Goal: Task Accomplishment & Management: Contribute content

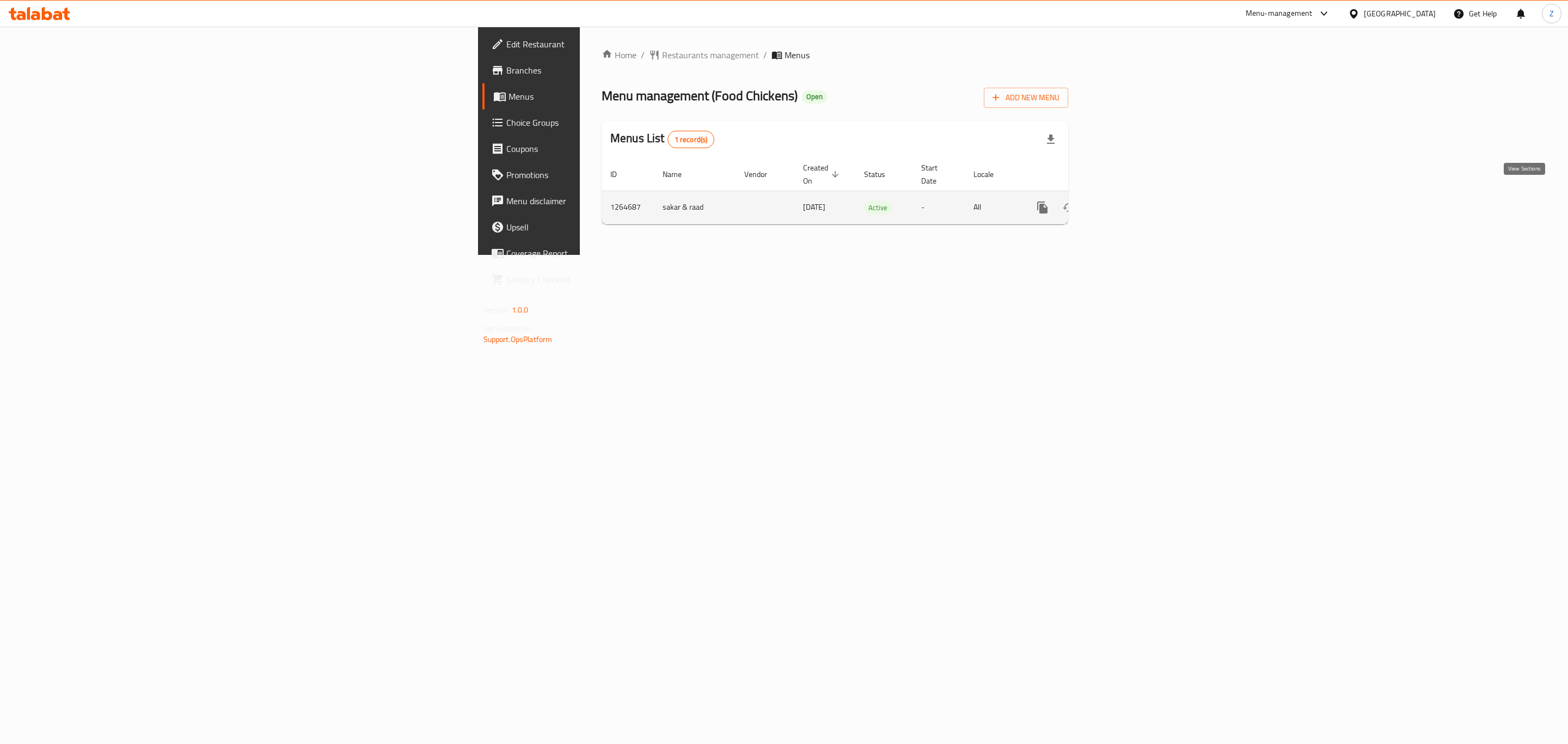
click at [1134, 198] on link "enhanced table" at bounding box center [1121, 207] width 26 height 26
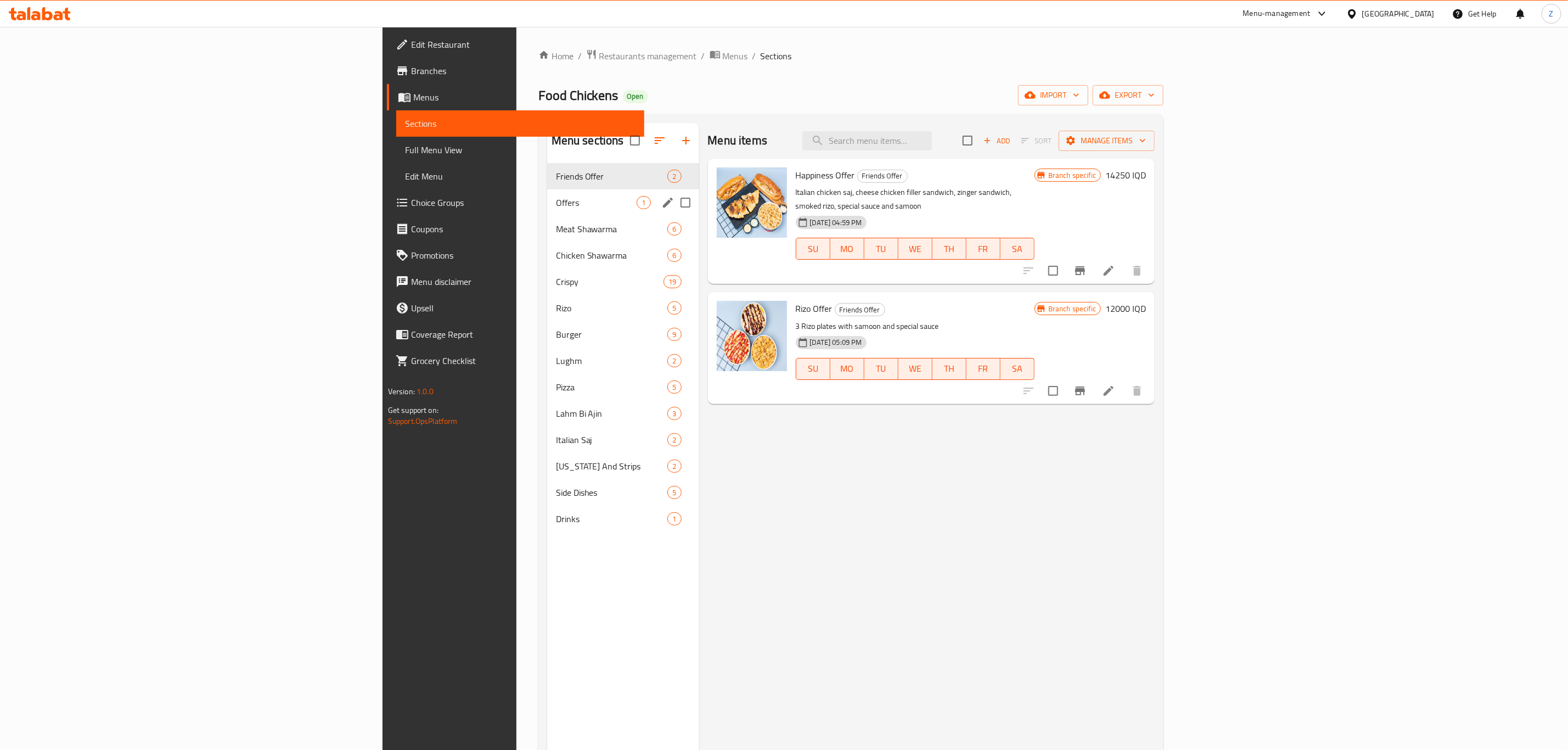
click at [547, 210] on div "Offers 1" at bounding box center [624, 203] width 152 height 26
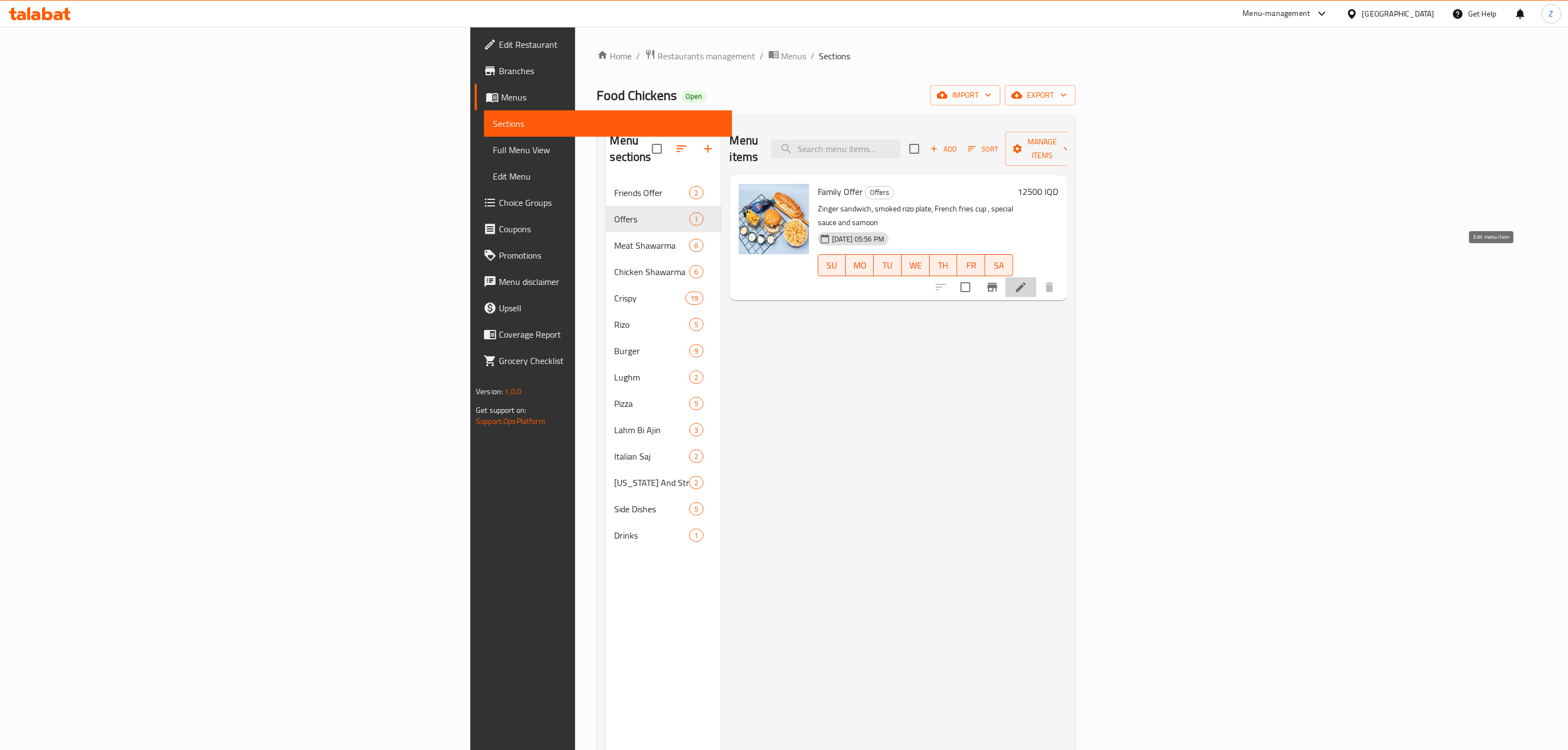
click at [1027, 280] on icon at bounding box center [1021, 287] width 13 height 13
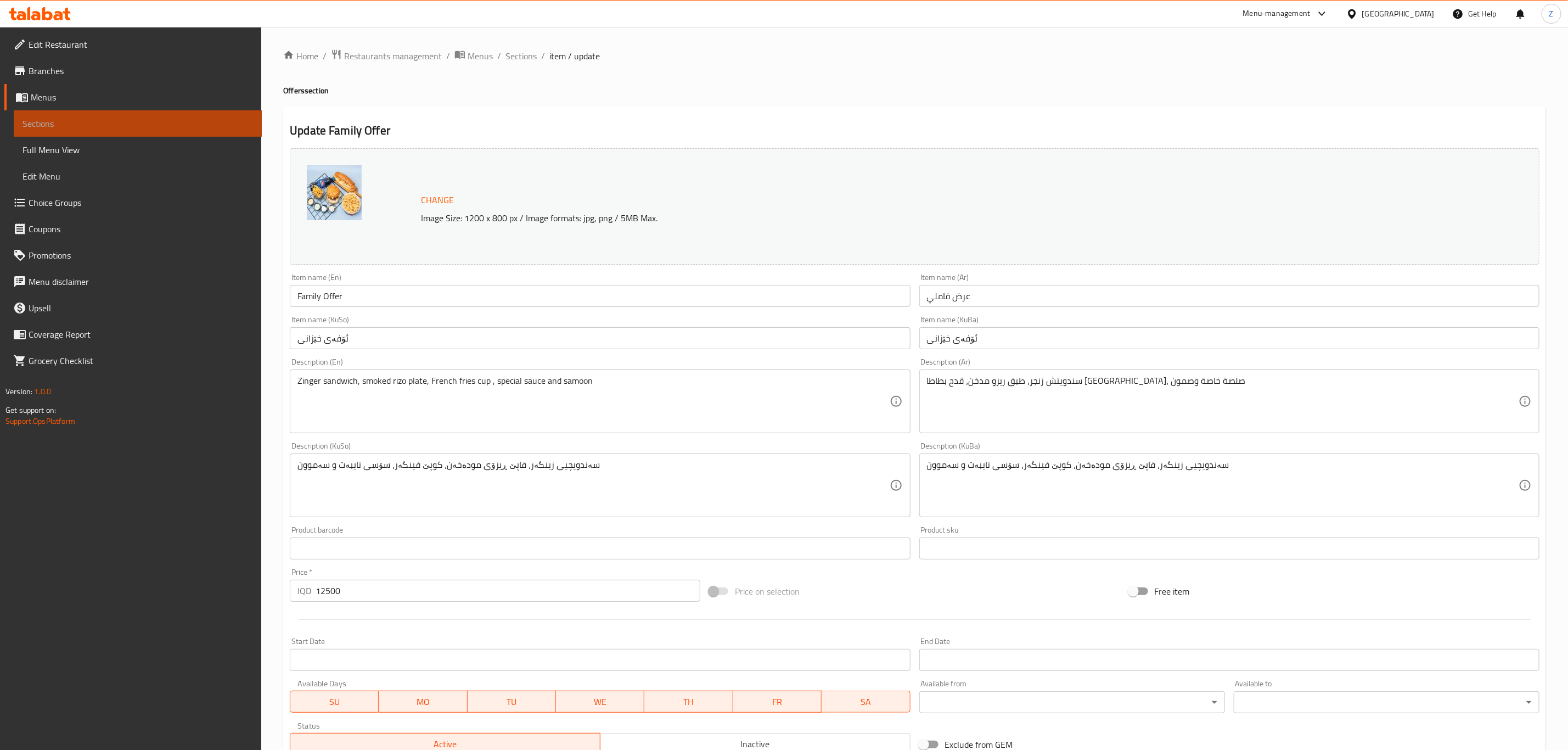
click at [94, 127] on span "Sections" at bounding box center [138, 123] width 231 height 13
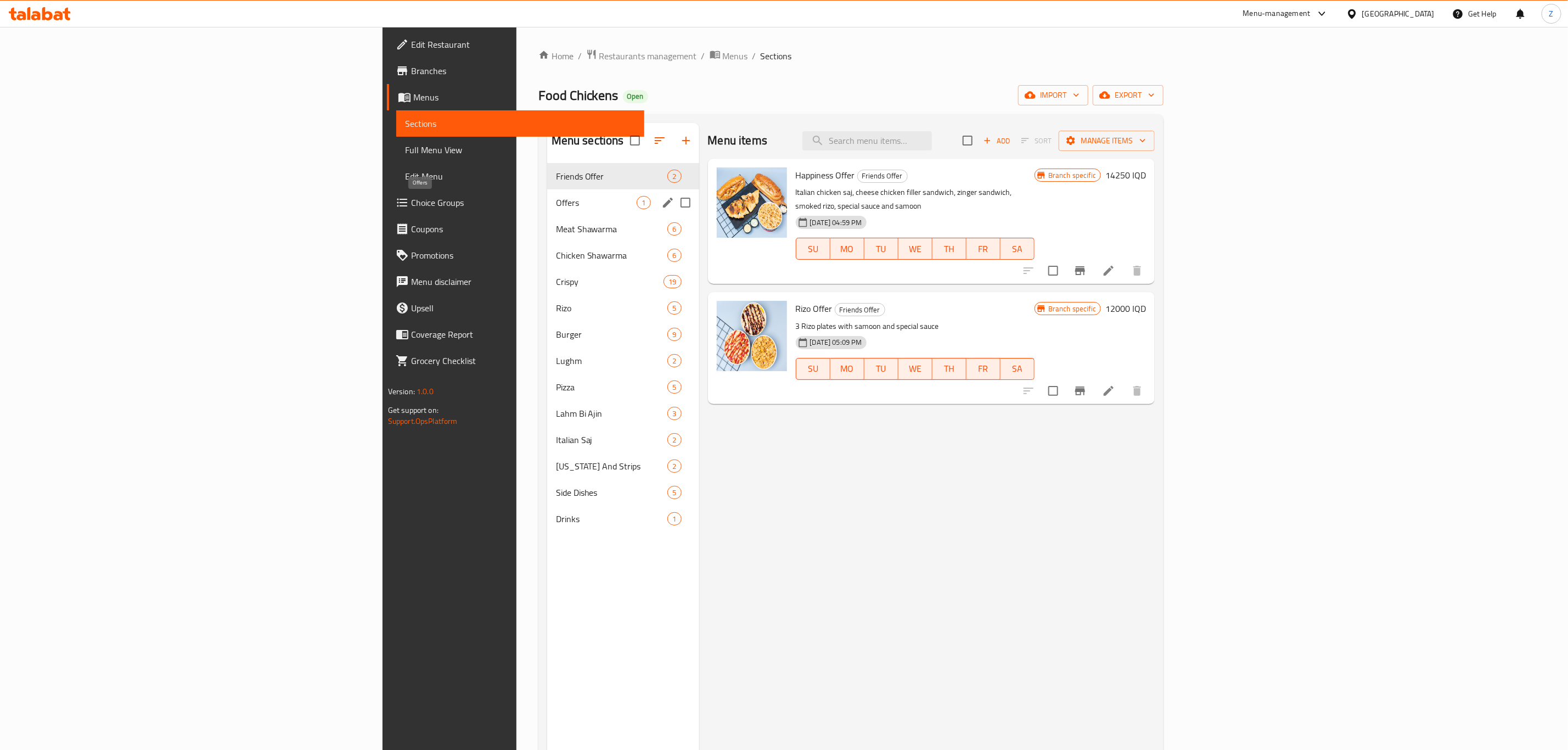
click at [556, 203] on span "Offers" at bounding box center [597, 202] width 81 height 13
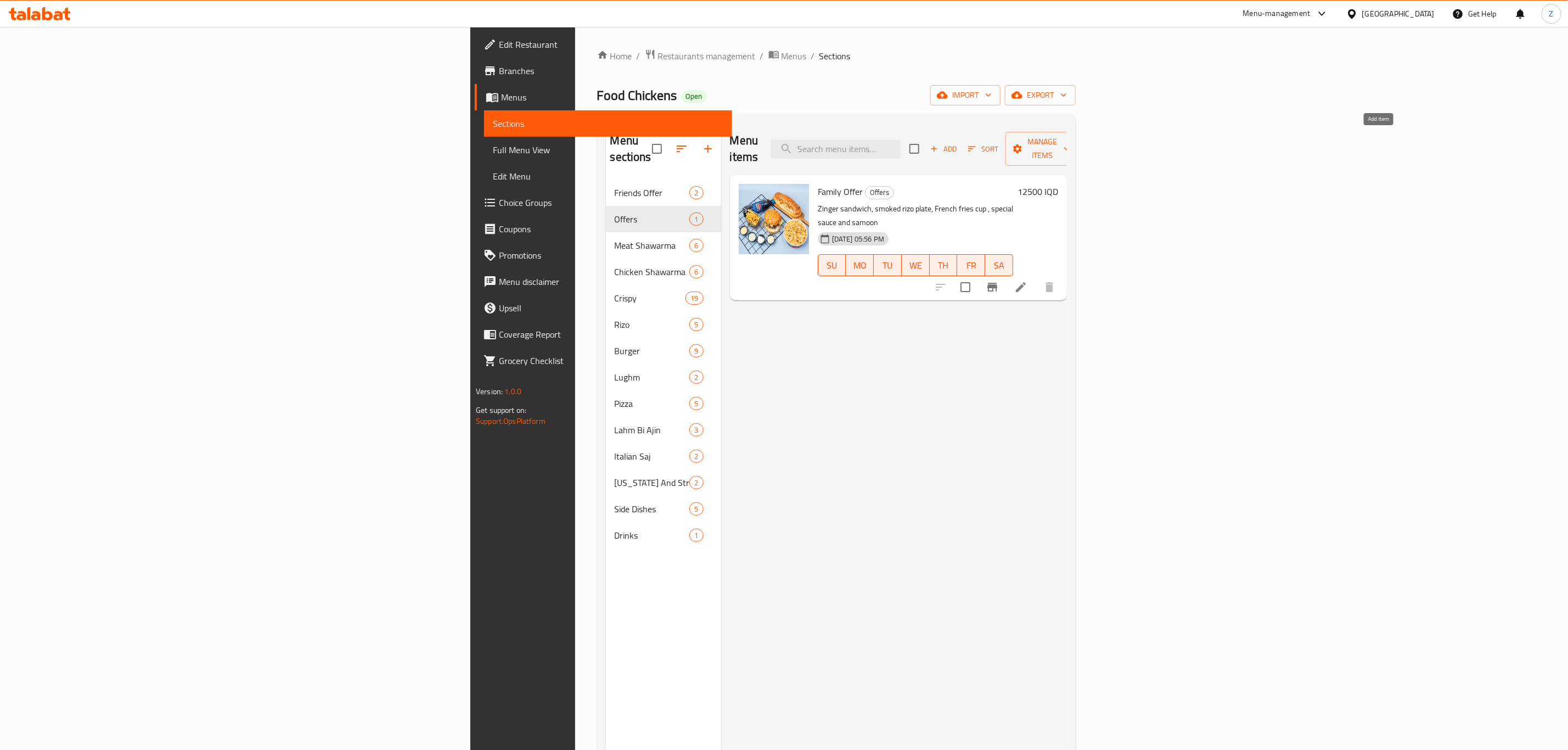
click at [959, 143] on span "Add" at bounding box center [943, 149] width 29 height 13
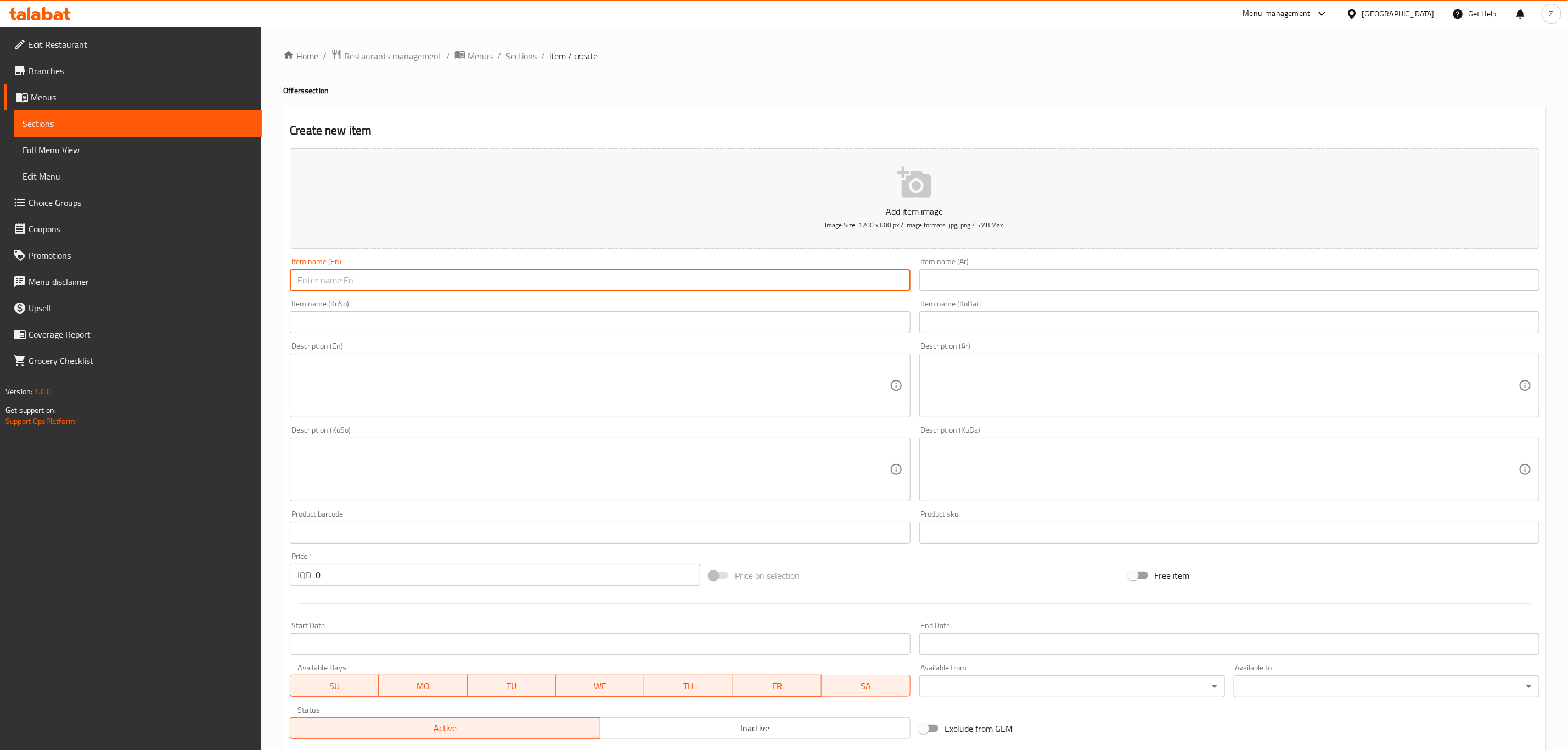
click at [406, 272] on input "text" at bounding box center [600, 280] width 620 height 22
type input "Strips offer"
click at [957, 274] on input "text" at bounding box center [1229, 280] width 620 height 22
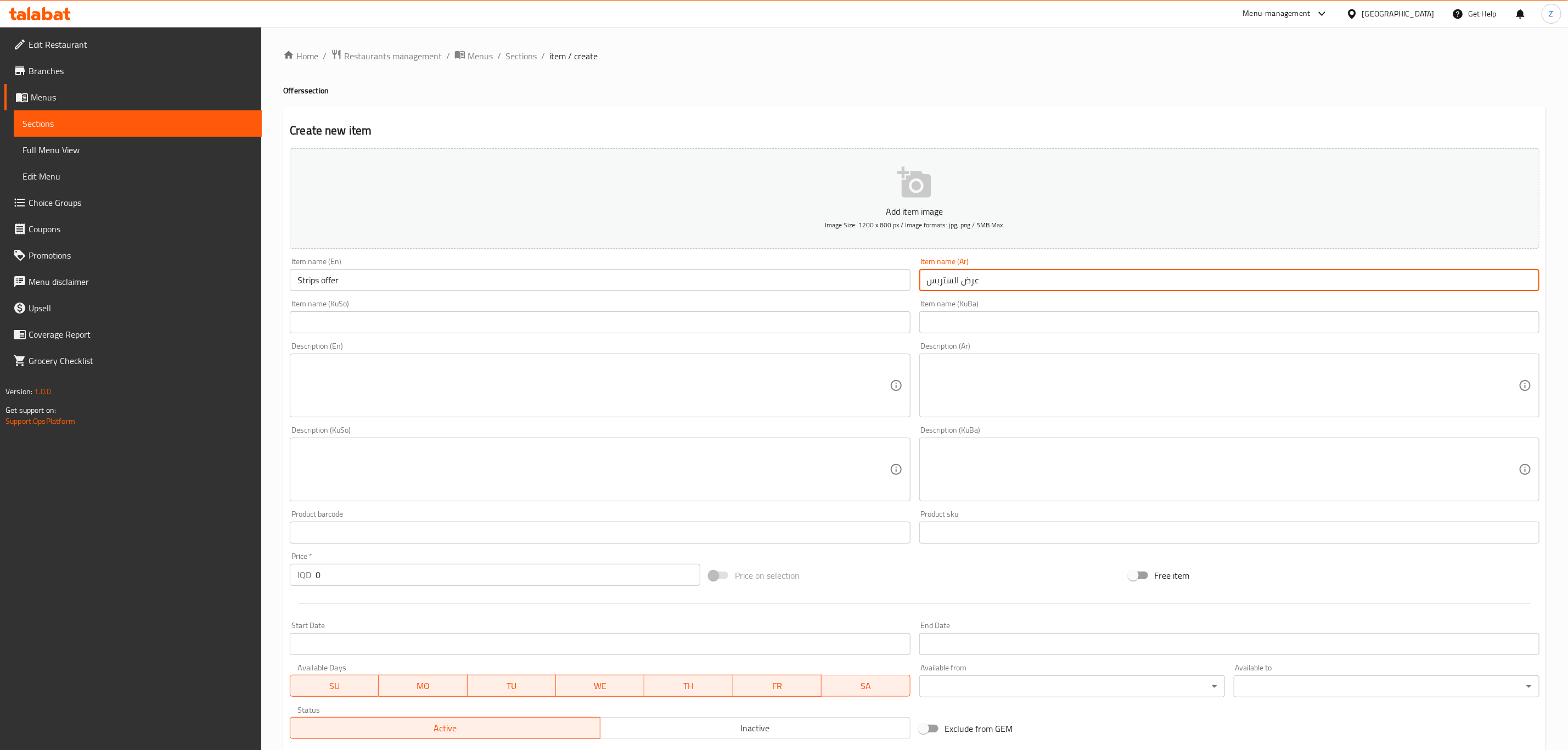
type input "عرض الستربس"
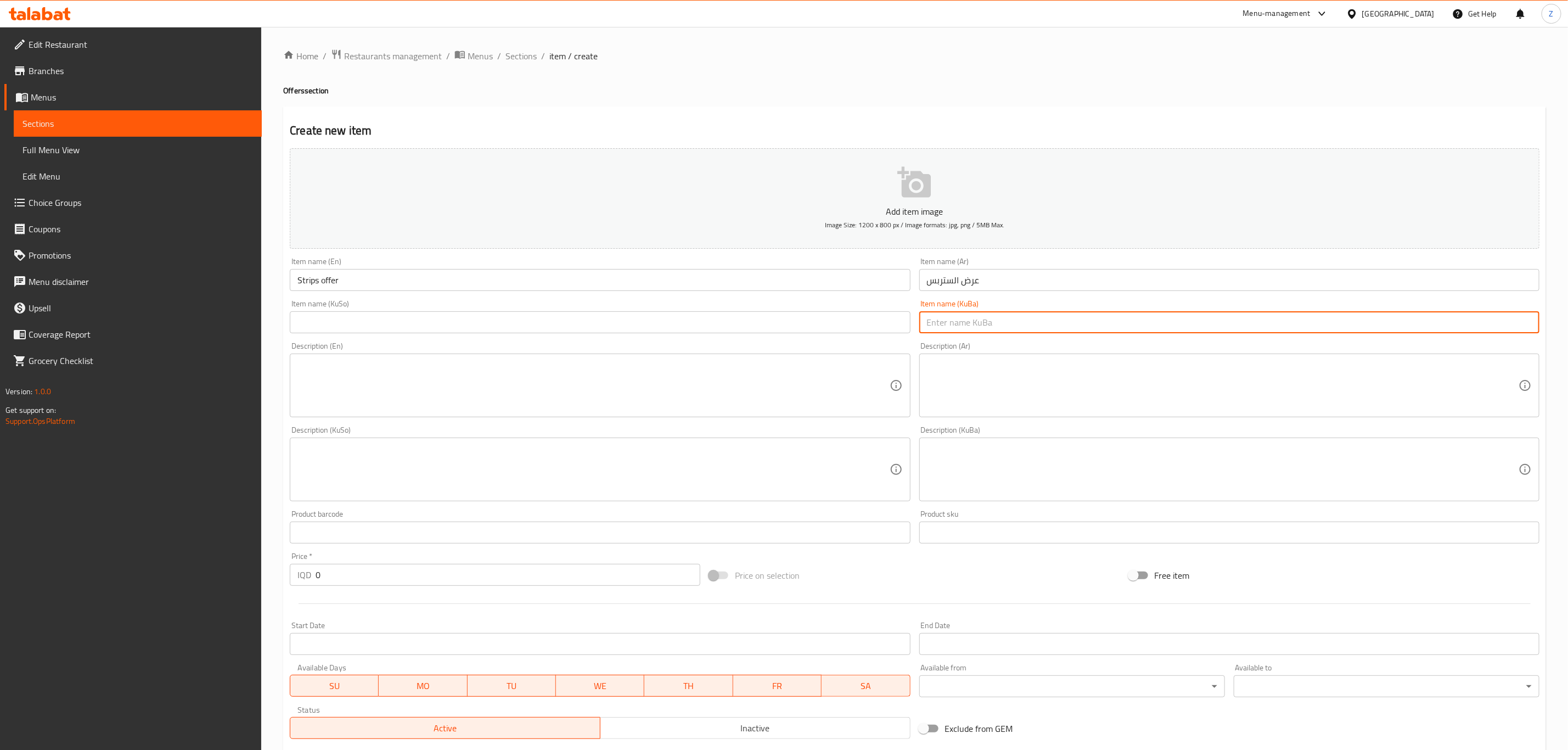
click at [955, 313] on input "text" at bounding box center [1229, 322] width 620 height 22
paste input "عرض الستربس"
type input "عرض الستربس"
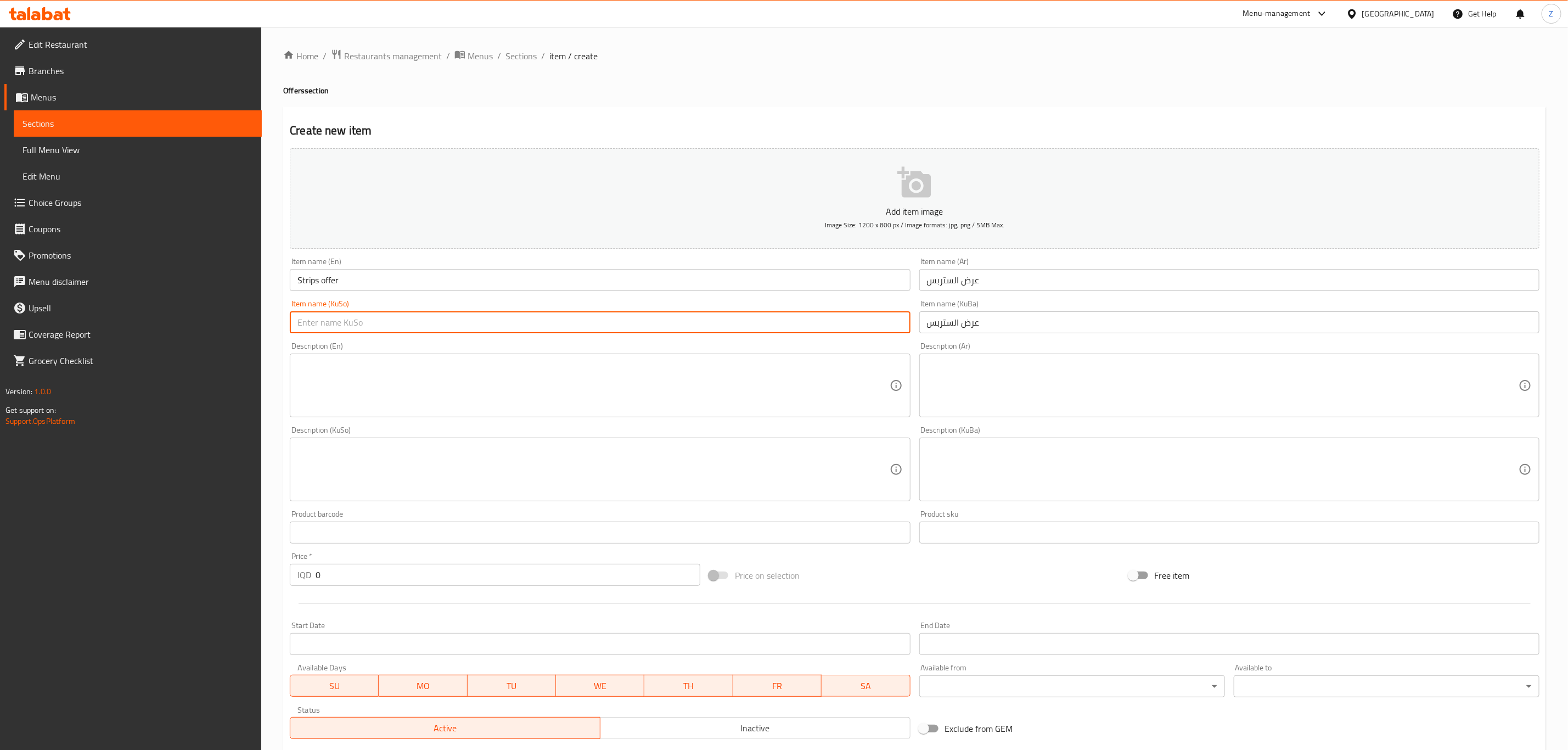
click at [661, 330] on input "text" at bounding box center [600, 322] width 620 height 22
paste input "عرض الستربس"
type input "عرض الستربس"
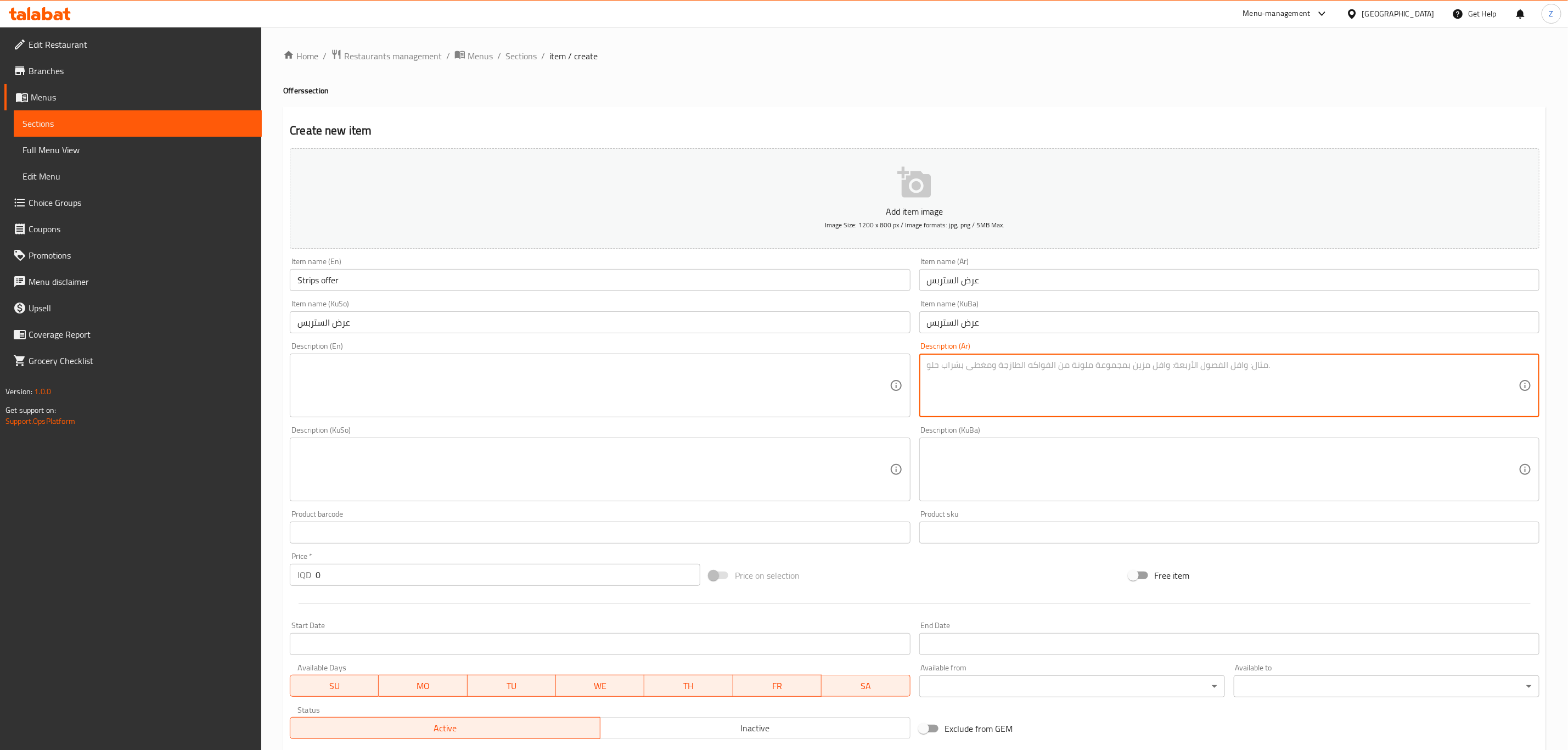
click at [1013, 385] on textarea at bounding box center [1223, 385] width 592 height 52
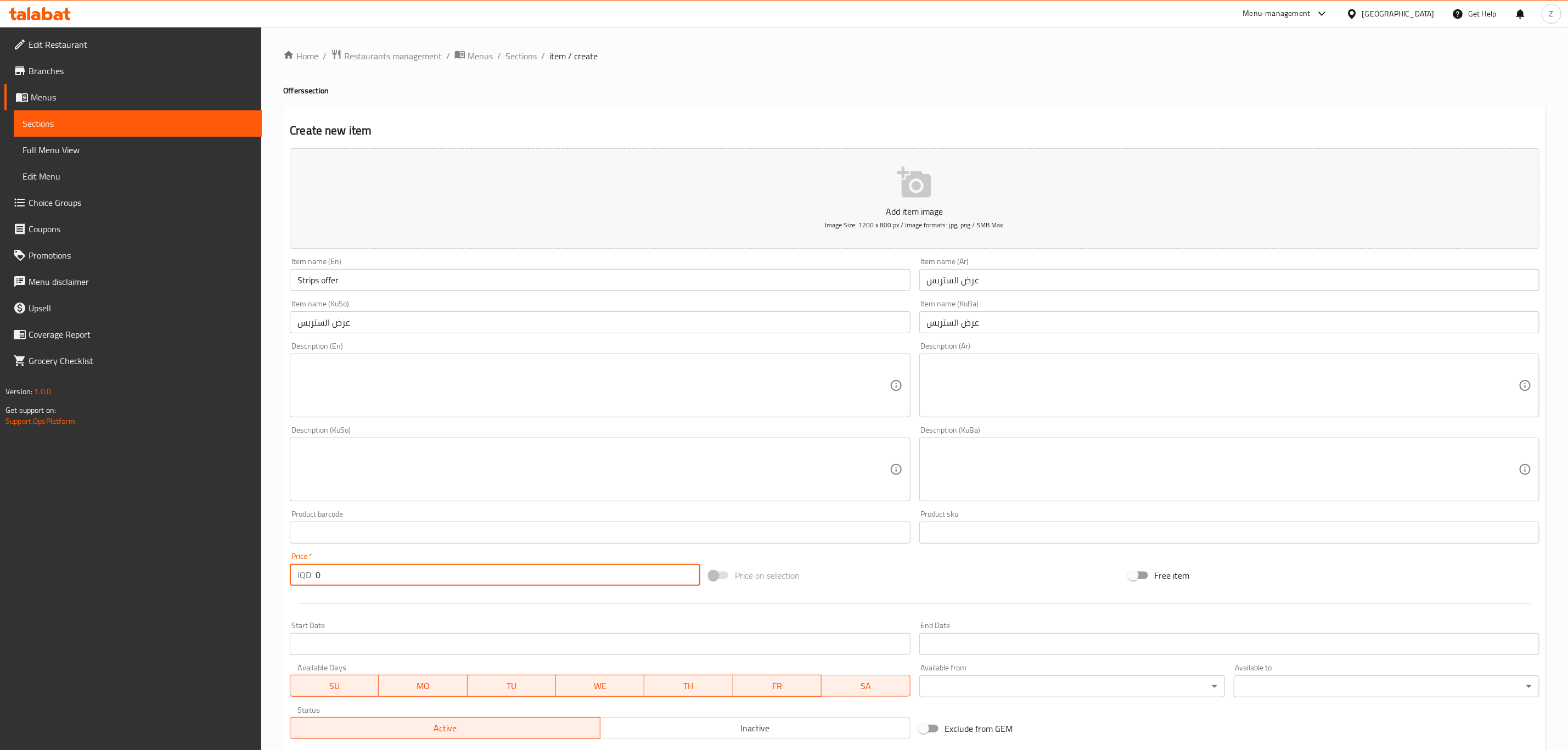
click at [346, 581] on input "0" at bounding box center [508, 575] width 385 height 22
type input "13500"
click at [991, 386] on textarea at bounding box center [1223, 385] width 592 height 52
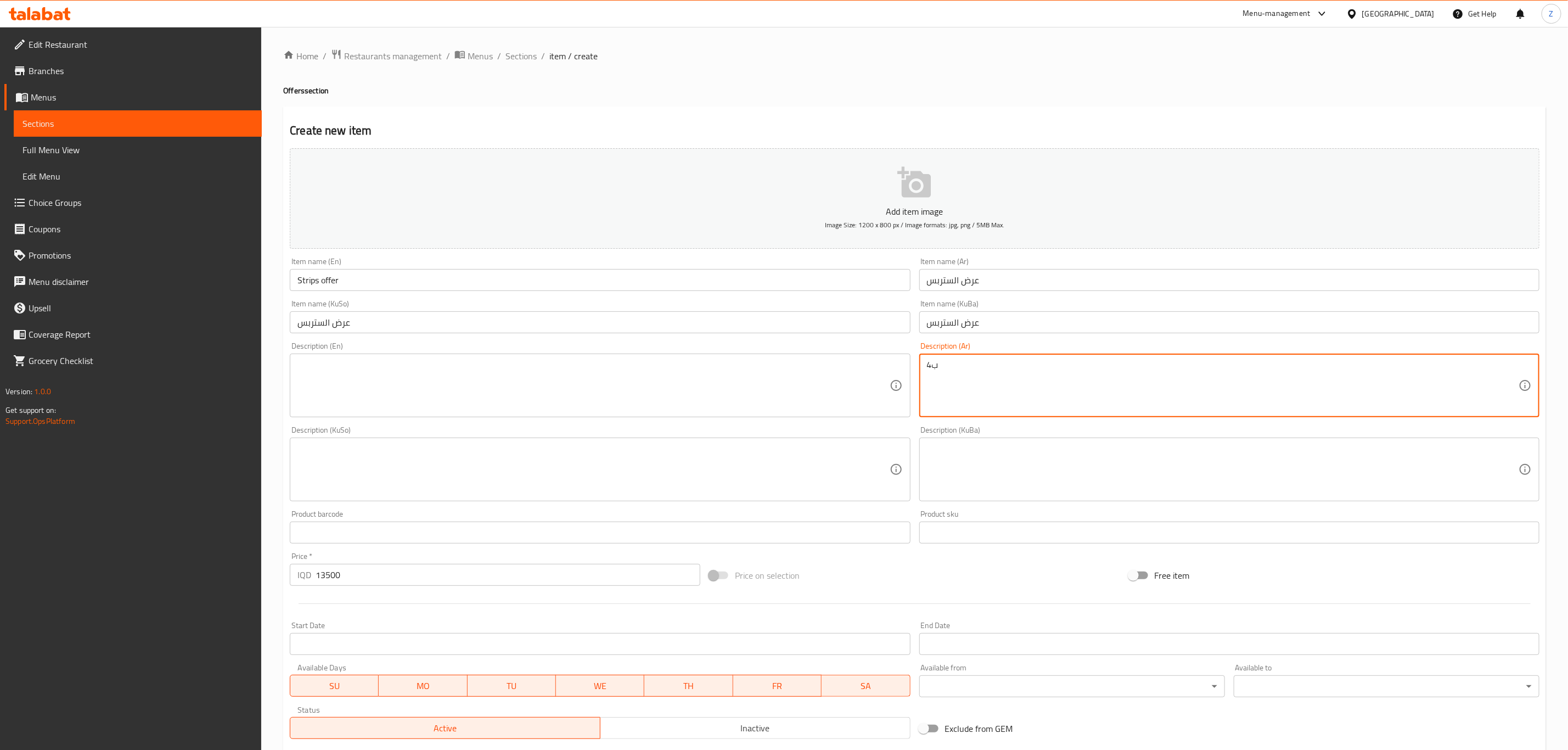
type textarea "4"
type textarea "اربع قطع ستربس , مني ريزو مدخن , سندويش زنكر , 4 ثوميه , صمون"
click at [539, 394] on textarea at bounding box center [593, 385] width 592 height 52
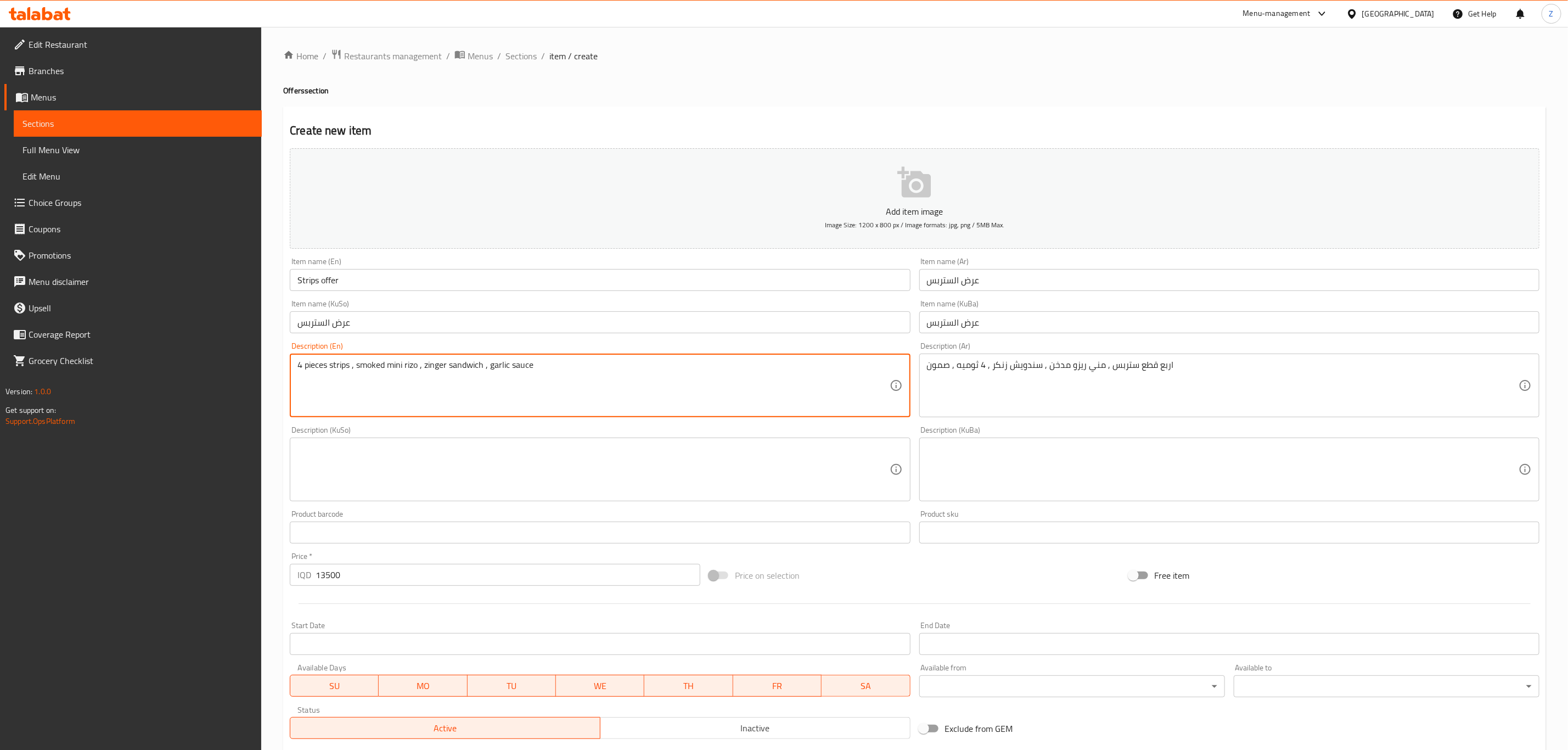
click at [491, 371] on textarea "4 pieces strips , smoked mini rizo , zinger sandwich , garlic sauce" at bounding box center [593, 385] width 592 height 52
click at [593, 374] on textarea "4 pieces strips , smoked mini rizo , zinger sandwich , 4 garlic sauce" at bounding box center [593, 385] width 592 height 52
type textarea "4 pieces strips , smoked mini rizo , zinger sandwich , 4 garlic sauces , samoon"
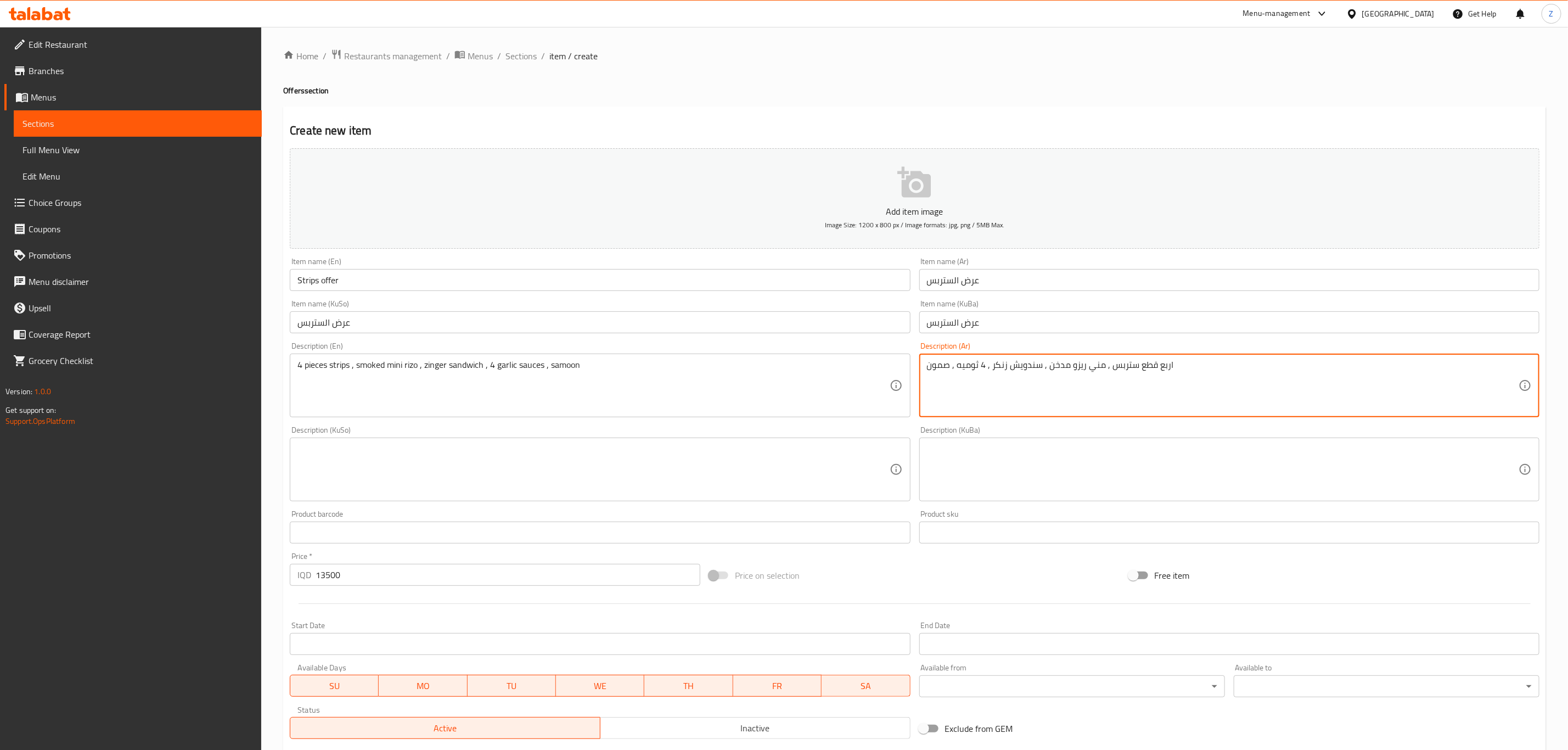
click at [1014, 364] on textarea "اربع قطع ستربس , مني ريزو مدخن , سندويش زنكر , 4 ثوميه , صمون" at bounding box center [1223, 385] width 592 height 52
click at [998, 448] on textarea at bounding box center [1223, 470] width 592 height 52
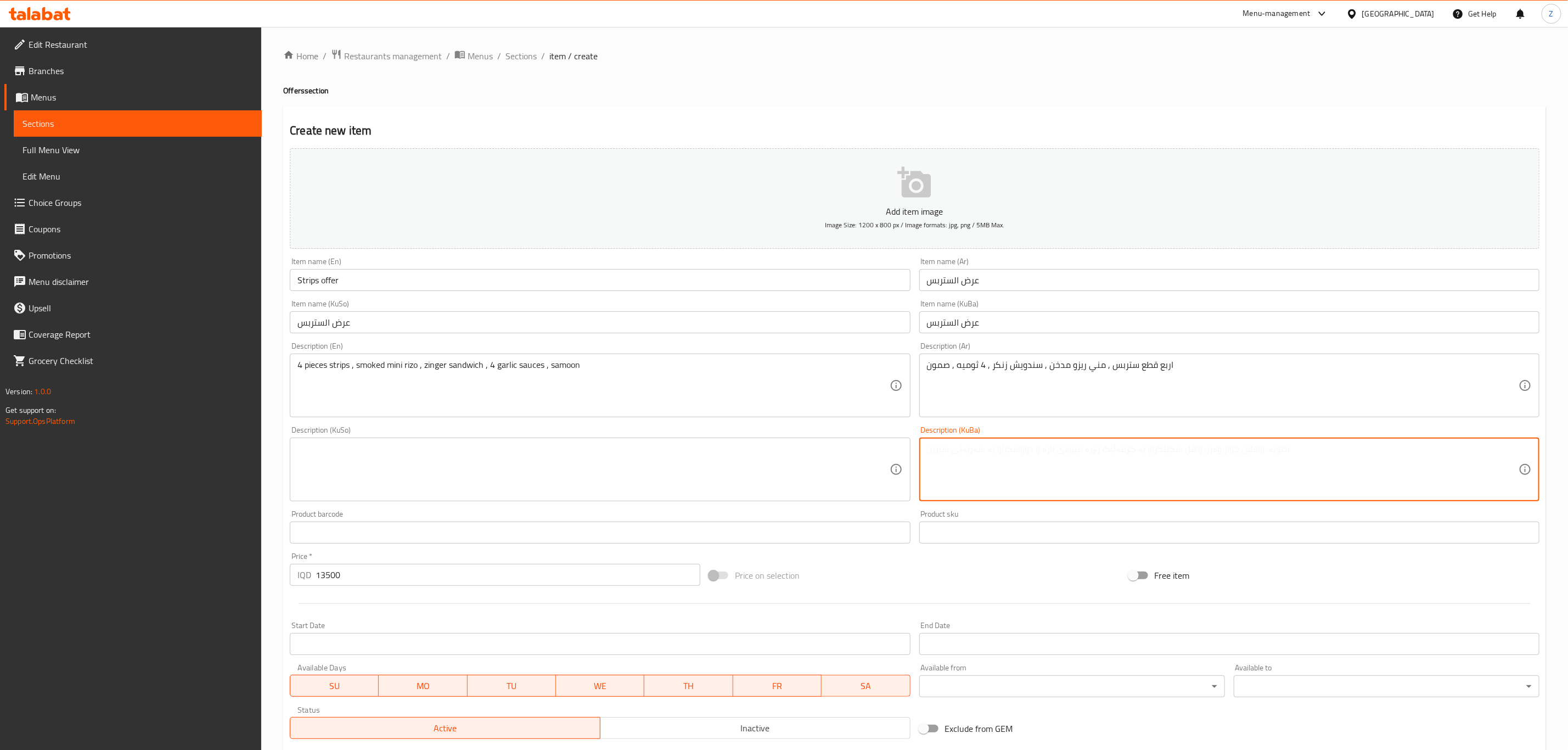
paste textarea "اربع قطع ستربس , مني ريزو مدخن , سندويش زنكر , 4 ثوميه , صمون"
type textarea "اربع قطع ستربس , مني ريزو مدخن , سندويش زنكر , 4 ثوميه , صمون"
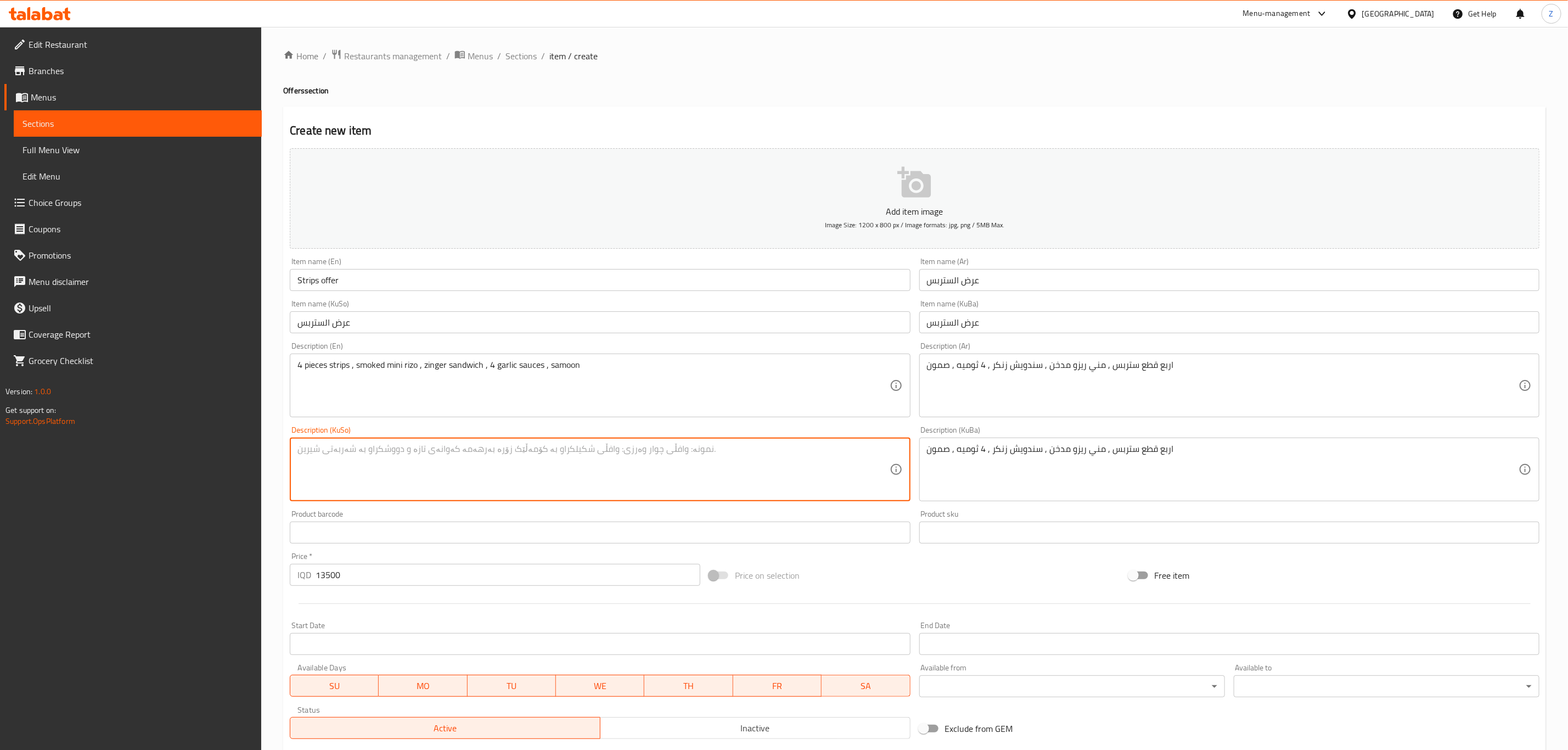
click at [631, 488] on textarea at bounding box center [593, 470] width 592 height 52
paste textarea "اربع قطع ستربس , مني ريزو مدخن , سندويش زنكر , 4 ثوميه , صمون"
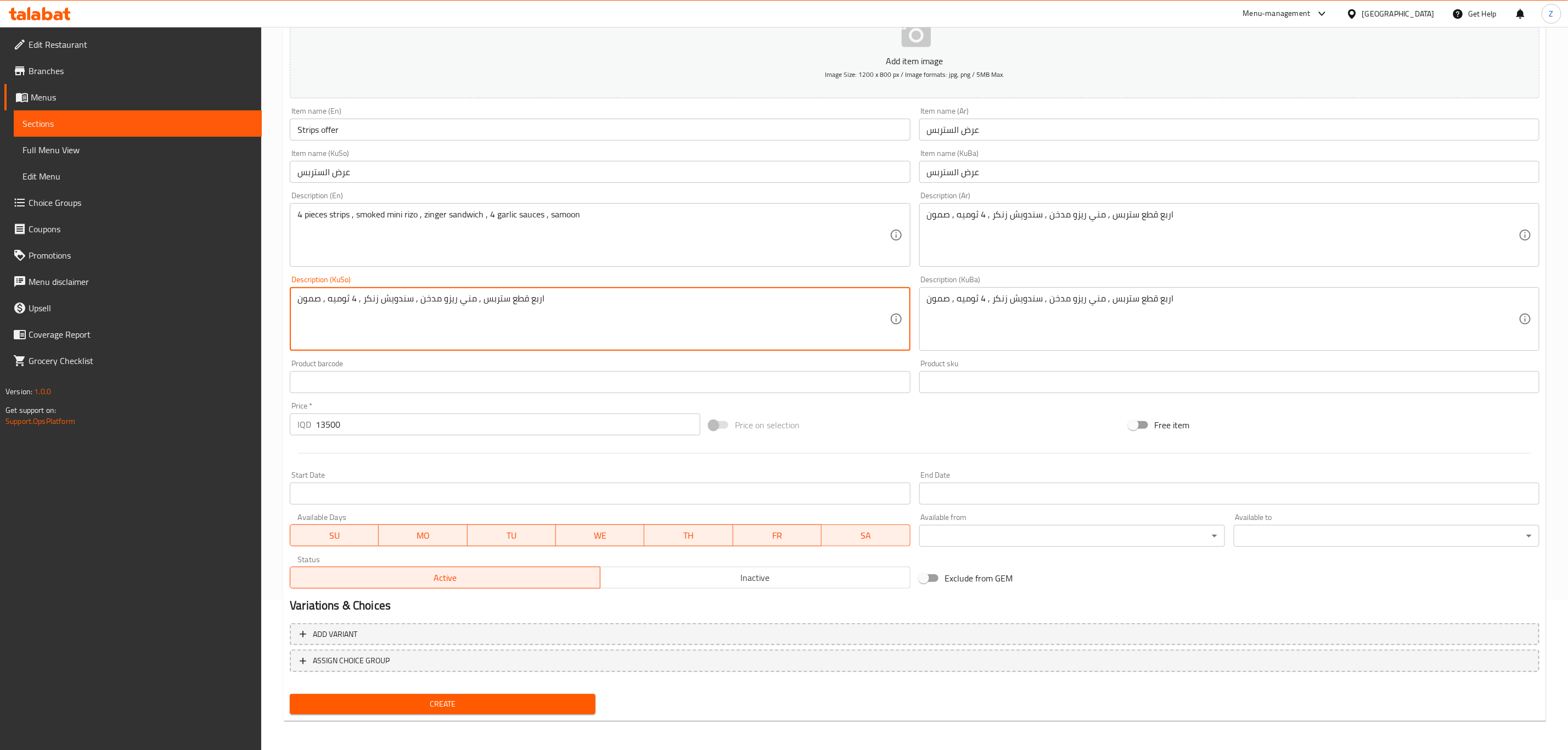
type textarea "اربع قطع ستربس , مني ريزو مدخن , سندويش زنكر , 4 ثوميه , صمون"
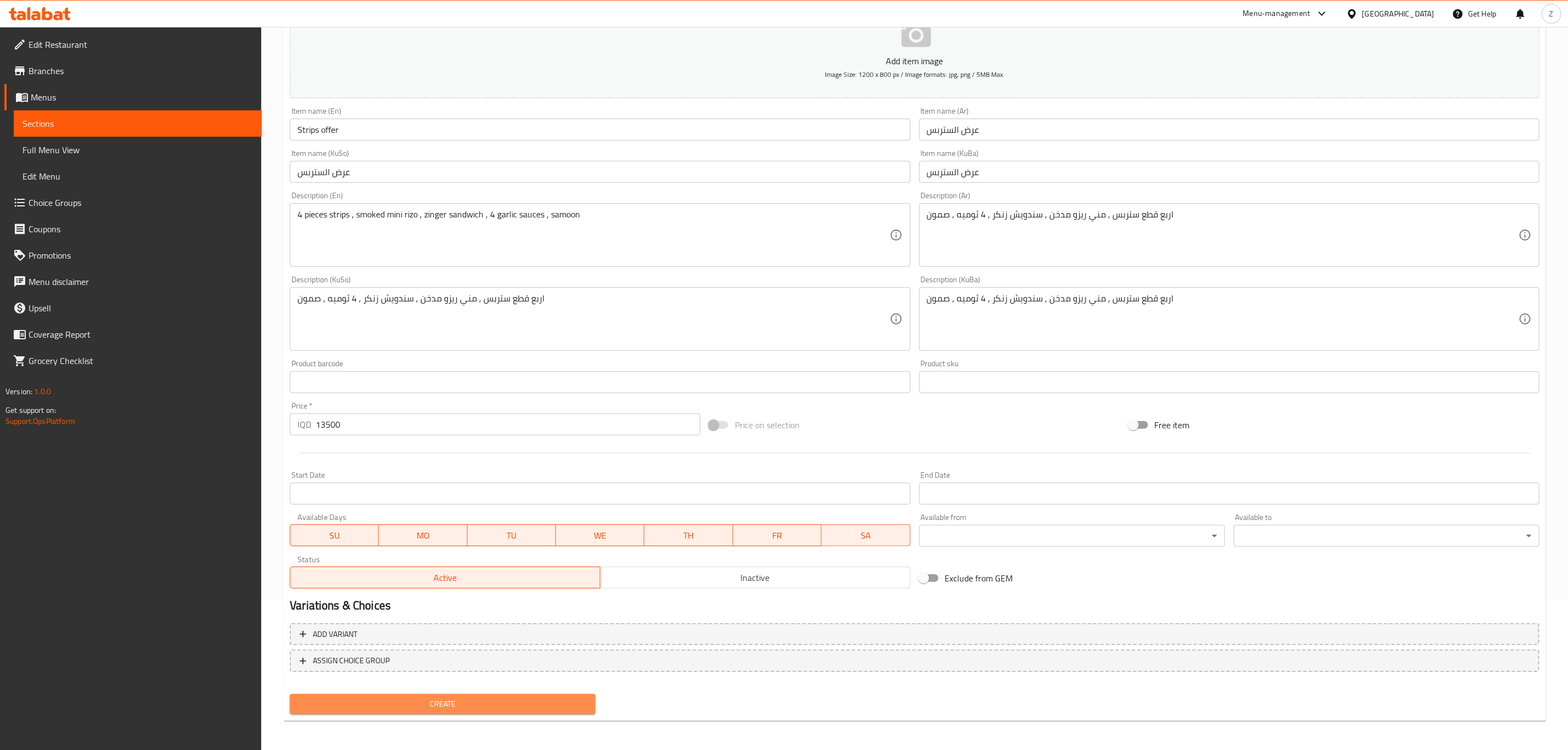
click at [444, 708] on span "Create" at bounding box center [443, 704] width 288 height 14
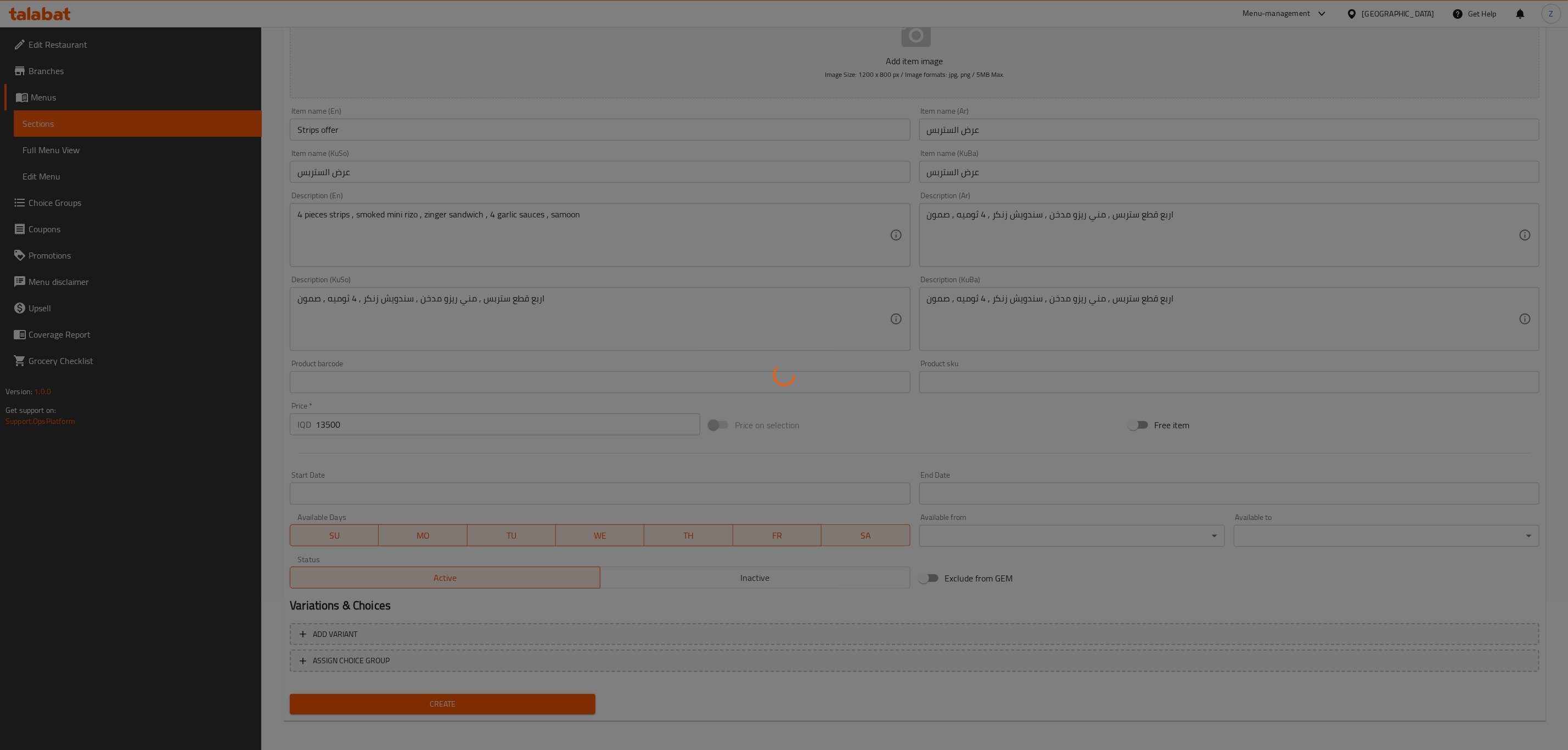
scroll to position [0, 0]
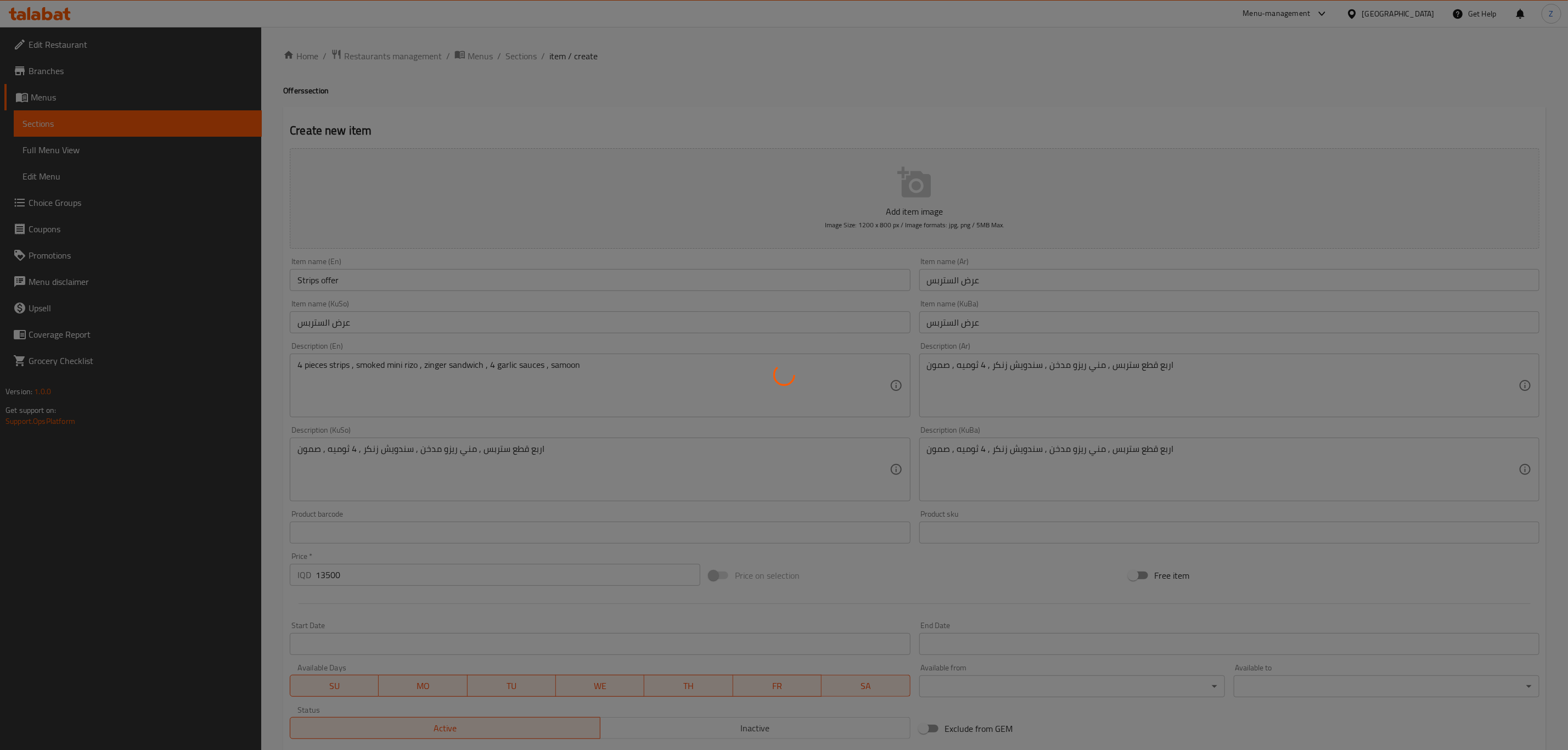
type input "0"
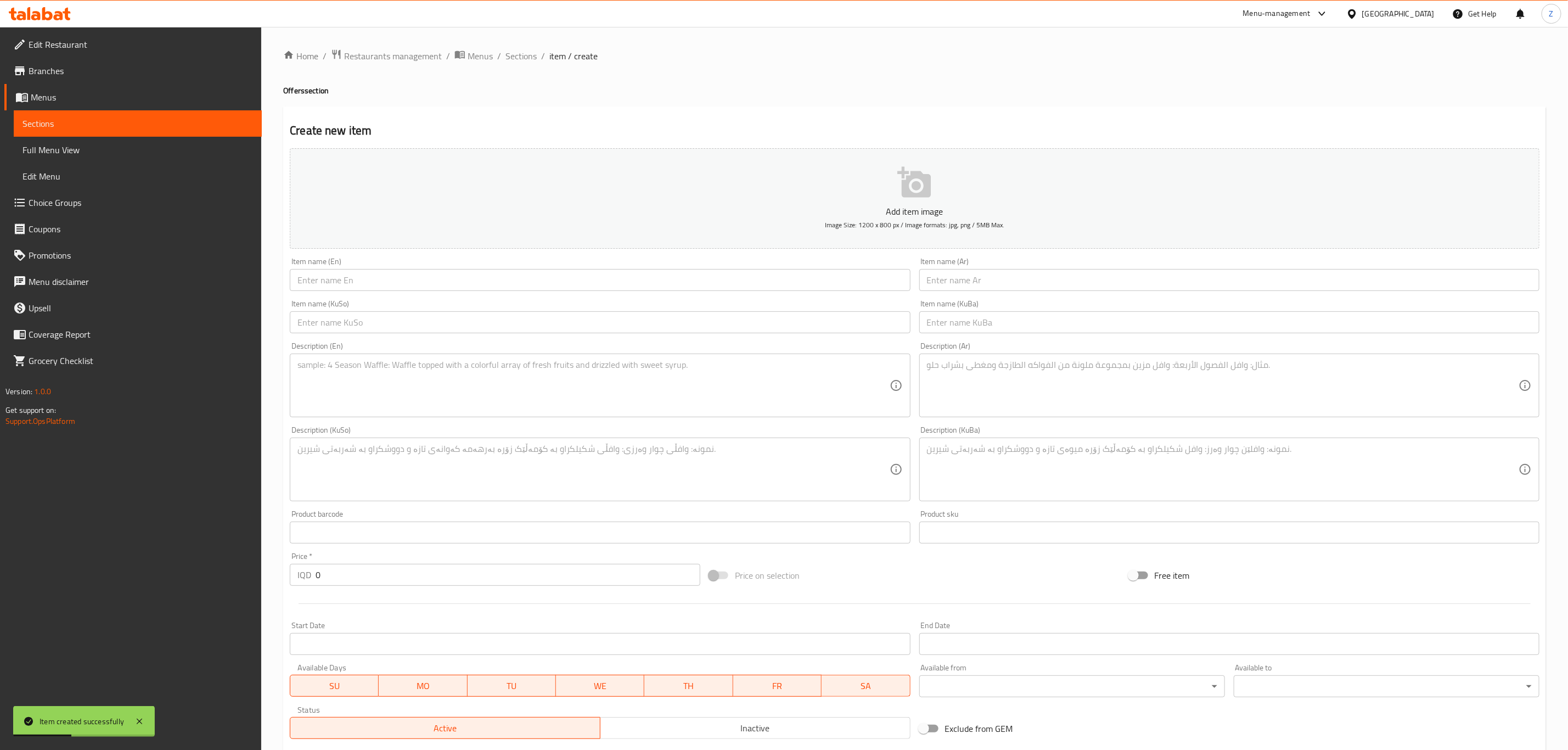
click at [25, 124] on span "Sections" at bounding box center [138, 123] width 231 height 13
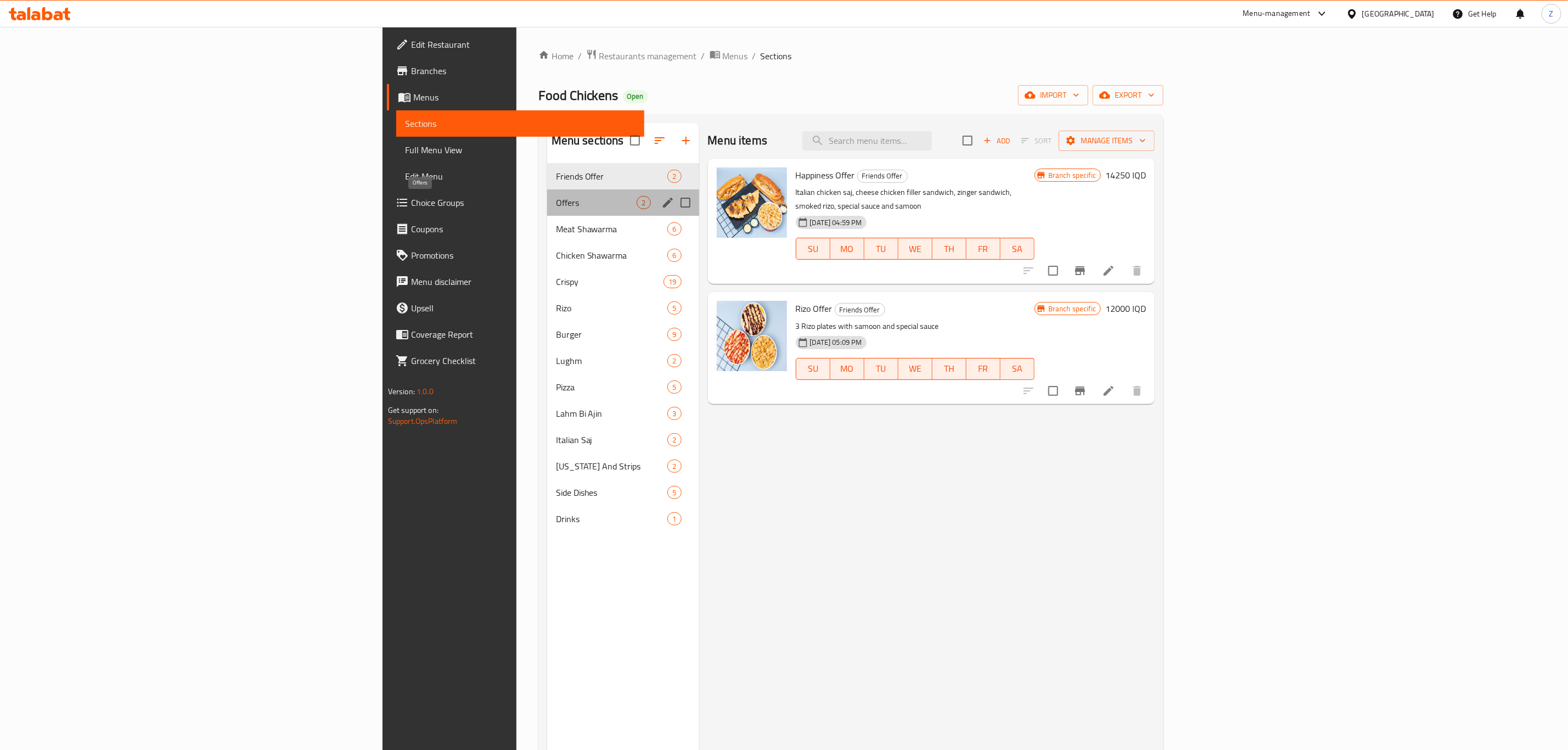
click at [556, 203] on span "Offers" at bounding box center [597, 202] width 81 height 13
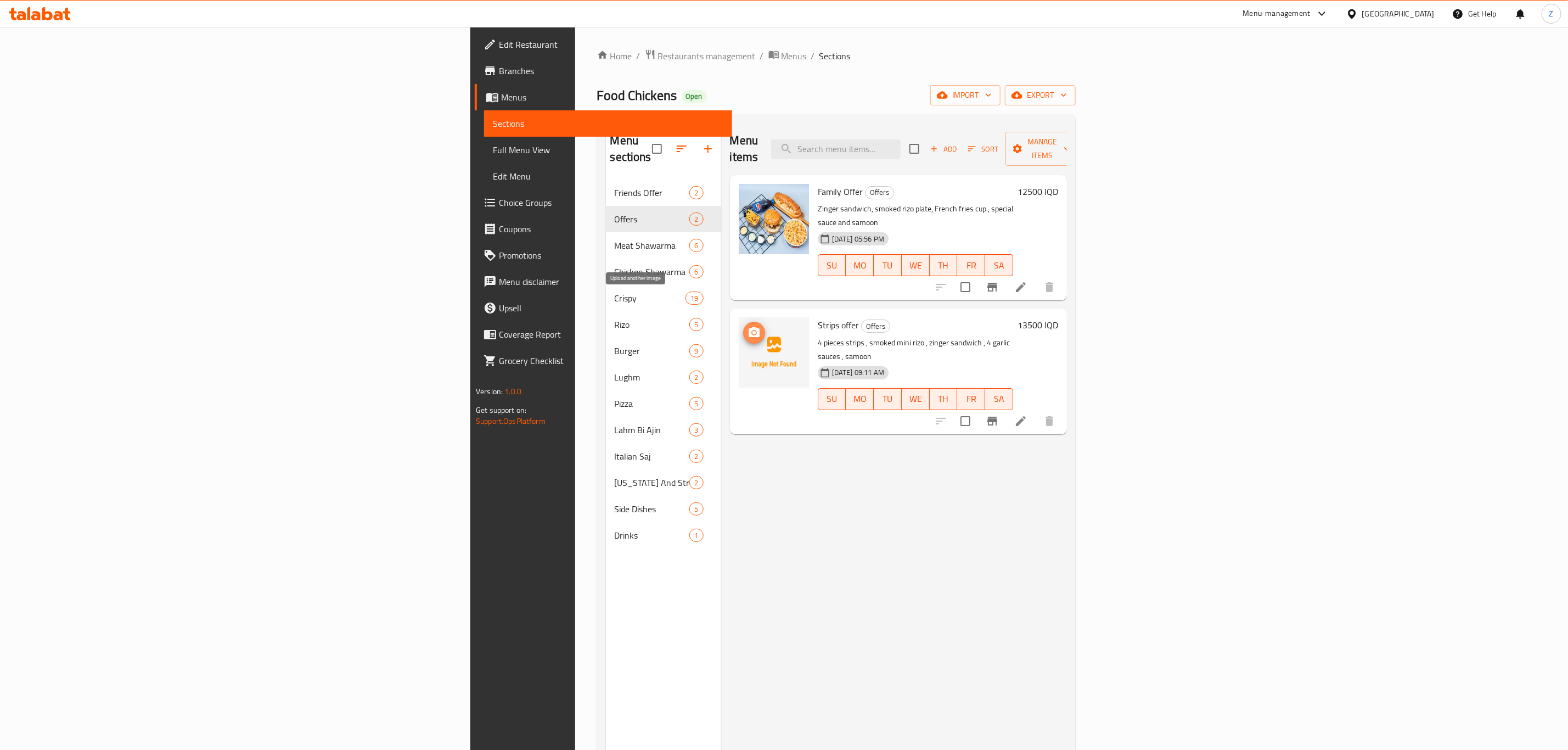
click at [752, 331] on circle "upload picture" at bounding box center [753, 332] width 3 height 3
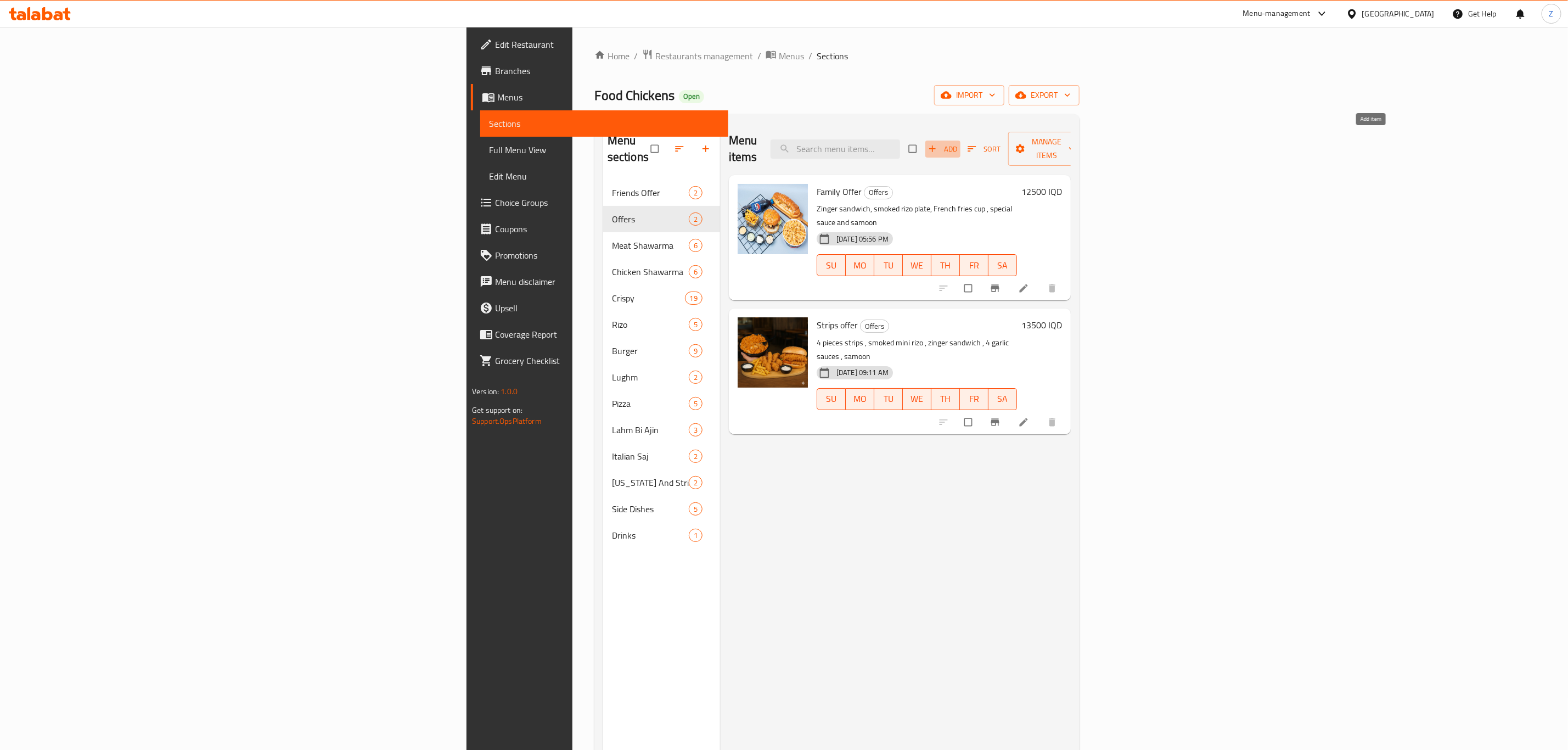
click at [940, 143] on span "button" at bounding box center [933, 149] width 13 height 11
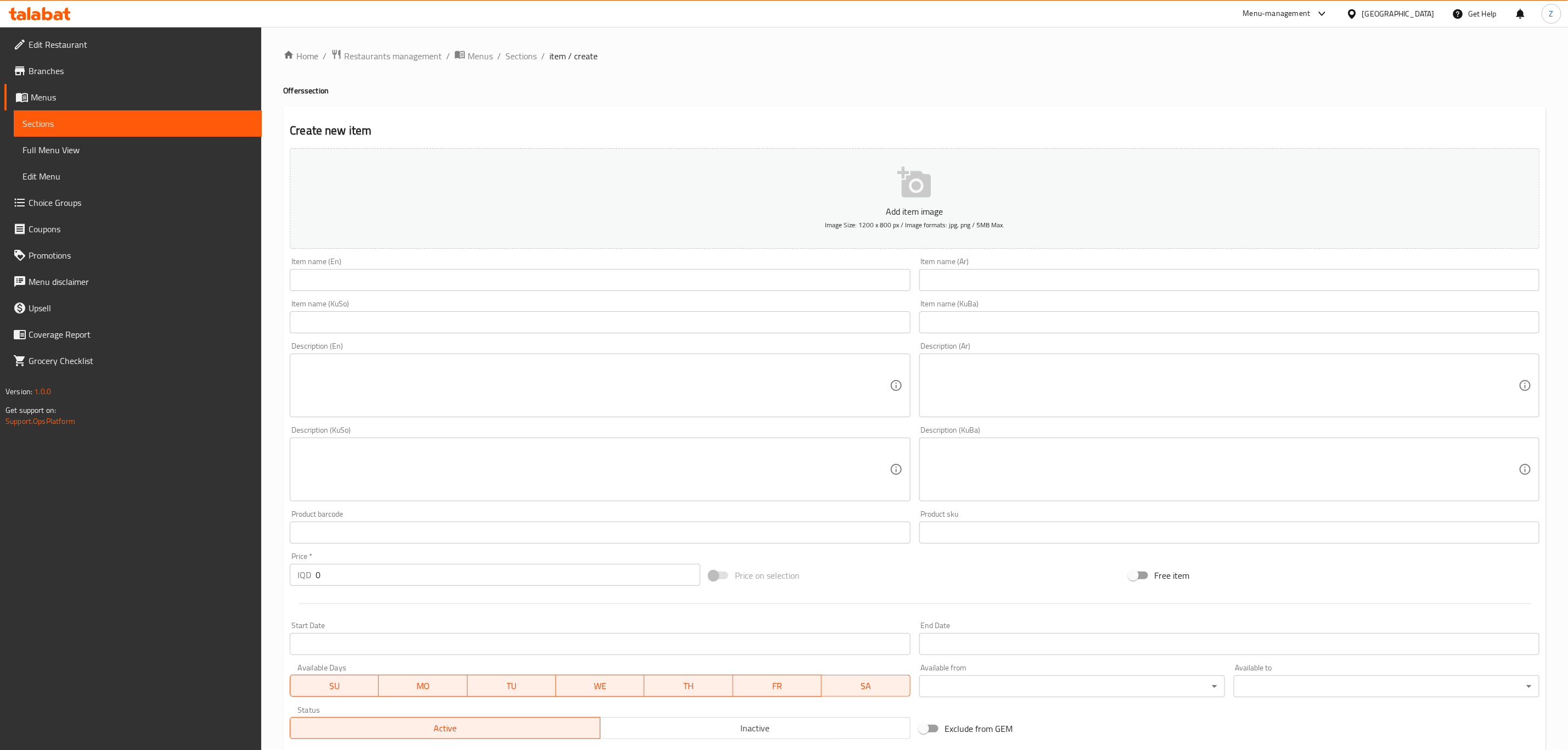
click at [47, 122] on span "Sections" at bounding box center [138, 123] width 231 height 13
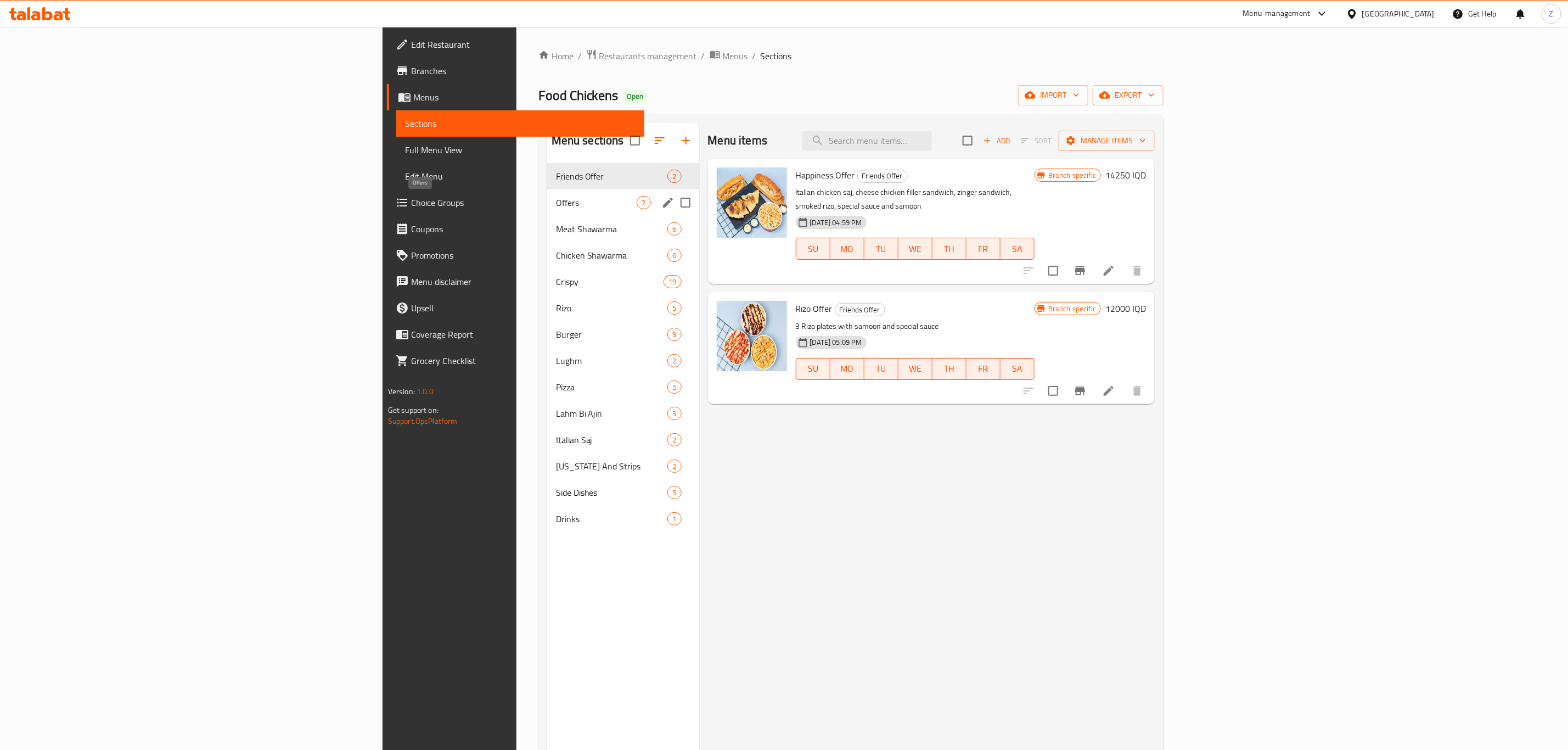
click at [556, 206] on span "Offers" at bounding box center [597, 202] width 81 height 13
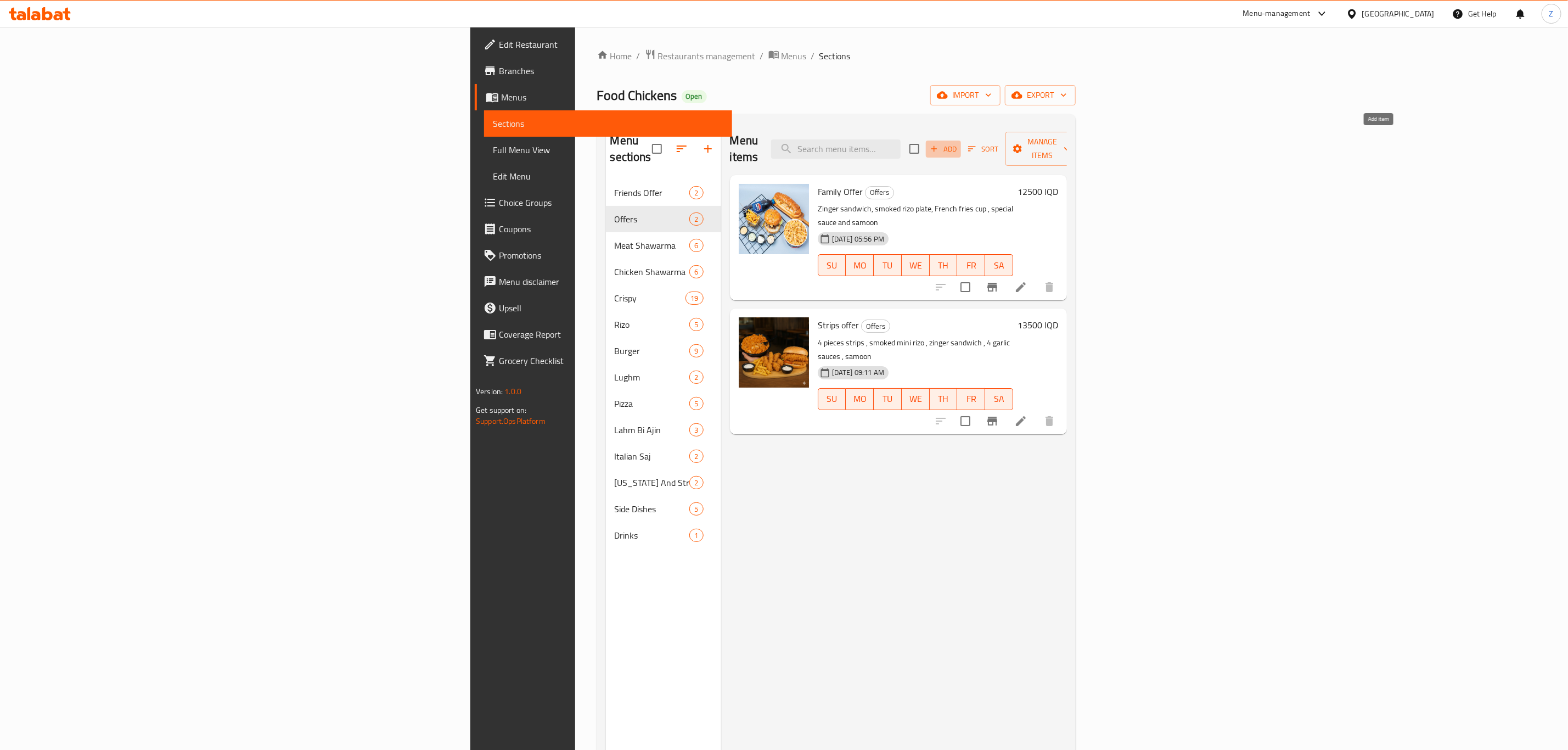
click at [959, 143] on span "Add" at bounding box center [943, 149] width 29 height 13
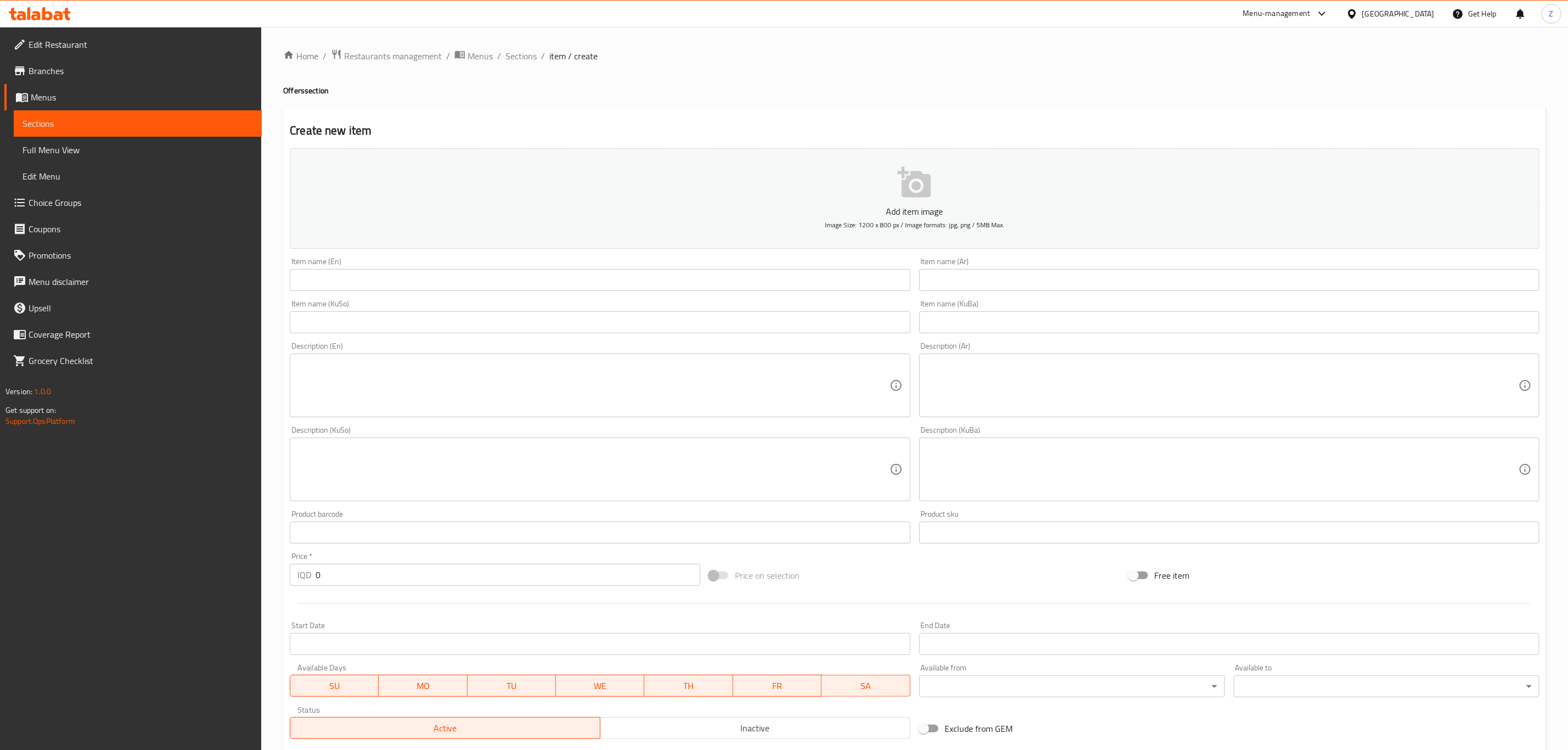
click at [296, 265] on div "Item name (En) Item name (En)" at bounding box center [600, 274] width 620 height 34
click at [322, 282] on input "text" at bounding box center [600, 280] width 620 height 22
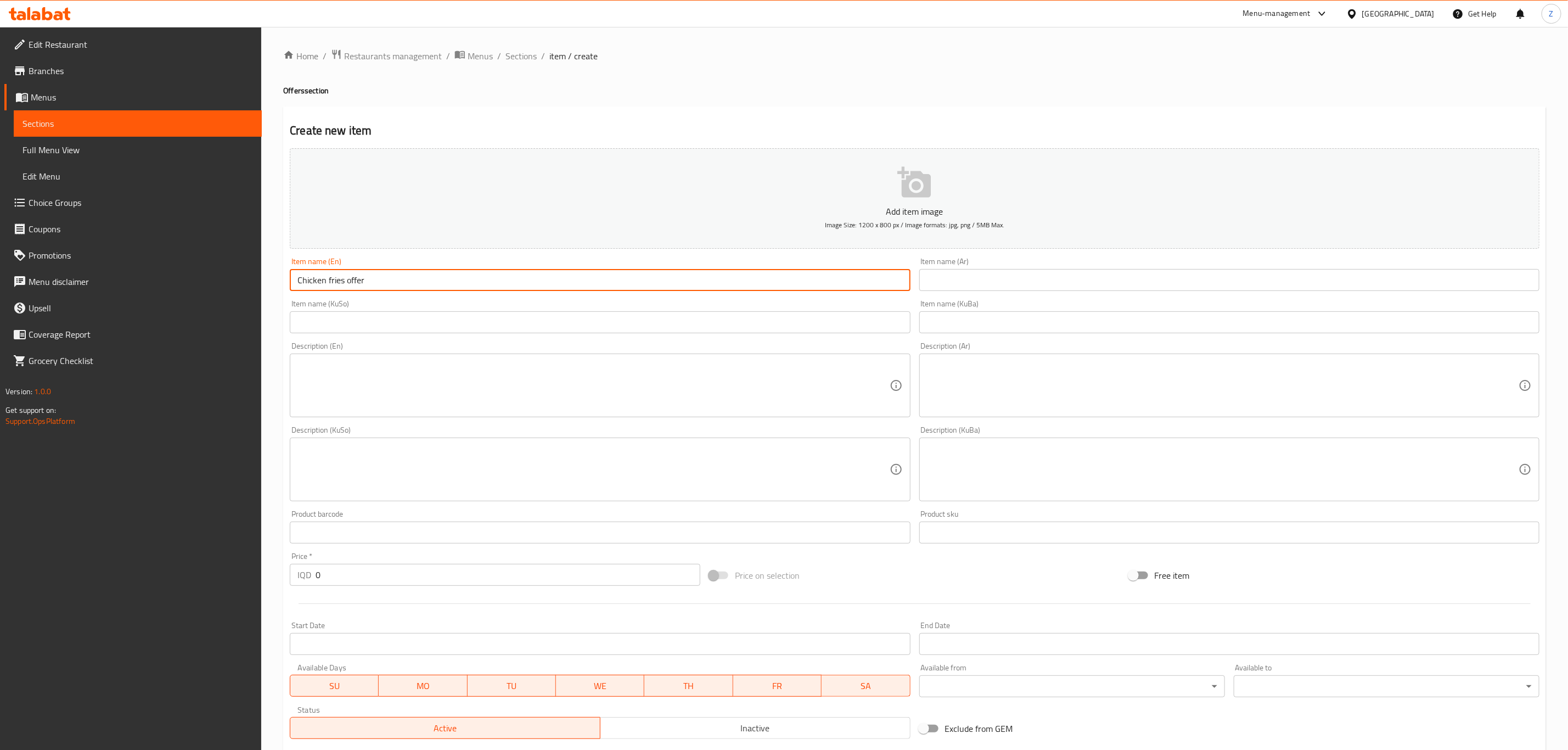
type input "Chicken fries offer"
click at [1043, 276] on input "text" at bounding box center [1229, 280] width 620 height 22
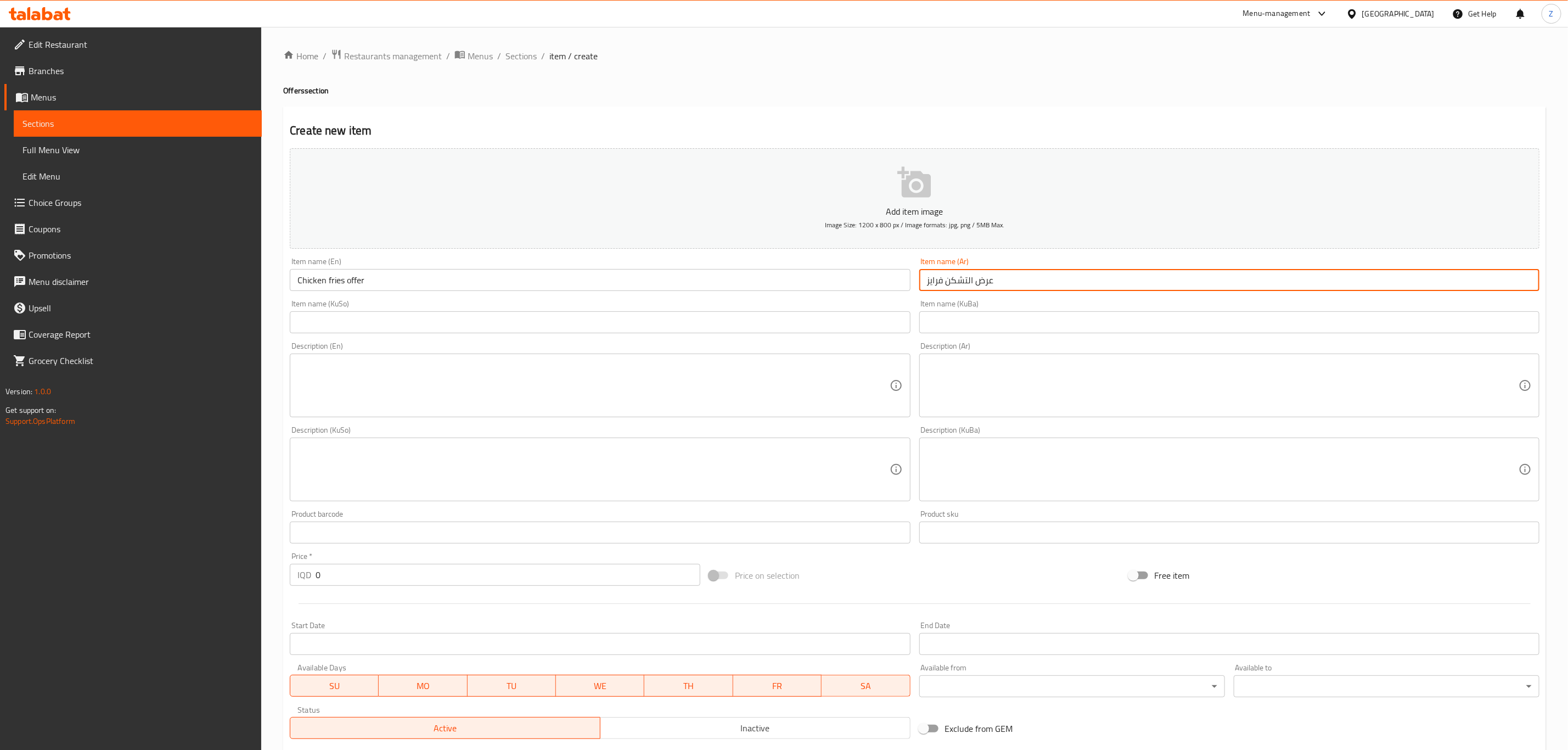
click at [1043, 276] on input "عرض التشكن فرايز" at bounding box center [1229, 280] width 620 height 22
type input "عرض التشكن فرايز"
click at [1002, 310] on div "Item name (KuBa) Item name (KuBa)" at bounding box center [1229, 316] width 620 height 34
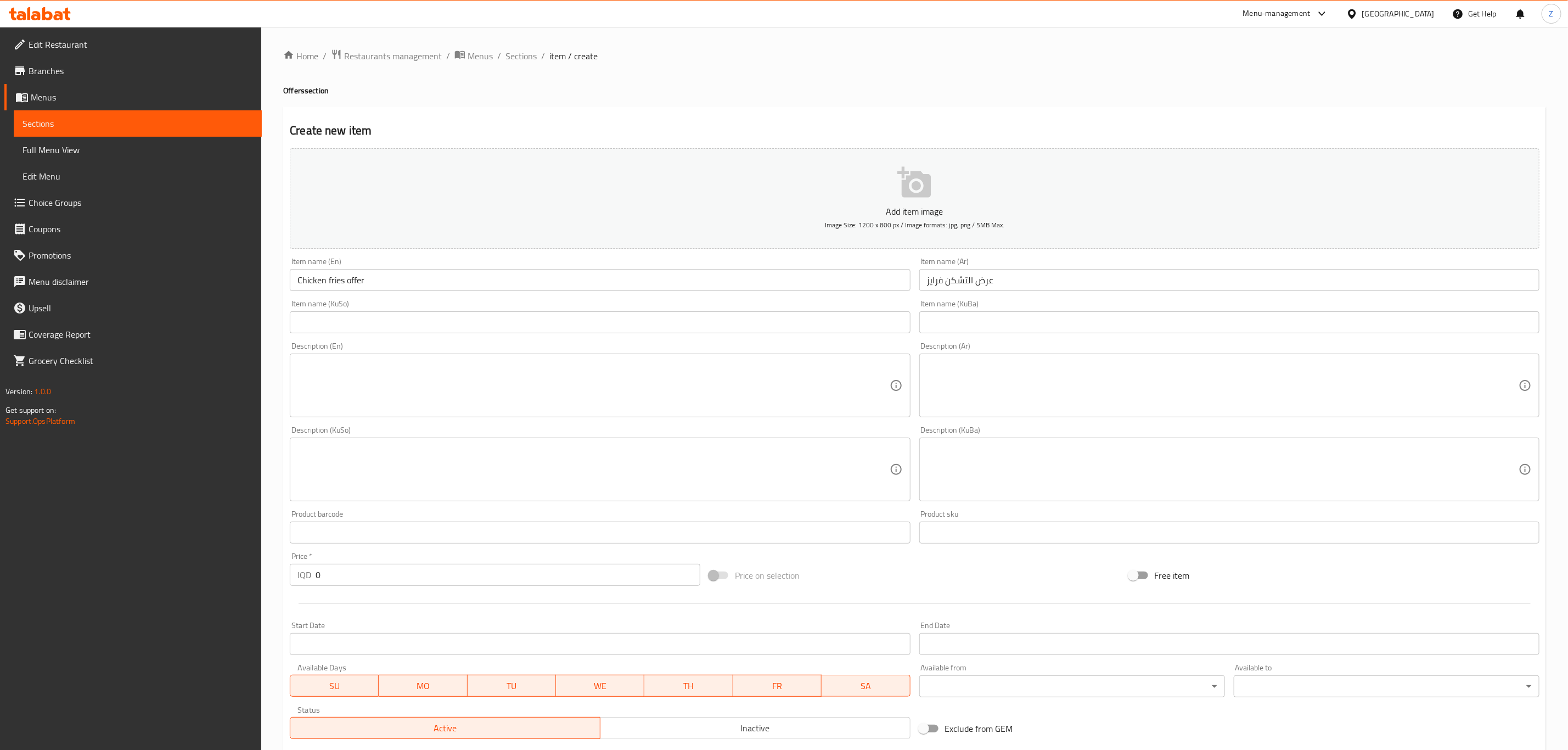
click at [1001, 316] on input "text" at bounding box center [1229, 322] width 620 height 22
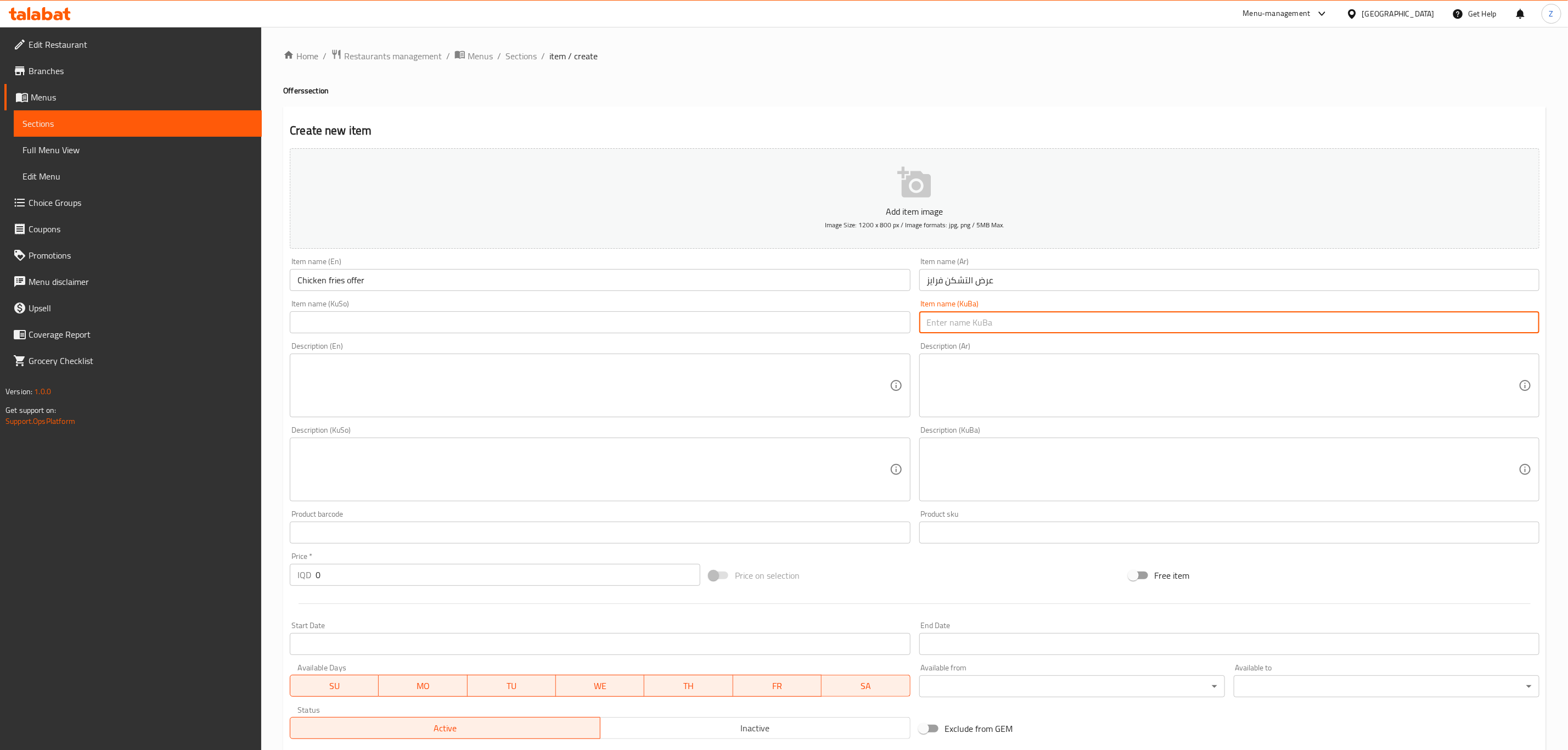
paste input "عرض التشكن فرايز"
type input "عرض التشكن فرايز"
click at [649, 330] on input "text" at bounding box center [600, 322] width 620 height 22
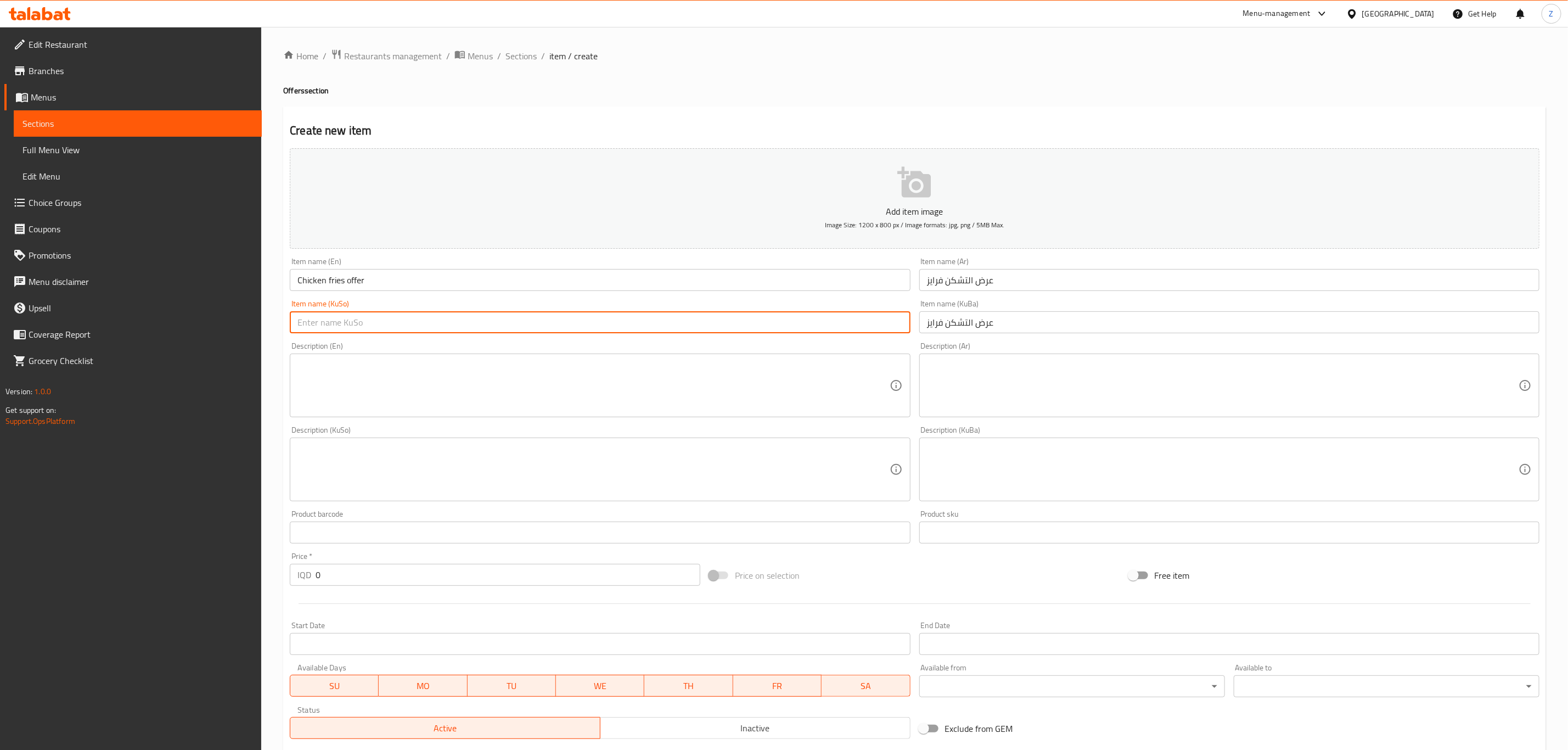
paste input "عرض التشكن فرايز"
type input "عرض التشكن فرايز"
click at [1041, 396] on textarea at bounding box center [1223, 385] width 592 height 52
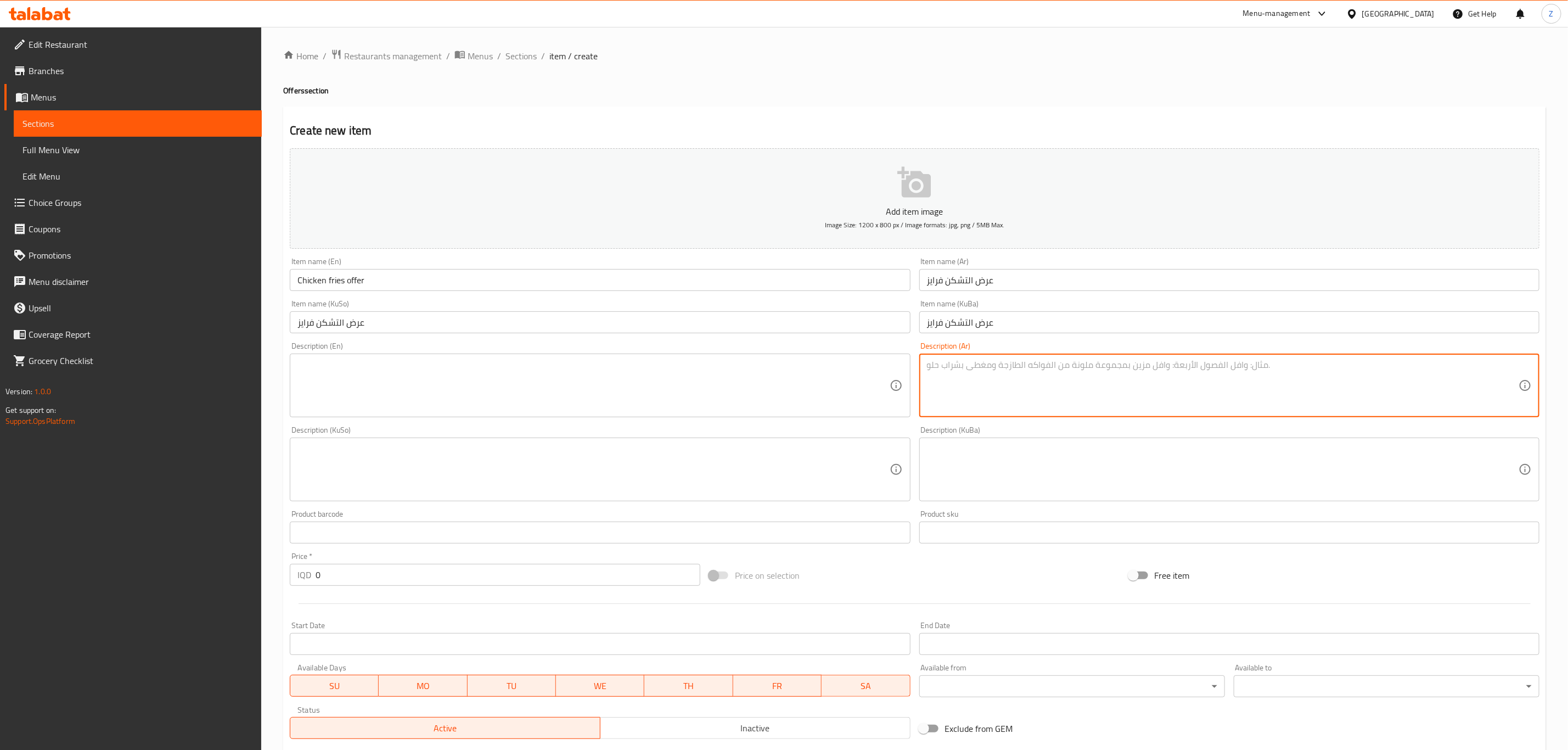
type textarea "ت"
type textarea "تشكن فرايز , ريزو , صاج دجاج , 2 صلصات خاصه"
click at [436, 367] on textarea at bounding box center [593, 385] width 592 height 52
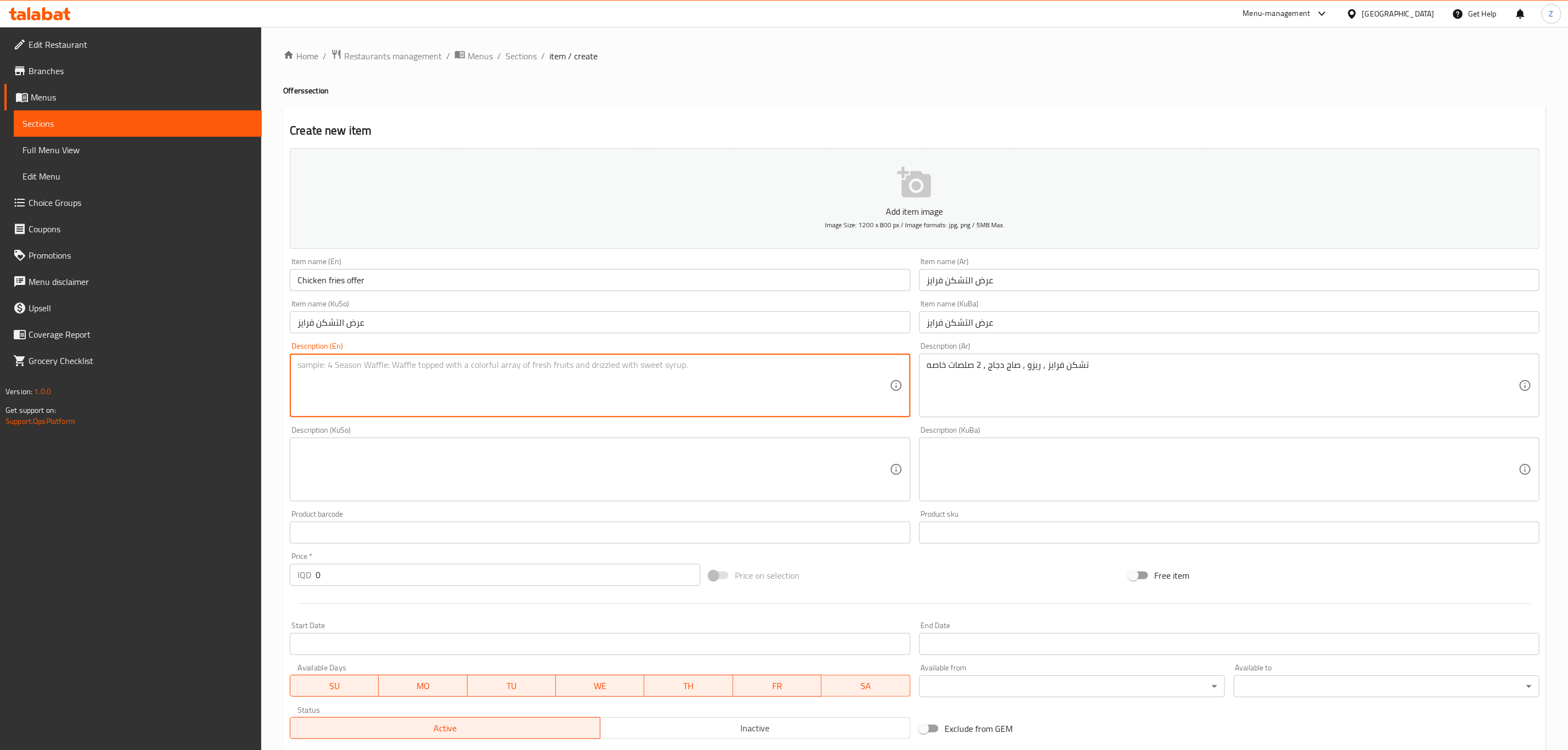
click at [436, 368] on textarea at bounding box center [593, 385] width 592 height 52
type textarea "Chicken fries , rizo ,"
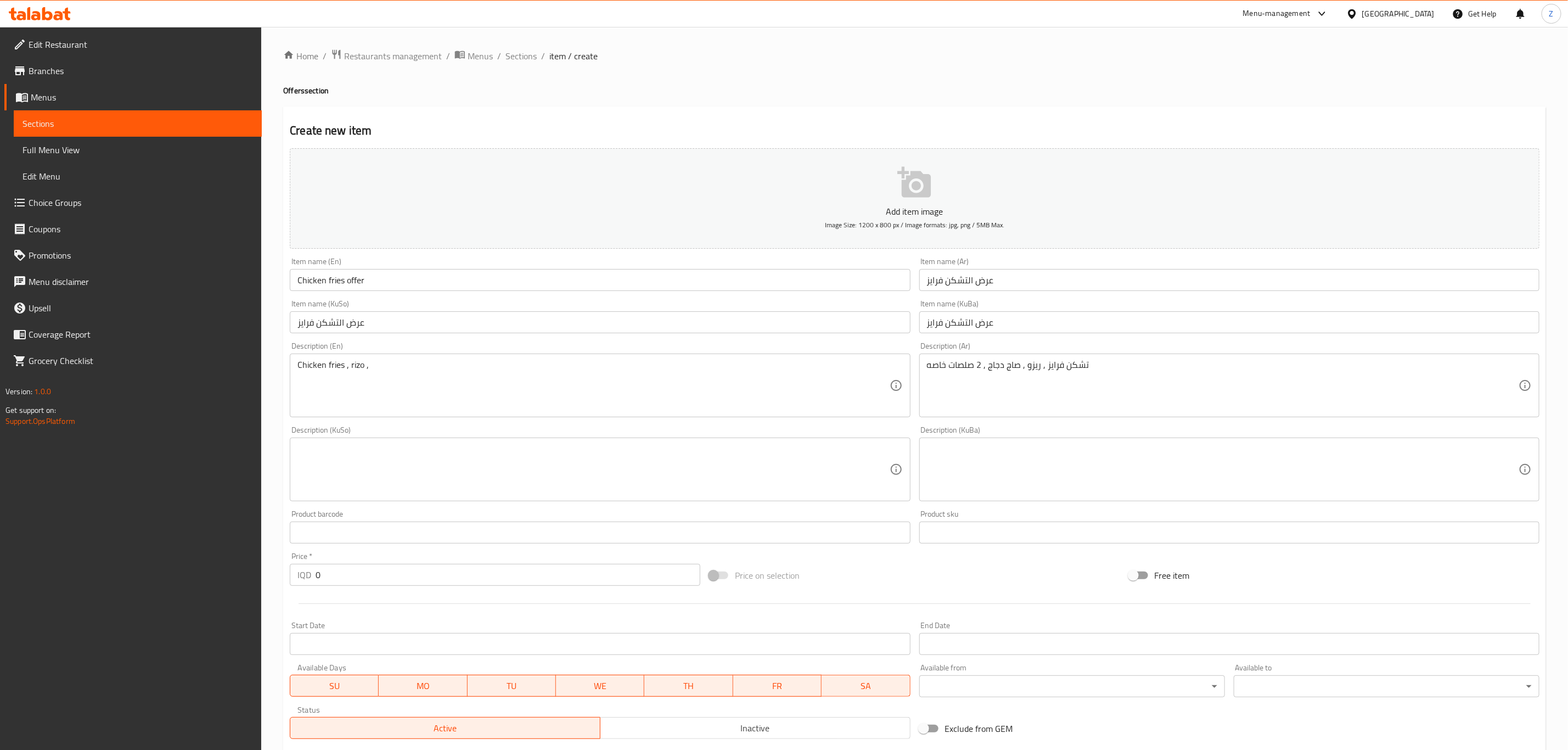
click at [1018, 360] on textarea "تشكن فرايز , ريزو , صاج دجاج , 2 صلصات خاصه" at bounding box center [1223, 385] width 592 height 52
type textarea "تشكن فرايز , ريزو , 2 صاج دجاج , 2 صلصات خاصه"
type textarea "Chicken fries , rizo , 2 chickens saj , 2 sauces"
click at [1065, 374] on textarea "تشكن فرايز , ريزو , 2 صاج دجاج , 2 صلصات خاصه" at bounding box center [1223, 385] width 592 height 52
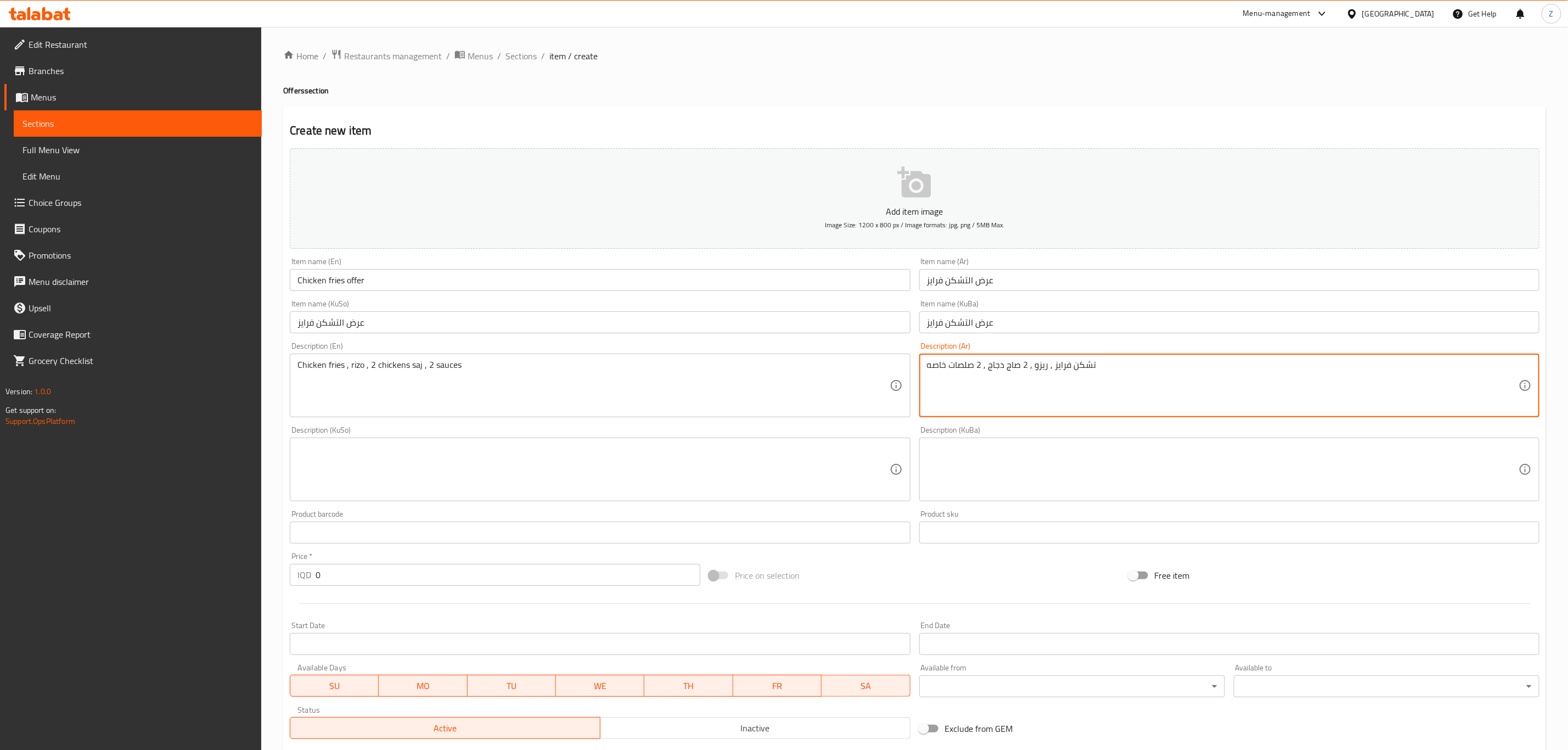
click at [1065, 374] on textarea "تشكن فرايز , ريزو , 2 صاج دجاج , 2 صلصات خاصه" at bounding box center [1223, 385] width 592 height 52
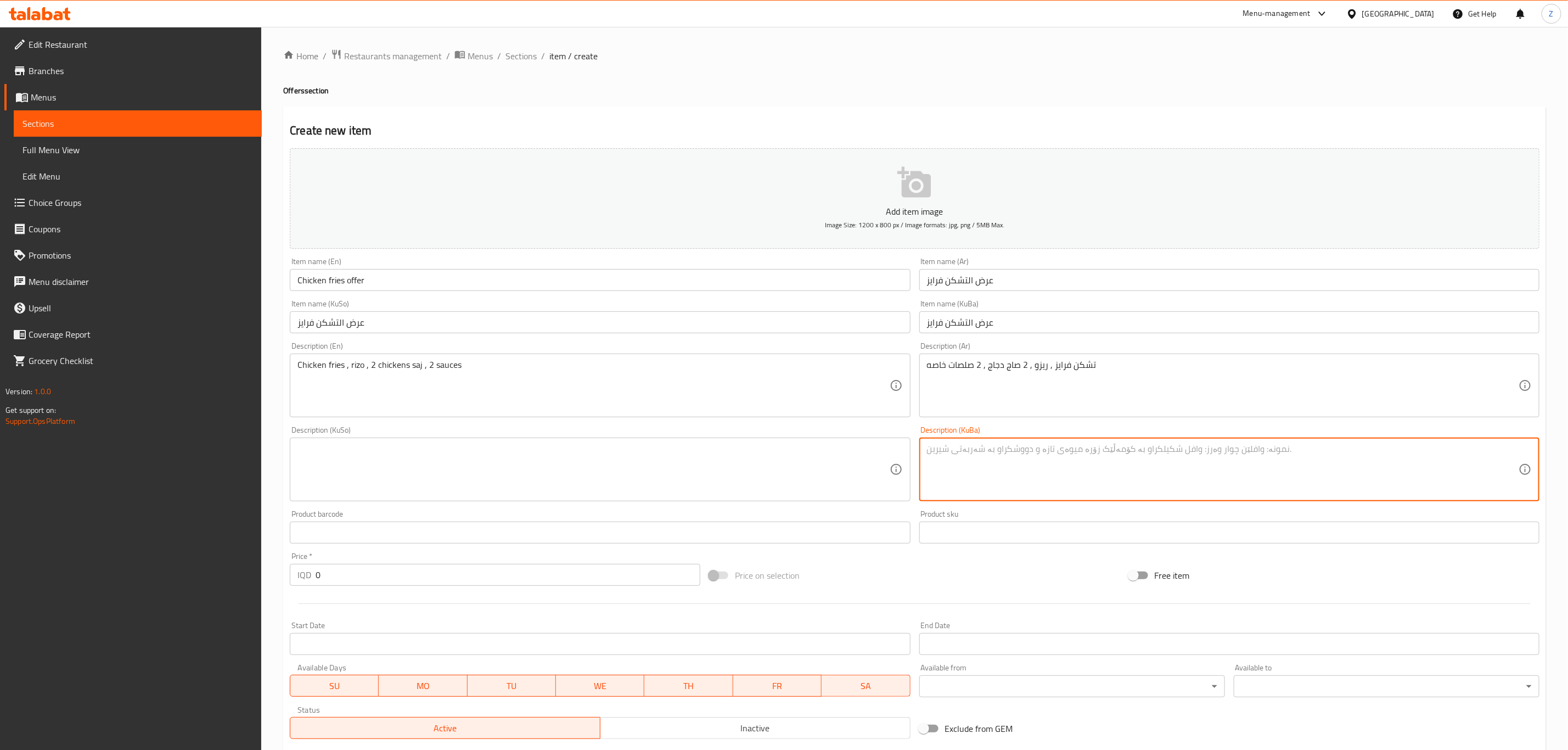
click at [964, 456] on textarea at bounding box center [1223, 470] width 592 height 52
paste textarea "تشكن فرايز , ريزو , 2 صاج دجاج , 2 صلصات خاصه"
type textarea "تشكن فرايز , ريزو , 2 صاج دجاج , 2 صلصات خاصه"
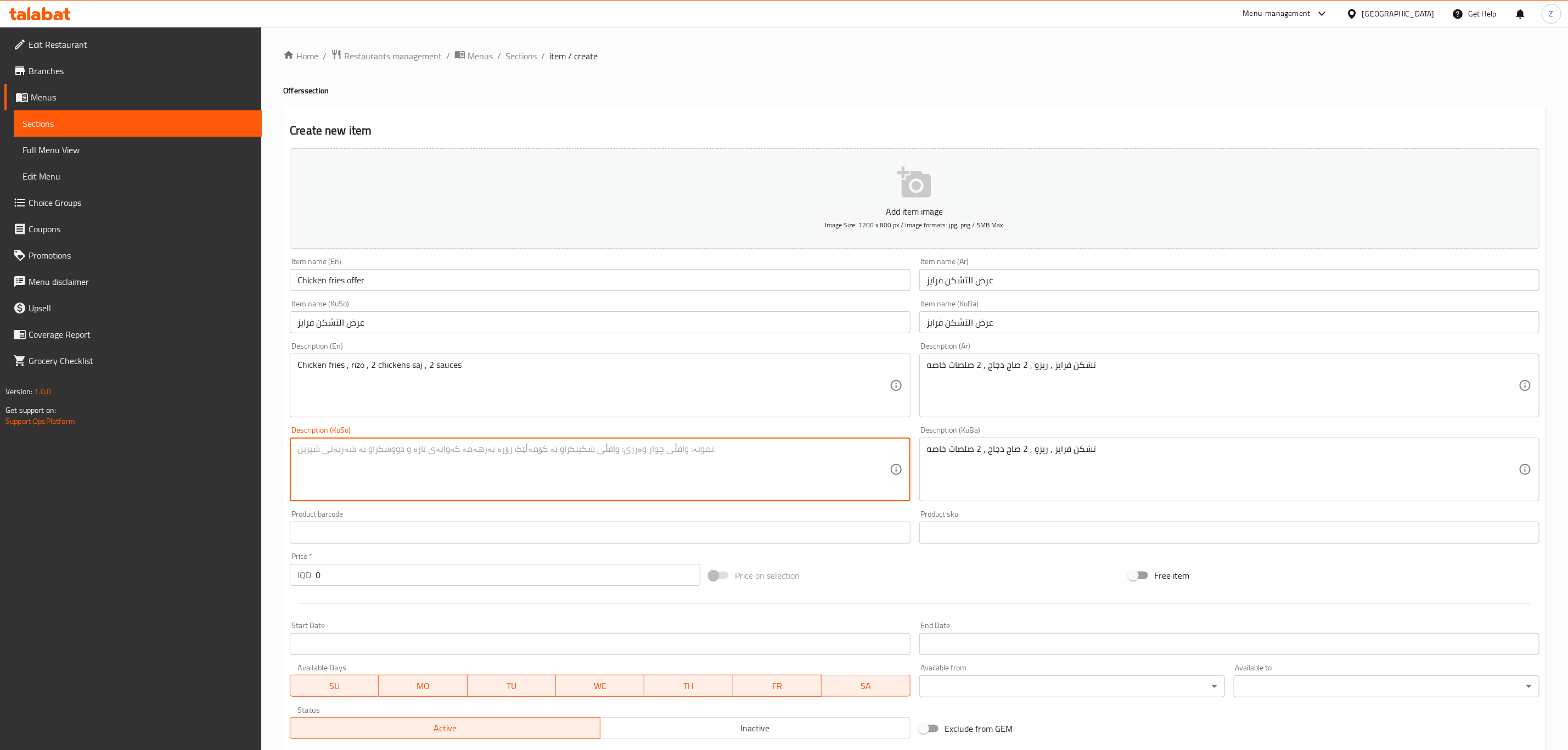
click at [798, 455] on textarea at bounding box center [593, 470] width 592 height 52
paste textarea "تشكن فرايز , ريزو , 2 صاج دجاج , 2 صلصات خاصه"
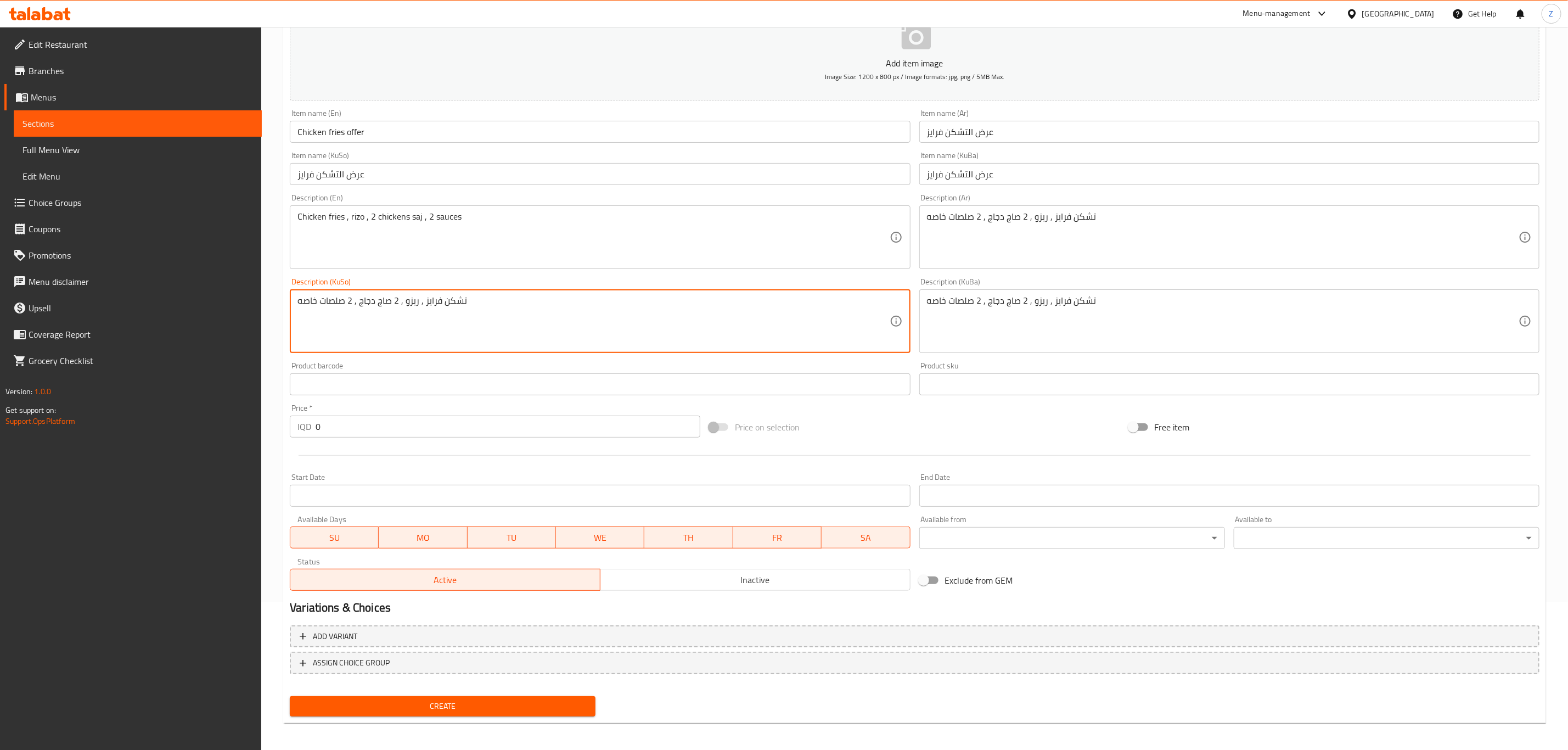
scroll to position [150, 0]
type textarea "تشكن فرايز , ريزو , 2 صاج دجاج , 2 صلصات خاصه"
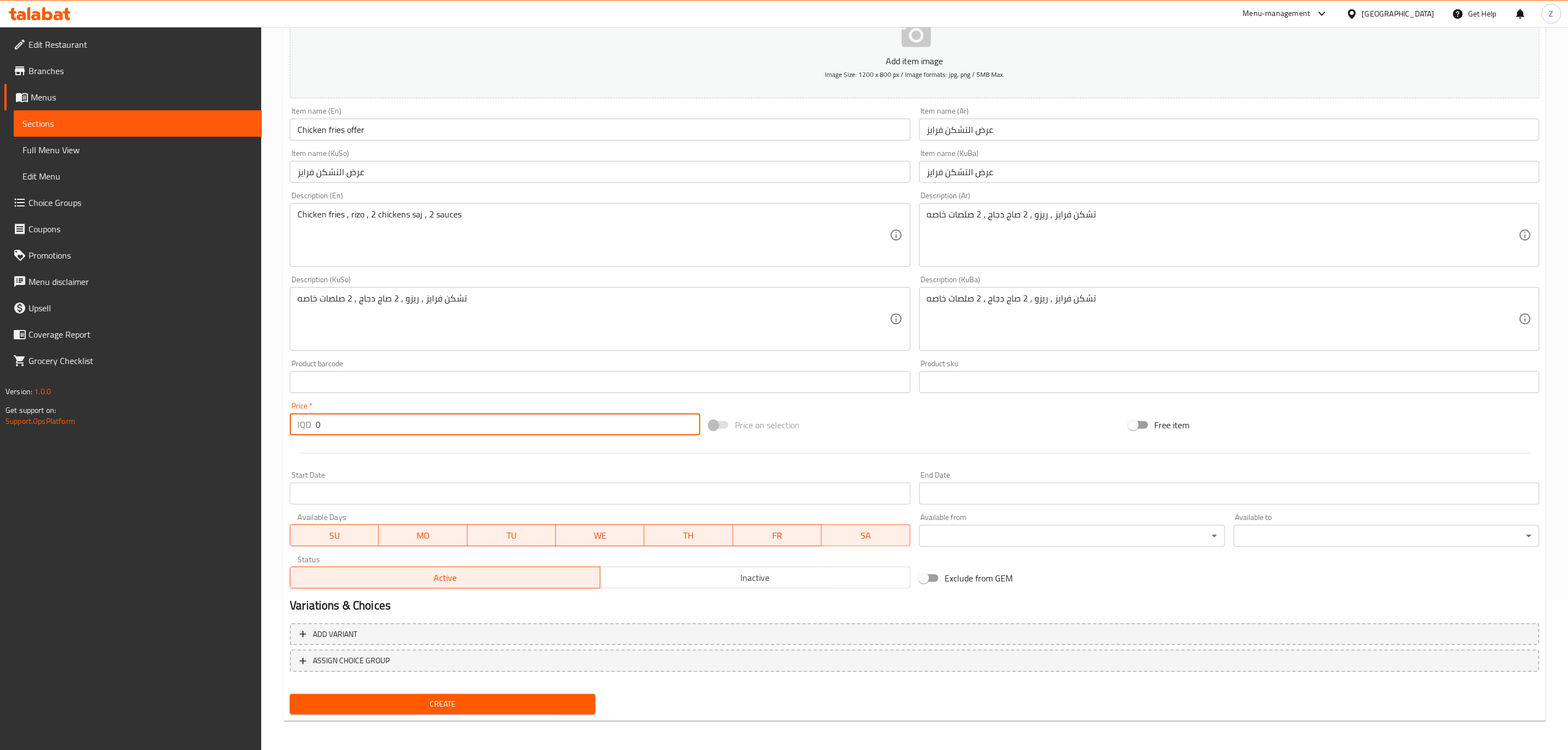
click at [357, 419] on input "0" at bounding box center [508, 425] width 385 height 22
type input "11000"
click at [481, 697] on span "Create" at bounding box center [443, 704] width 288 height 14
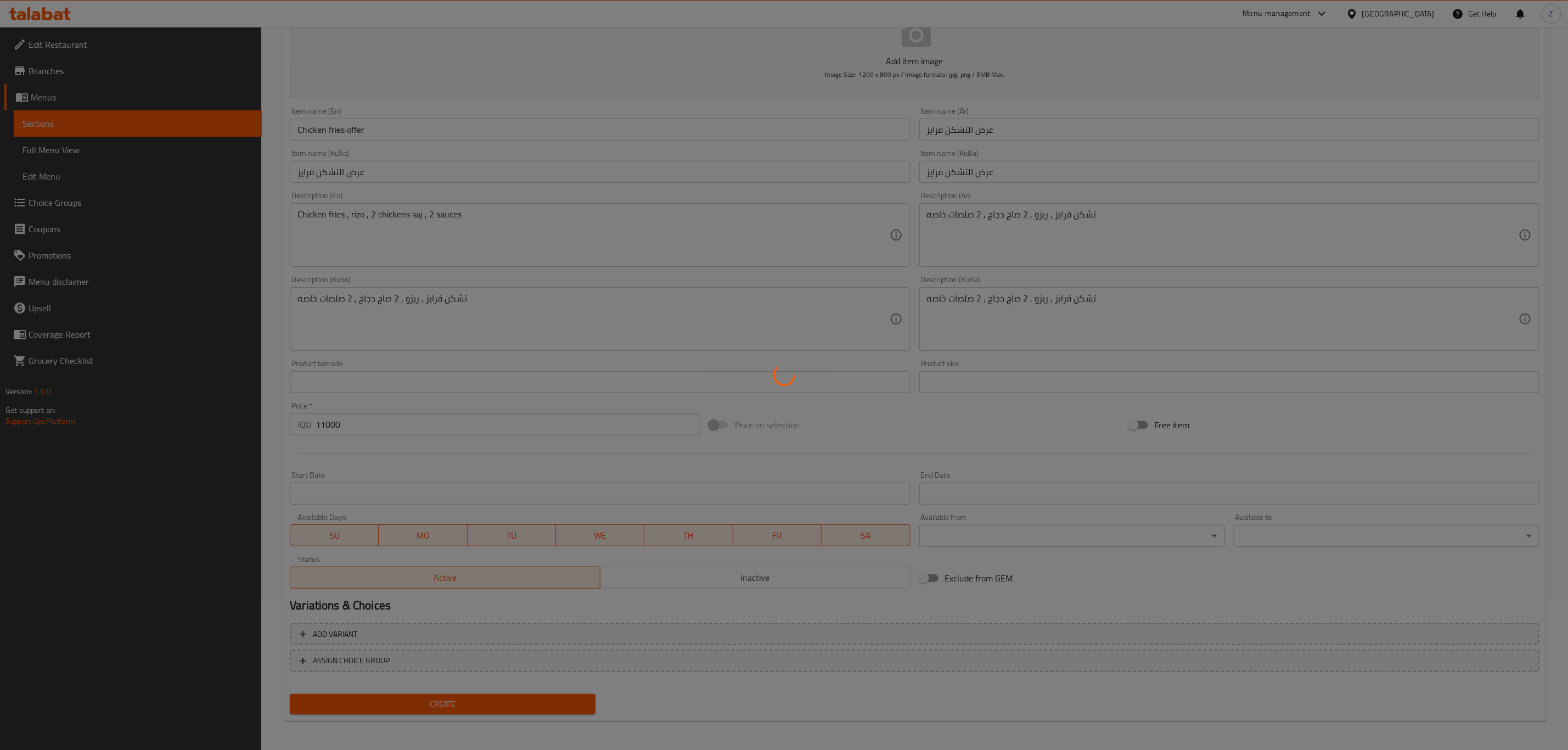
scroll to position [0, 0]
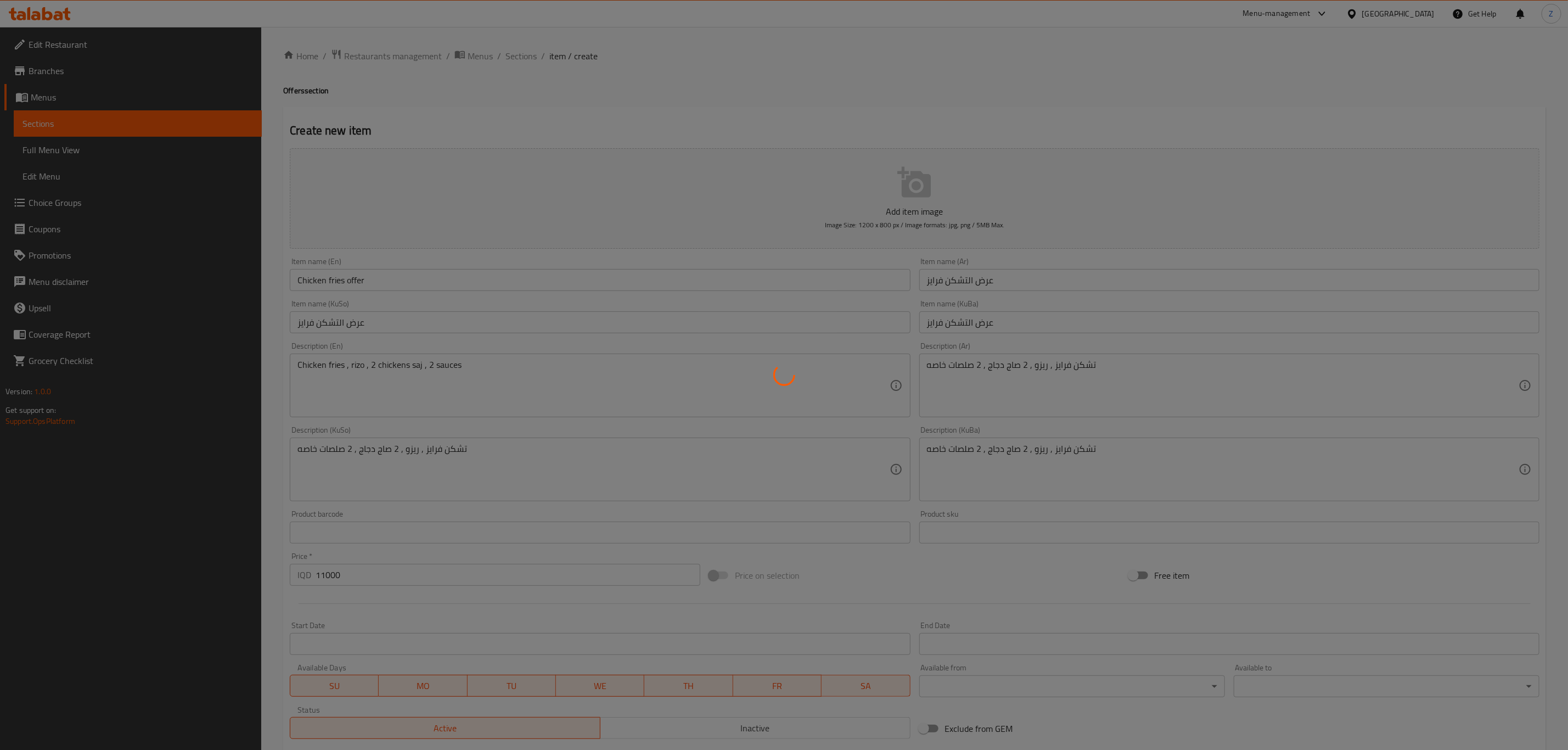
type input "0"
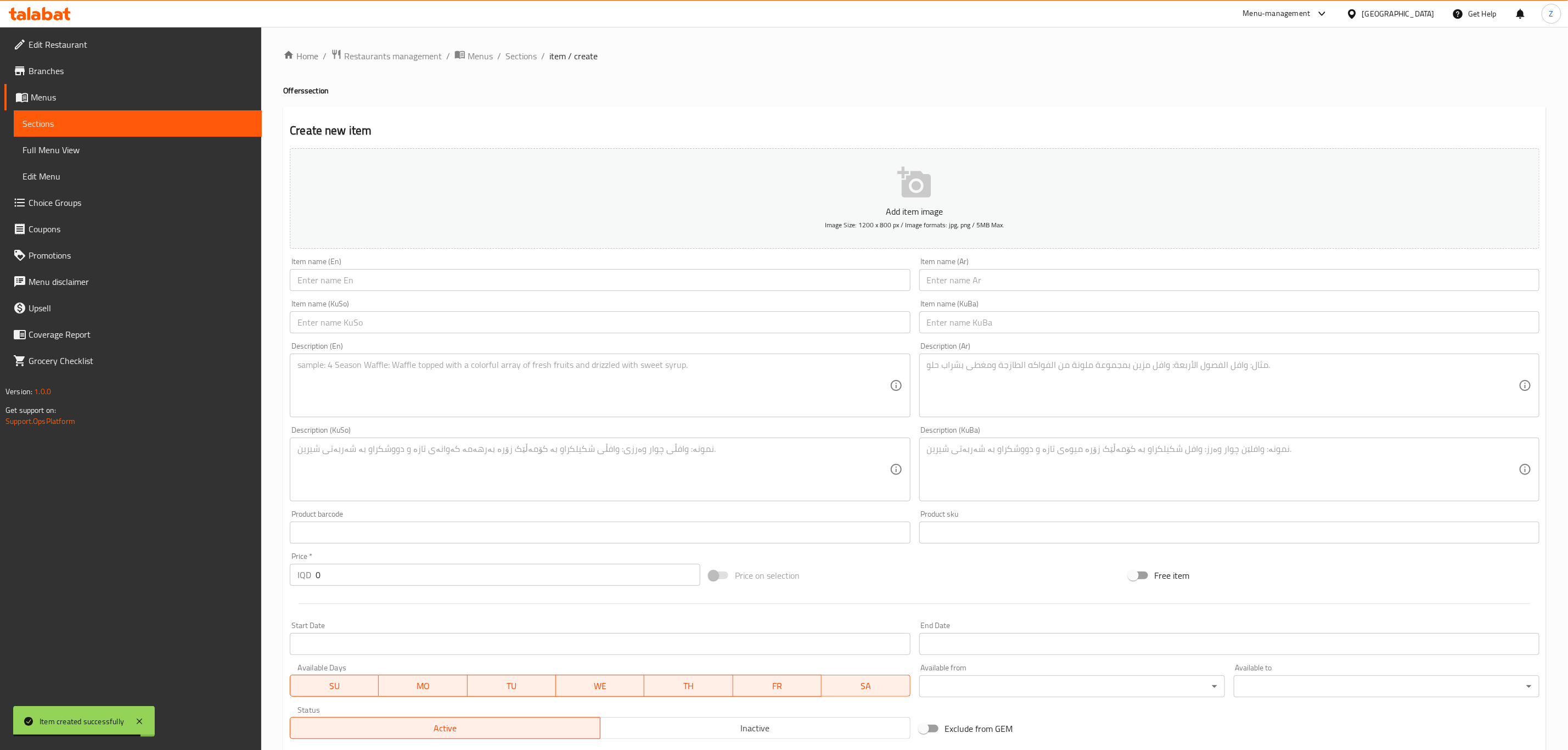
click at [122, 117] on span "Sections" at bounding box center [138, 123] width 231 height 13
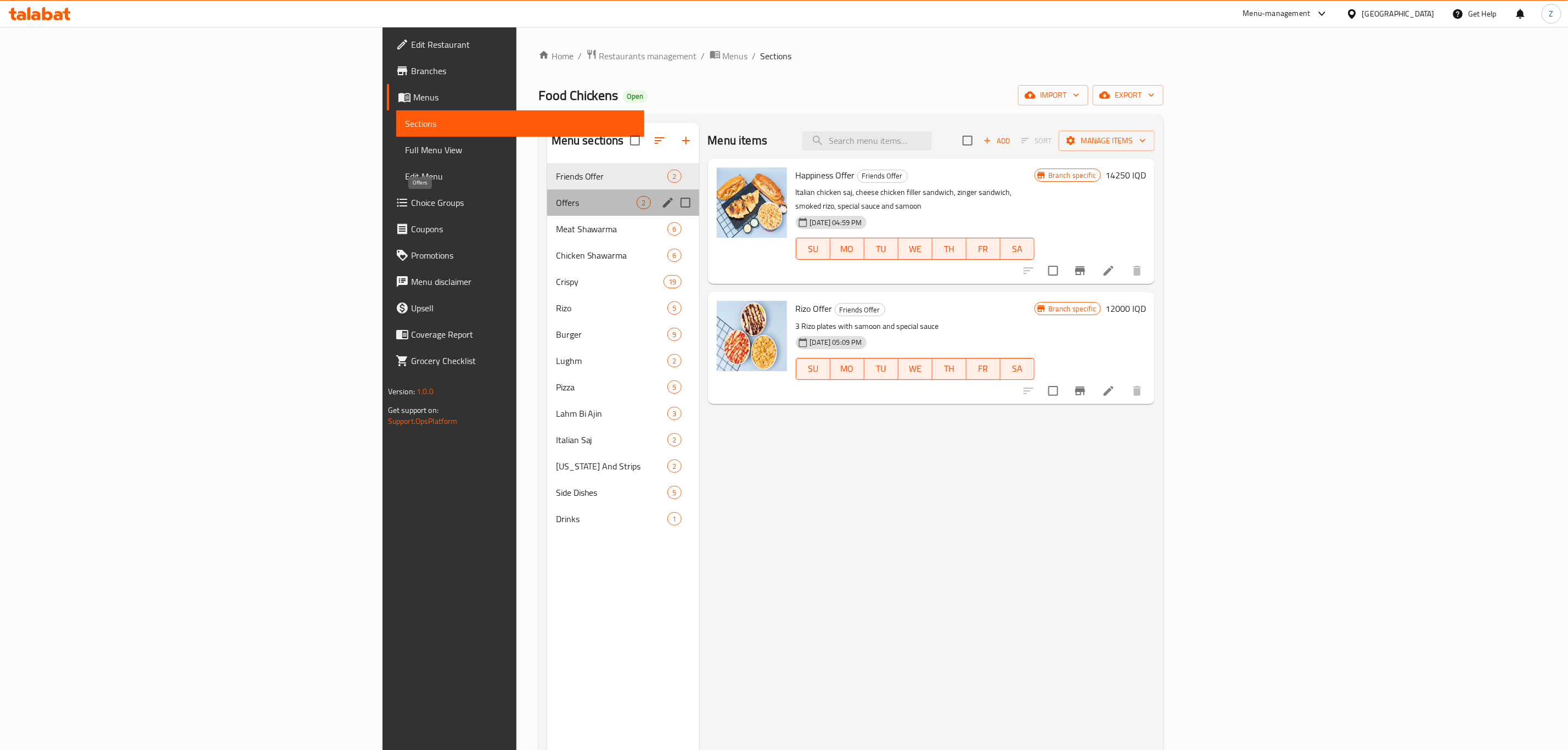
click at [556, 205] on span "Offers" at bounding box center [597, 202] width 81 height 13
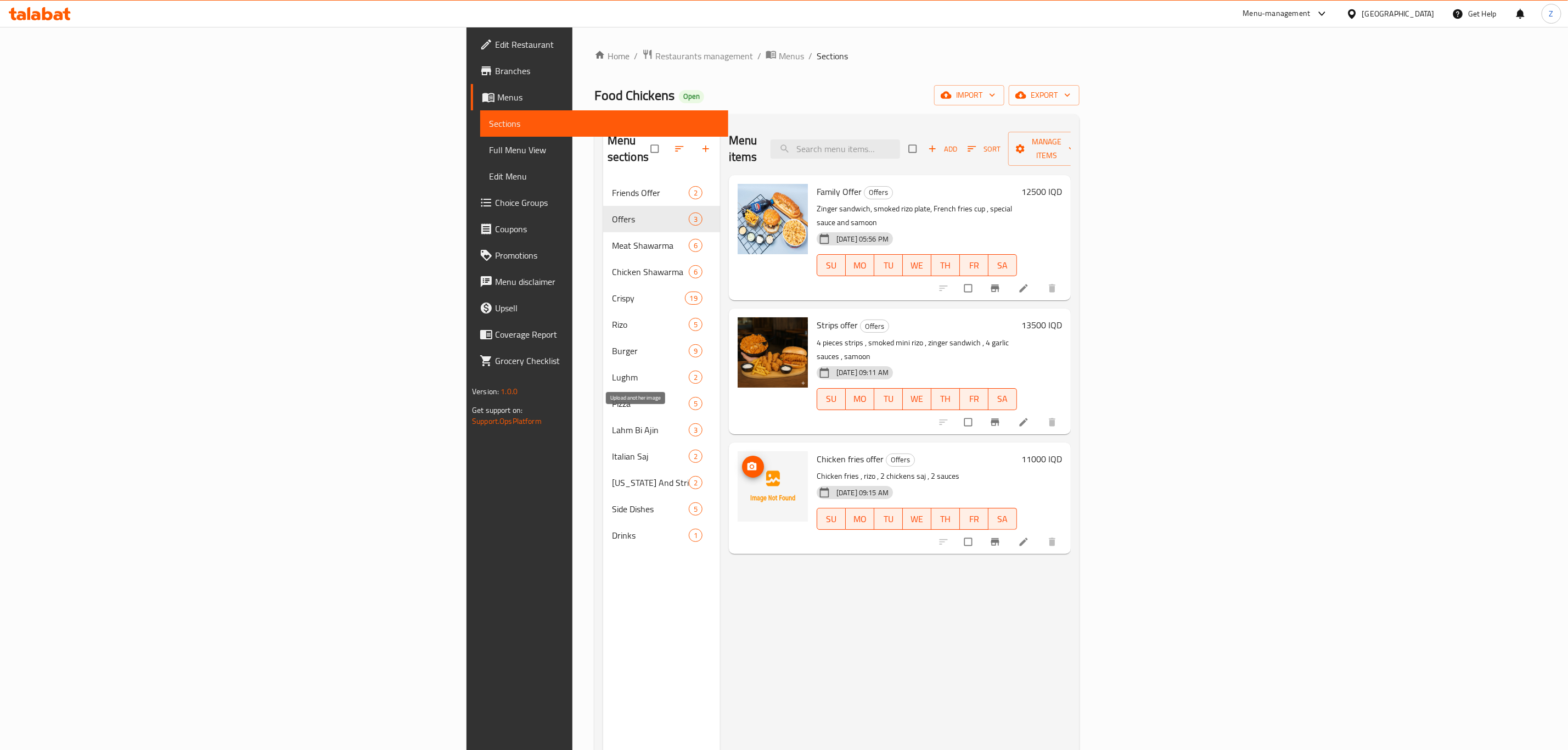
click at [746, 461] on icon "upload picture" at bounding box center [752, 466] width 11 height 11
click at [747, 462] on icon "upload picture" at bounding box center [752, 465] width 9 height 8
click at [958, 143] on span "Add" at bounding box center [943, 149] width 29 height 13
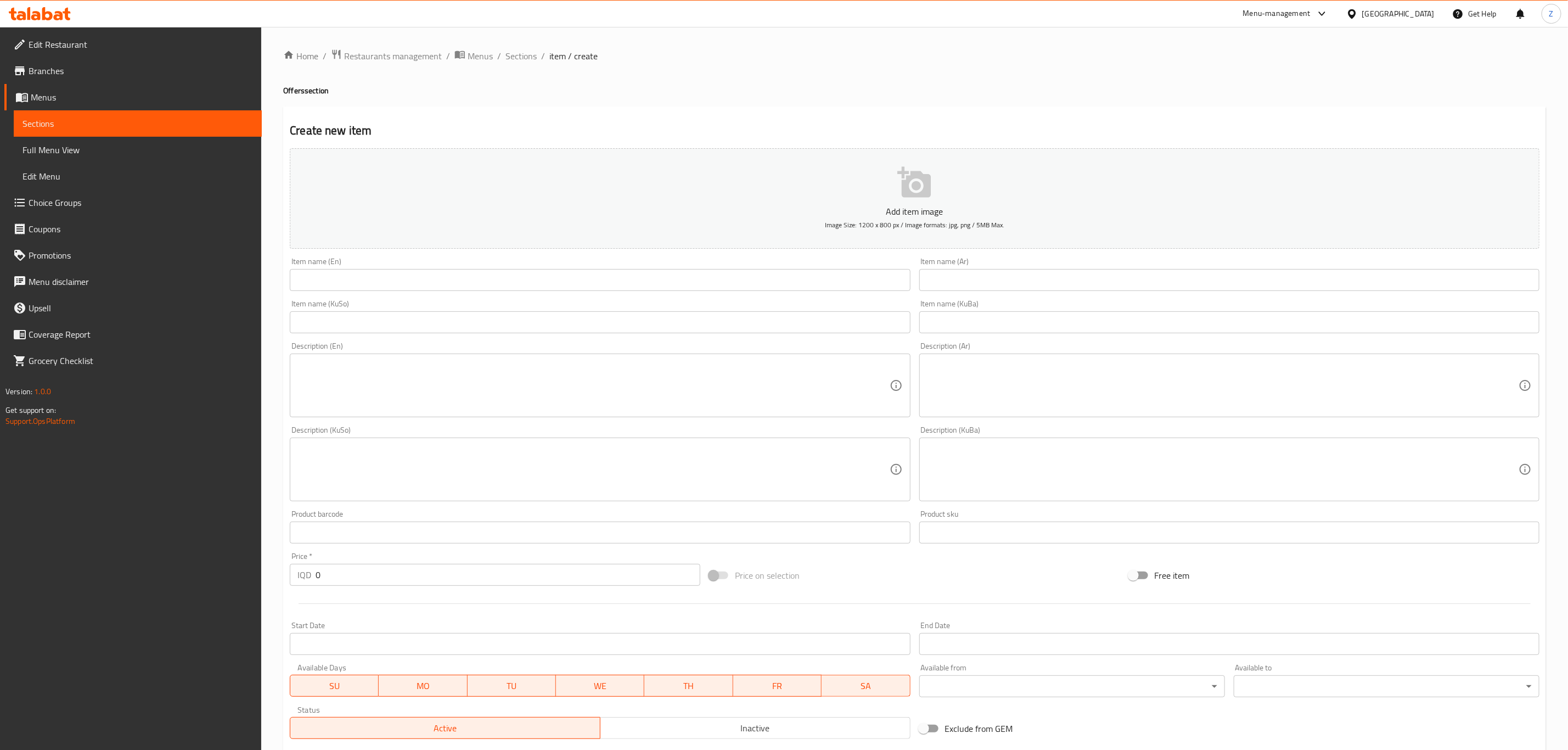
click at [354, 566] on input "0" at bounding box center [508, 575] width 385 height 22
type input "13250"
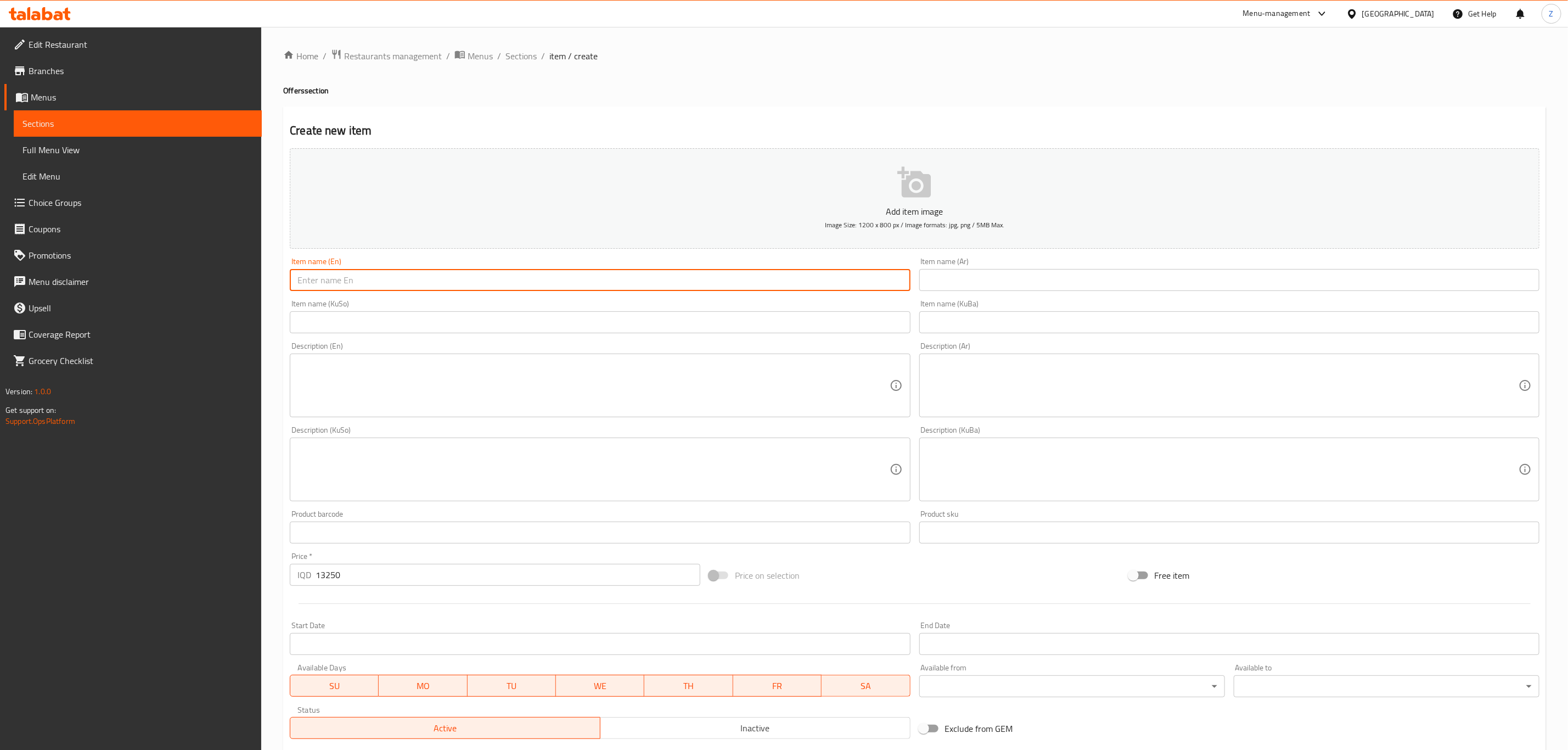
click at [323, 285] on input "text" at bounding box center [600, 280] width 620 height 22
type input "King offer"
click at [976, 280] on input "text" at bounding box center [1229, 280] width 620 height 22
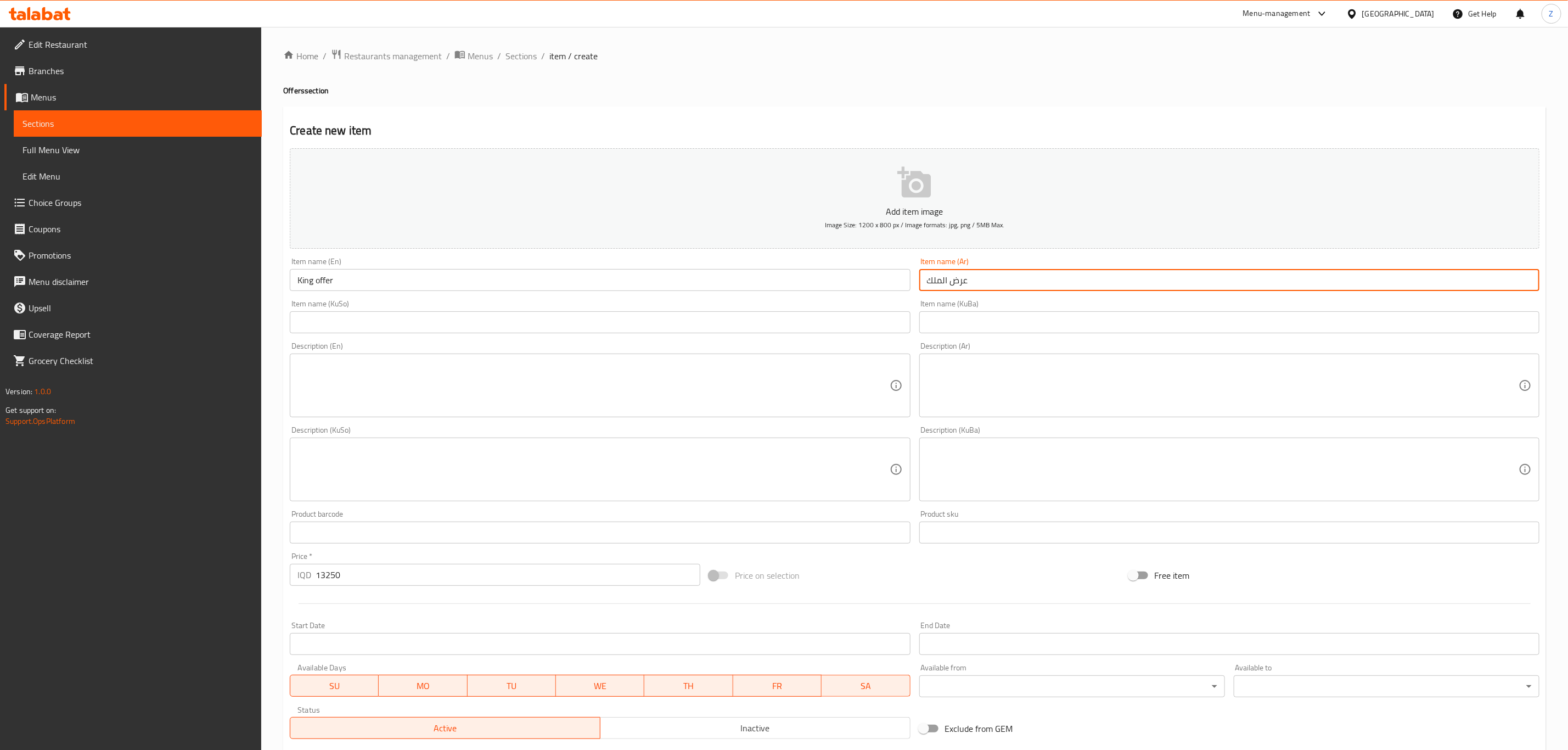
type input "عرض الملك"
click at [973, 320] on input "text" at bounding box center [1229, 322] width 620 height 22
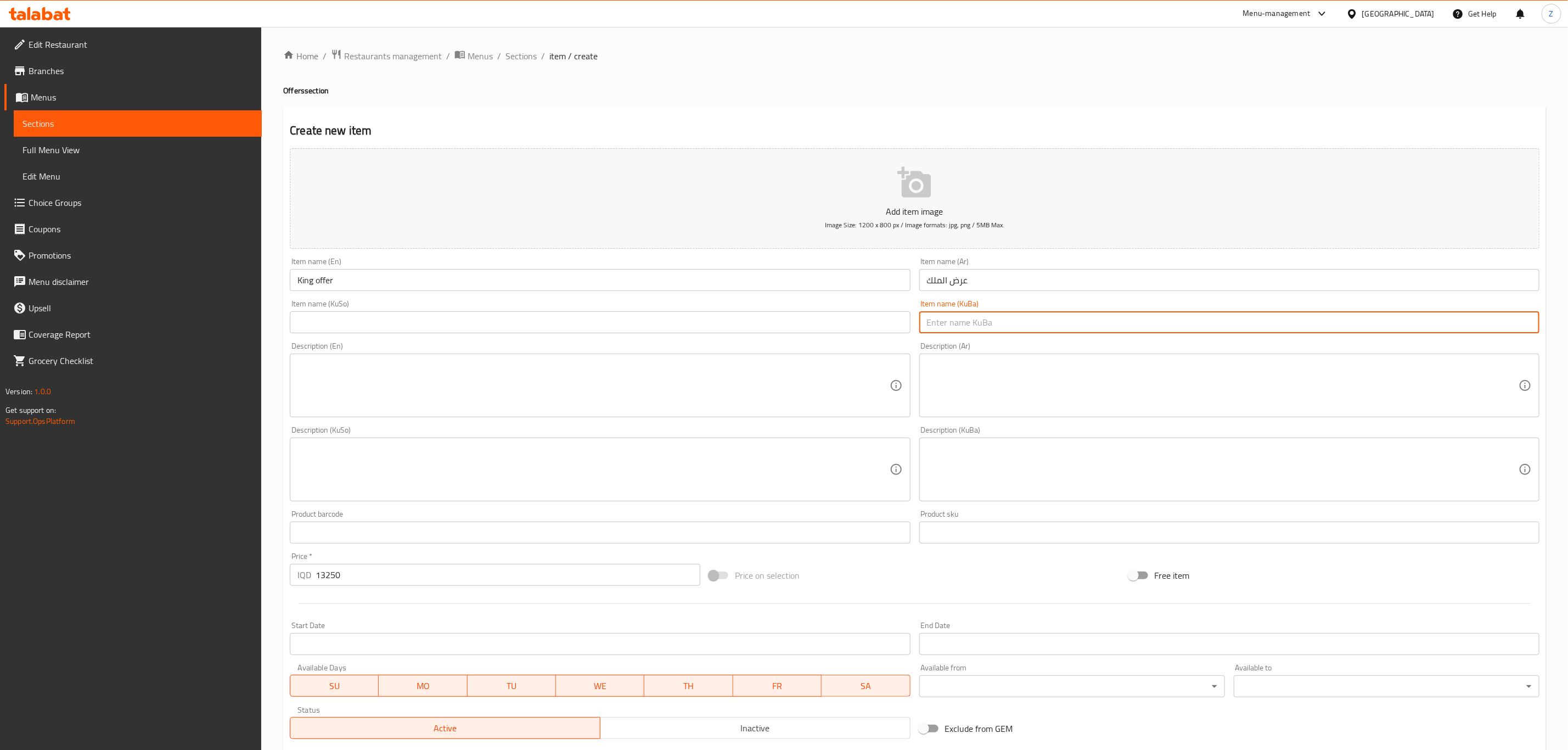
click at [1000, 284] on input "عرض الملك" at bounding box center [1229, 280] width 620 height 22
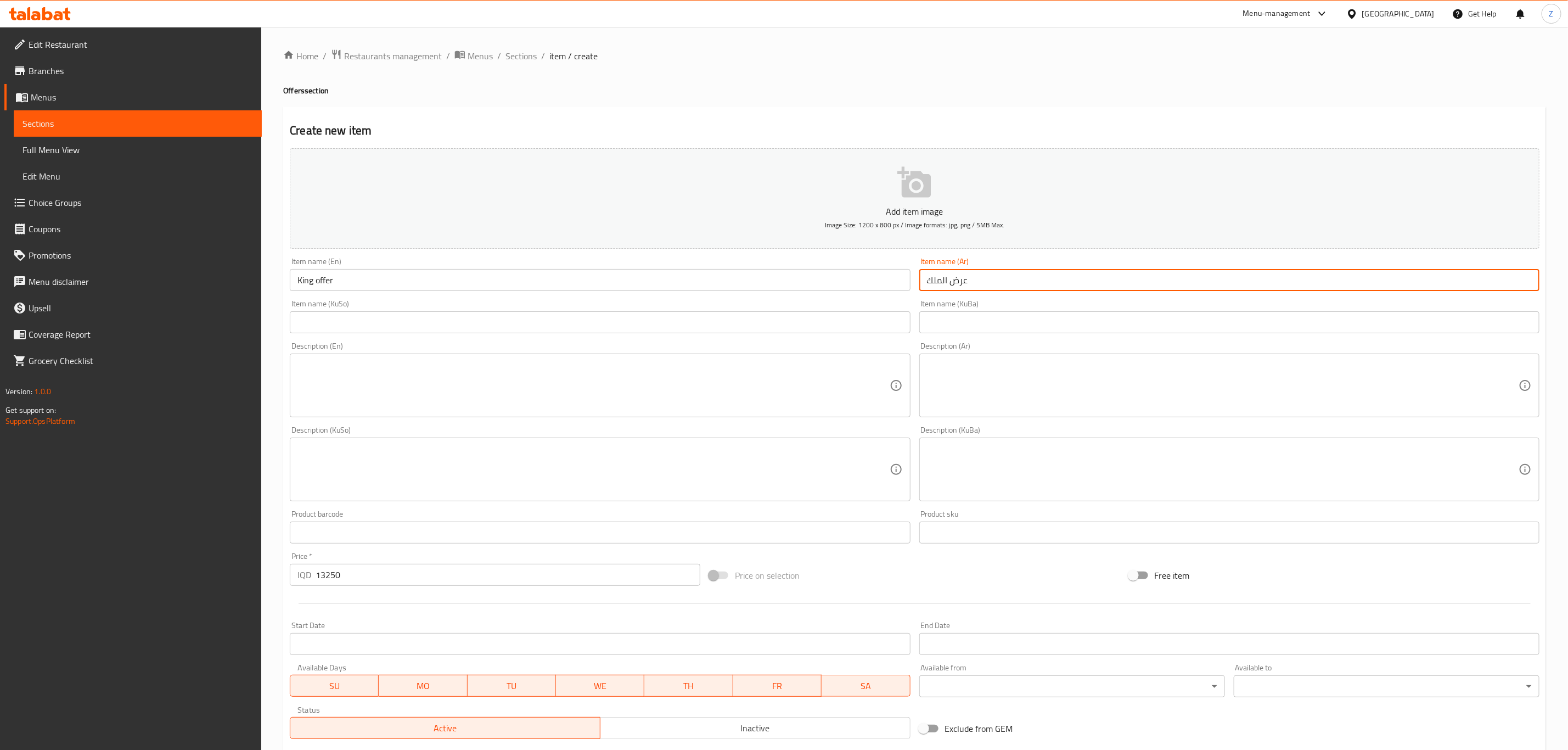
click at [1000, 284] on input "عرض الملك" at bounding box center [1229, 280] width 620 height 22
click at [944, 323] on input "text" at bounding box center [1229, 322] width 620 height 22
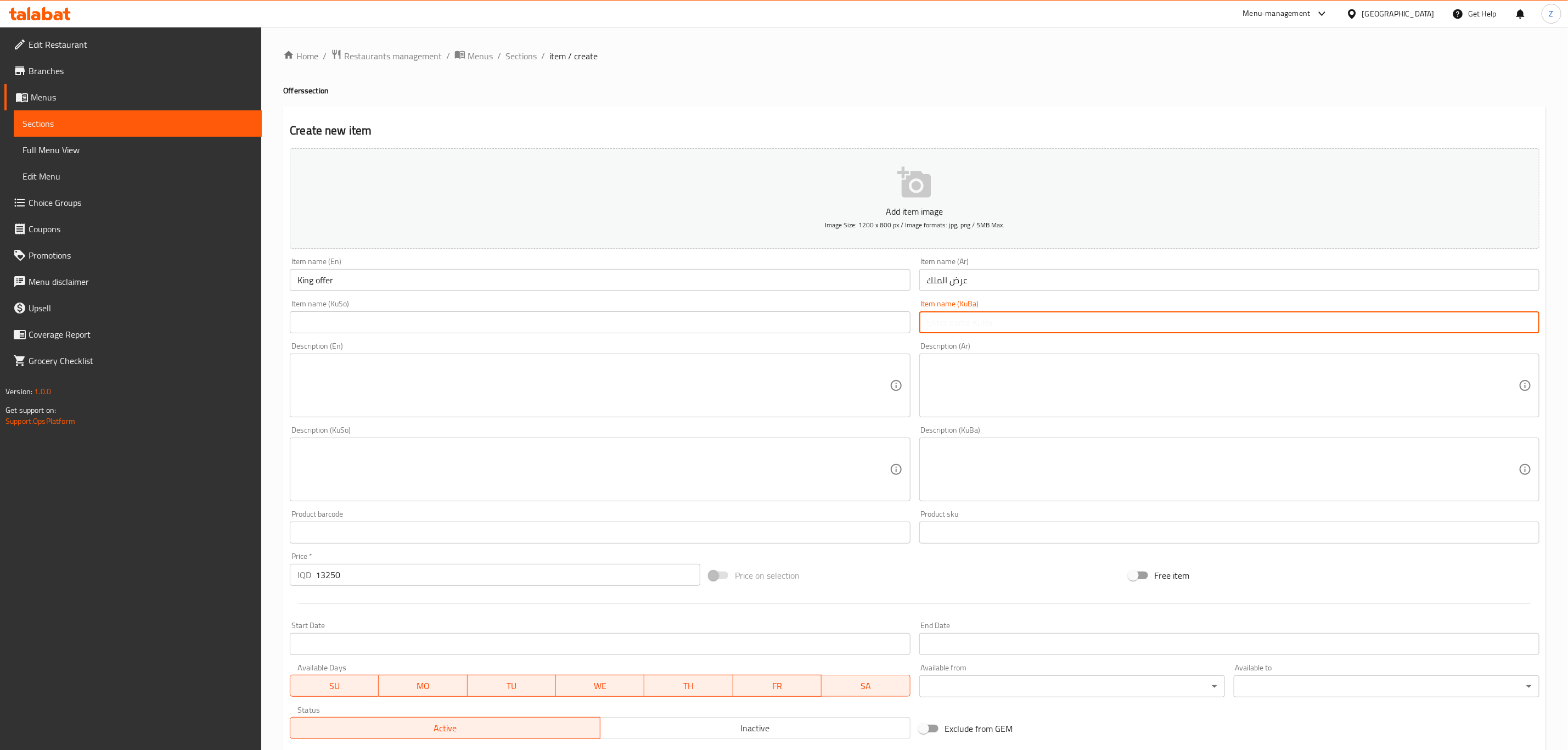
paste input "عرض الملك"
type input "عرض الملك"
click at [703, 326] on input "text" at bounding box center [600, 322] width 620 height 22
paste input "عرض الملك"
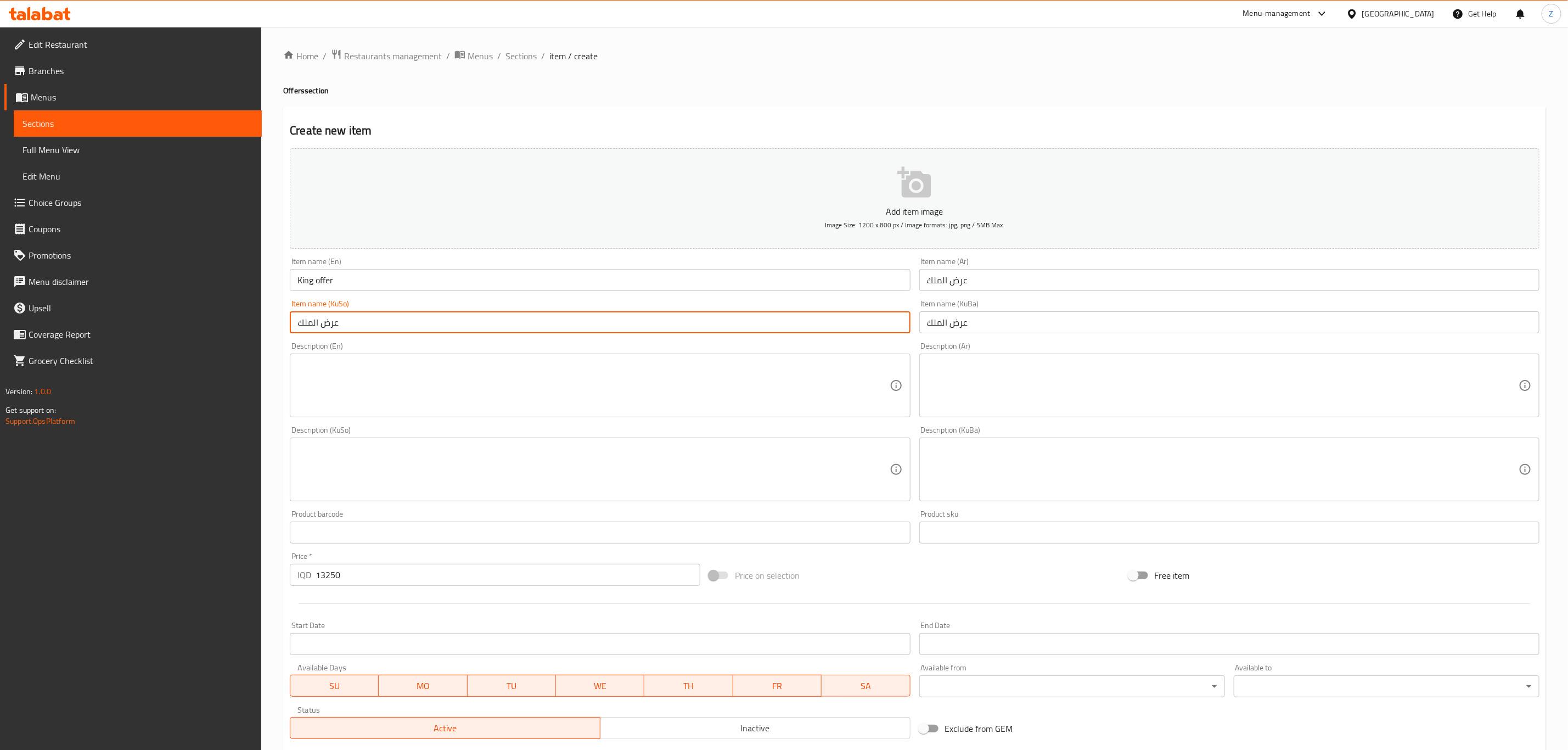
type input "عرض الملك"
click at [970, 409] on textarea at bounding box center [1223, 385] width 592 height 52
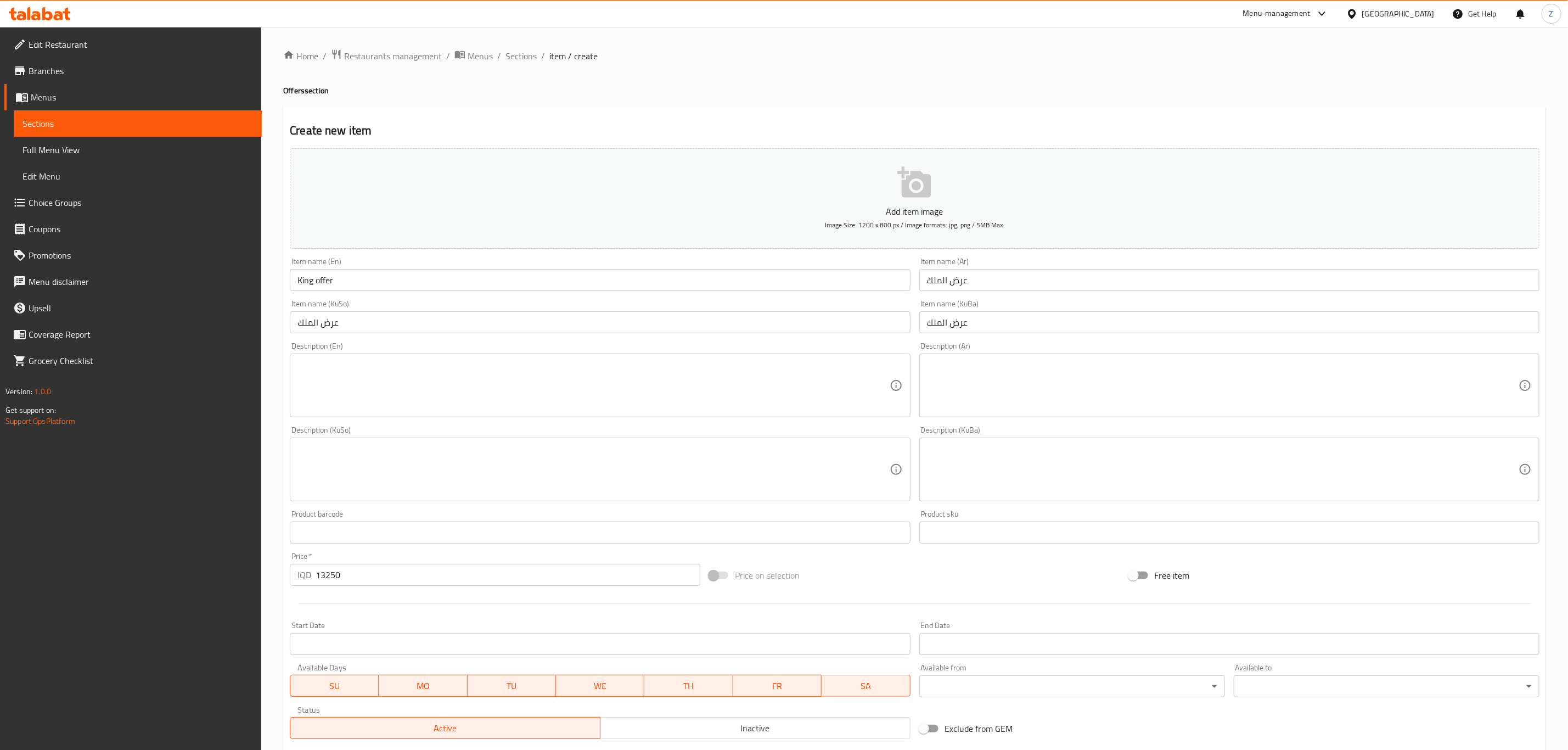
click at [984, 419] on div "Description (Ar) Description (Ar)" at bounding box center [1229, 379] width 629 height 84
click at [982, 398] on textarea at bounding box center [1223, 385] width 592 height 52
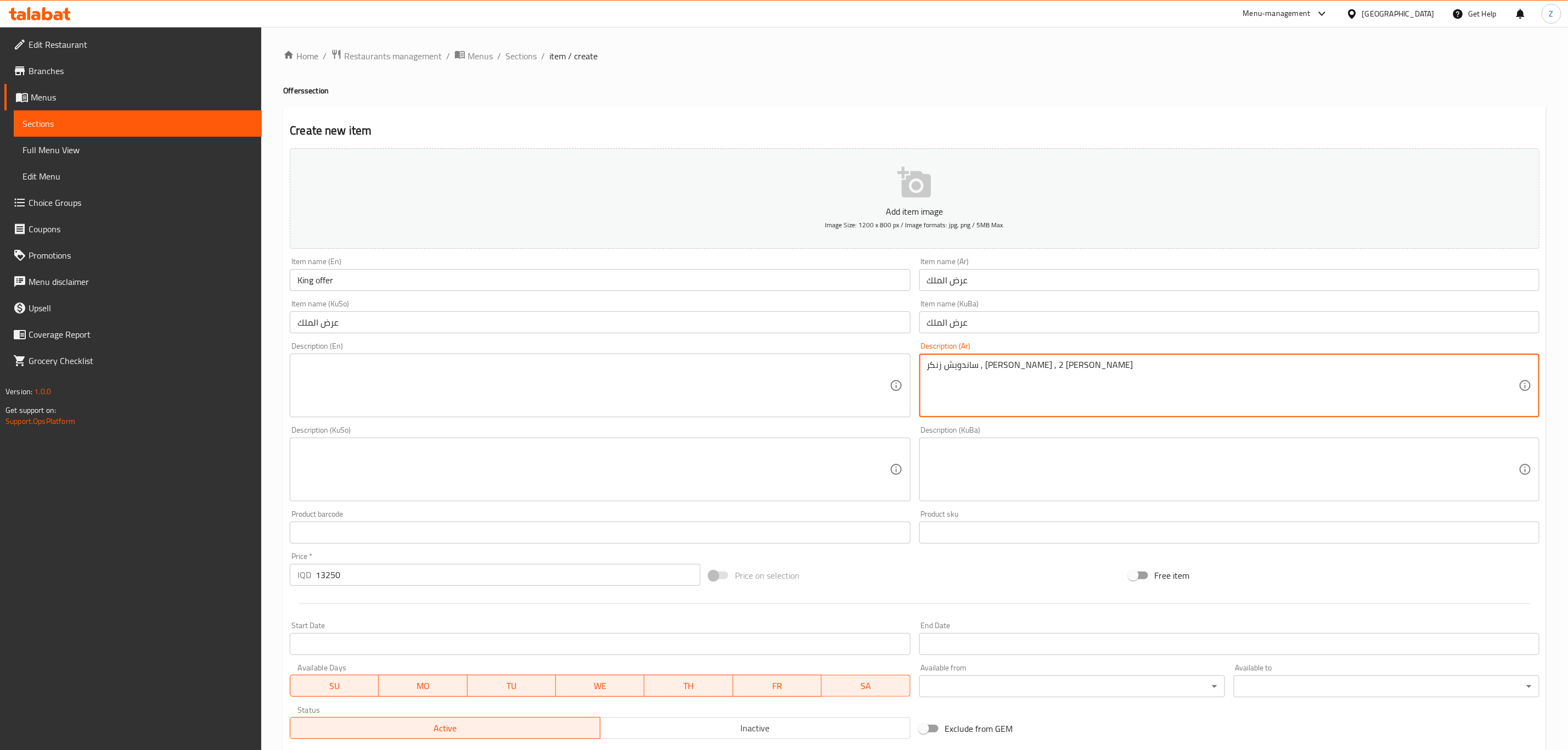
type textarea "ساندويش زنكر , ساندويش فلر , 2 ميني ريزو"
click at [506, 366] on textarea at bounding box center [593, 385] width 592 height 52
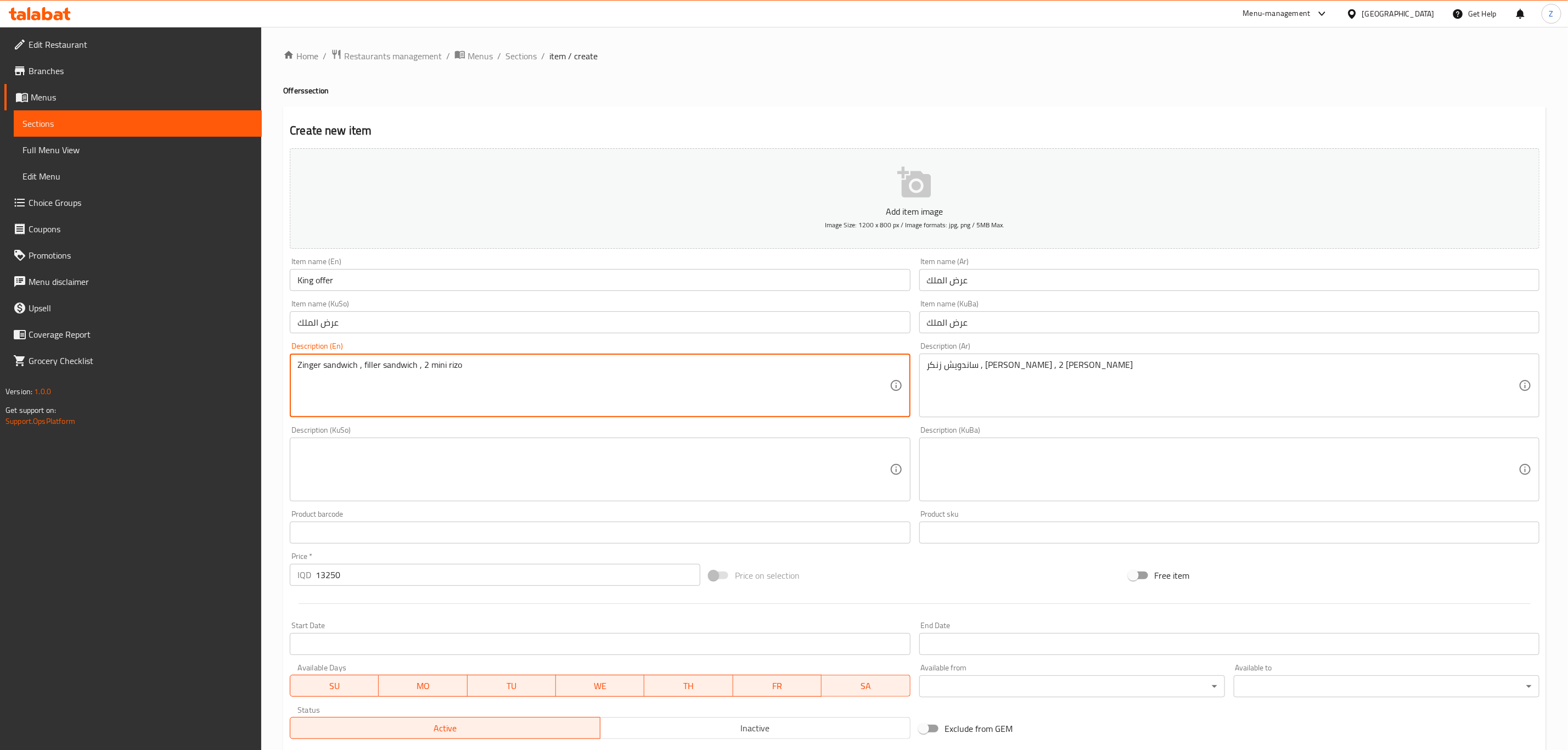
type textarea "Zinger sandwich , filler sandwich , 2 mini rizo"
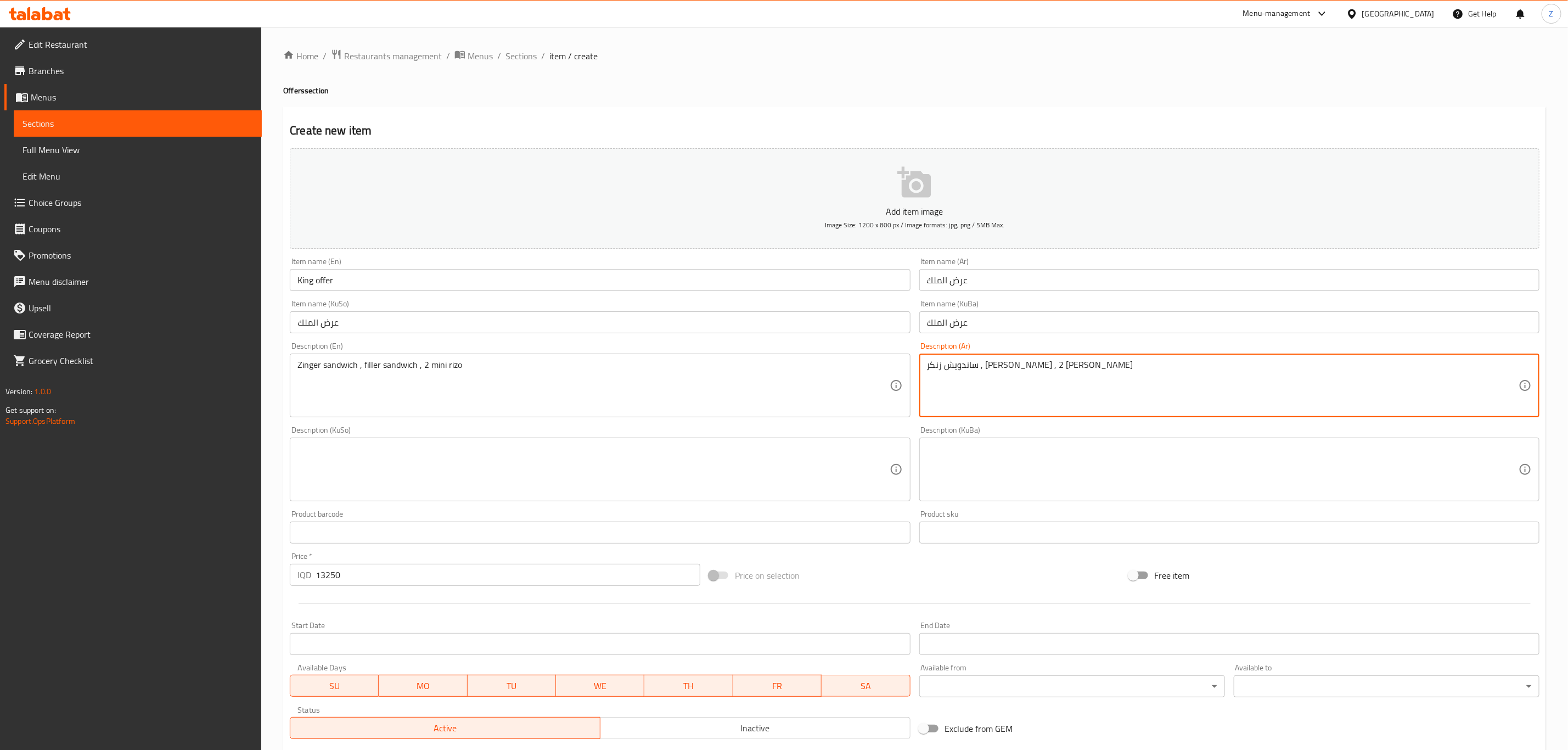
click at [1040, 366] on textarea "ساندويش زنكر , ساندويش فلر , 2 ميني ريزو" at bounding box center [1223, 385] width 592 height 52
click at [1008, 483] on textarea at bounding box center [1223, 470] width 592 height 52
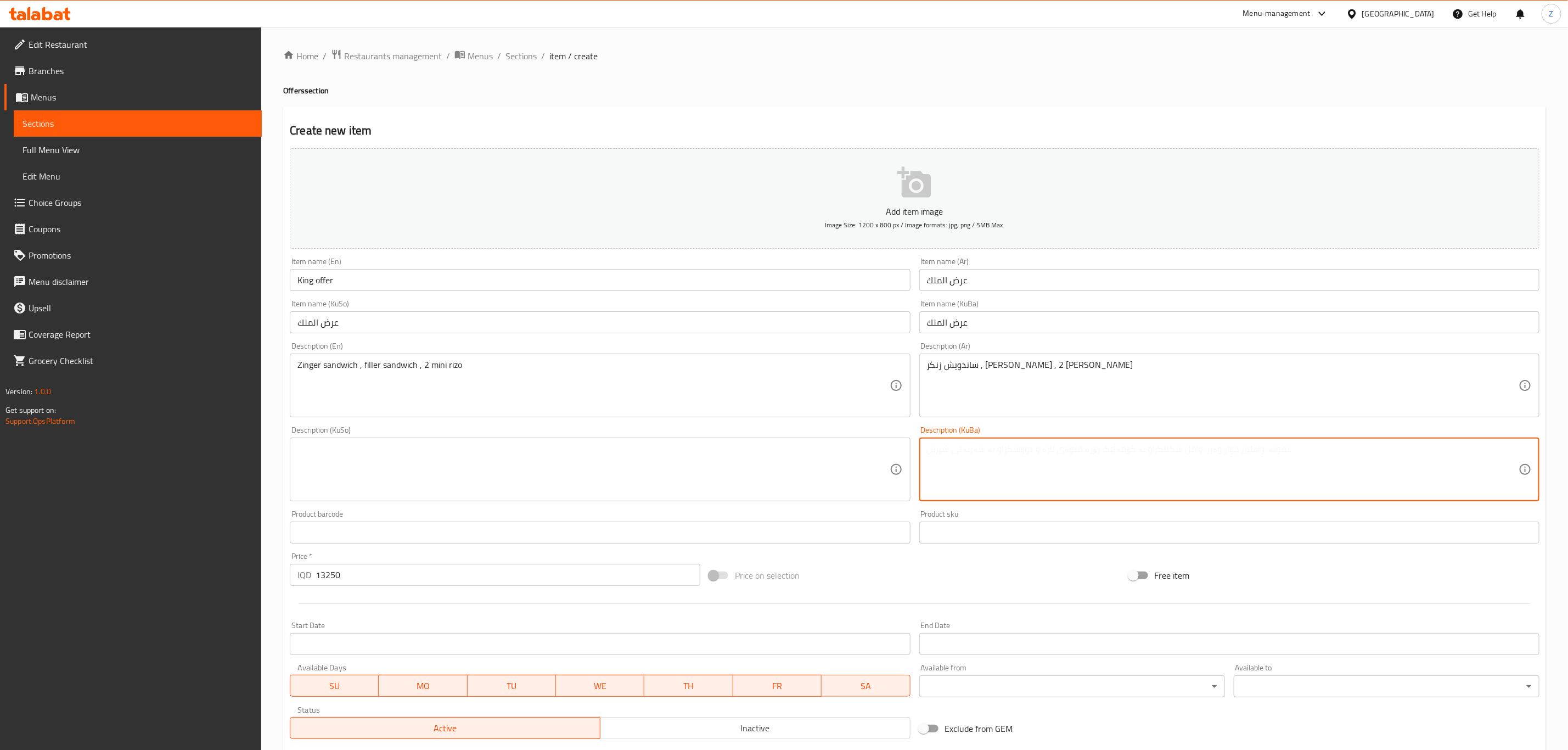
paste textarea "ساندويش زنكر , ساندويش فلر , 2 ميني ريزو"
type textarea "ساندويش زنكر , ساندويش فلر , 2 ميني ريزو"
click at [796, 470] on textarea at bounding box center [593, 470] width 592 height 52
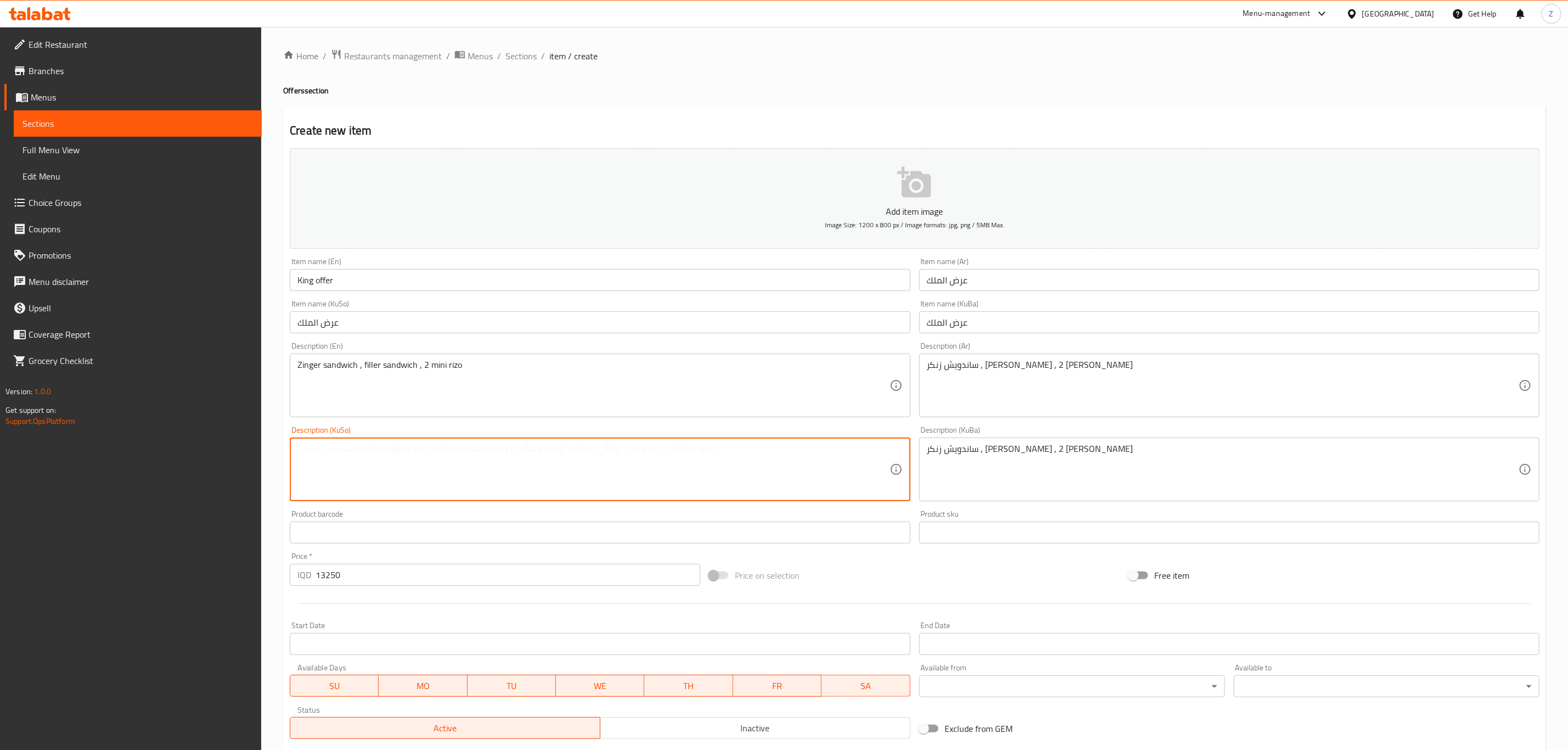
paste textarea "ساندويش زنكر , ساندويش فلر , 2 ميني ريزو"
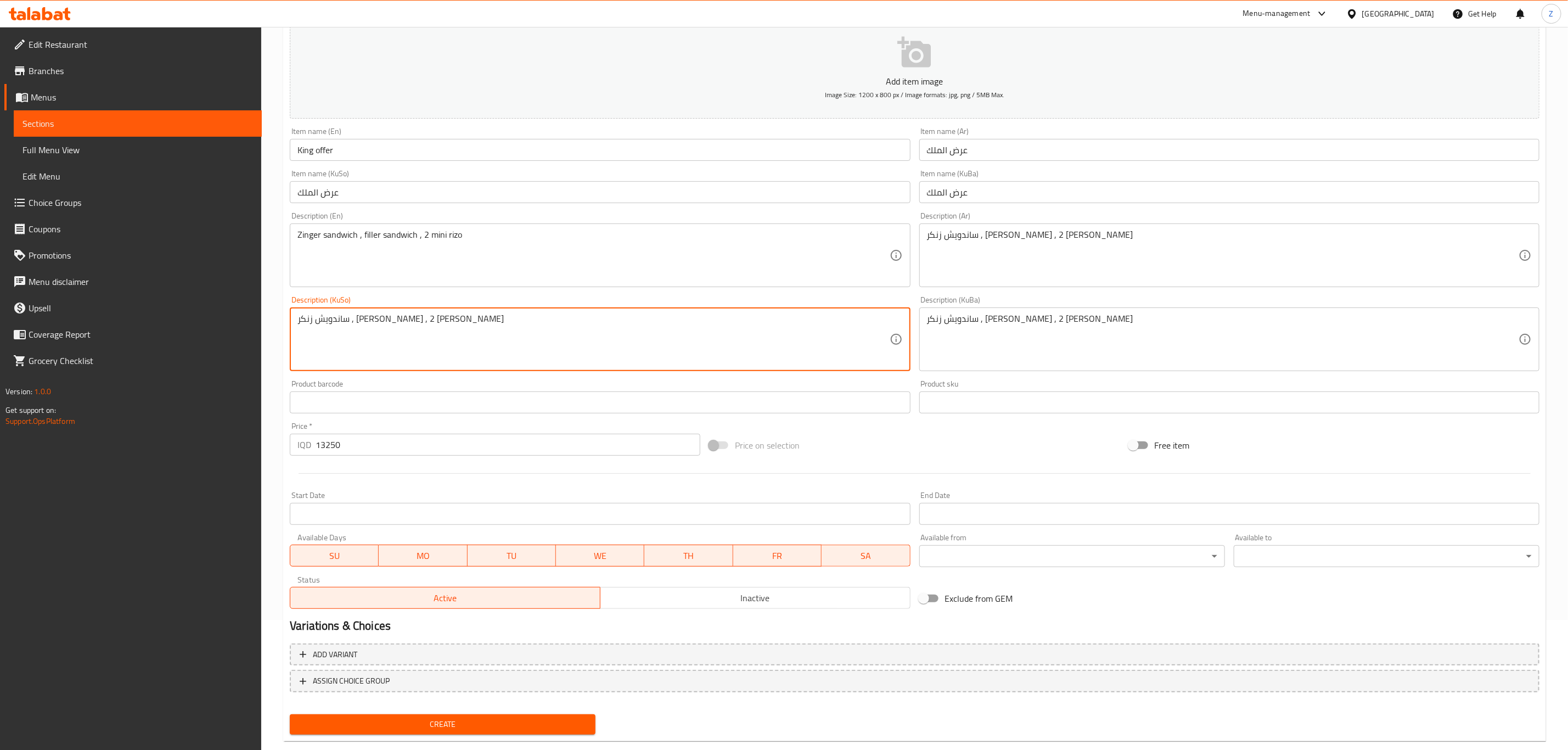
scroll to position [150, 0]
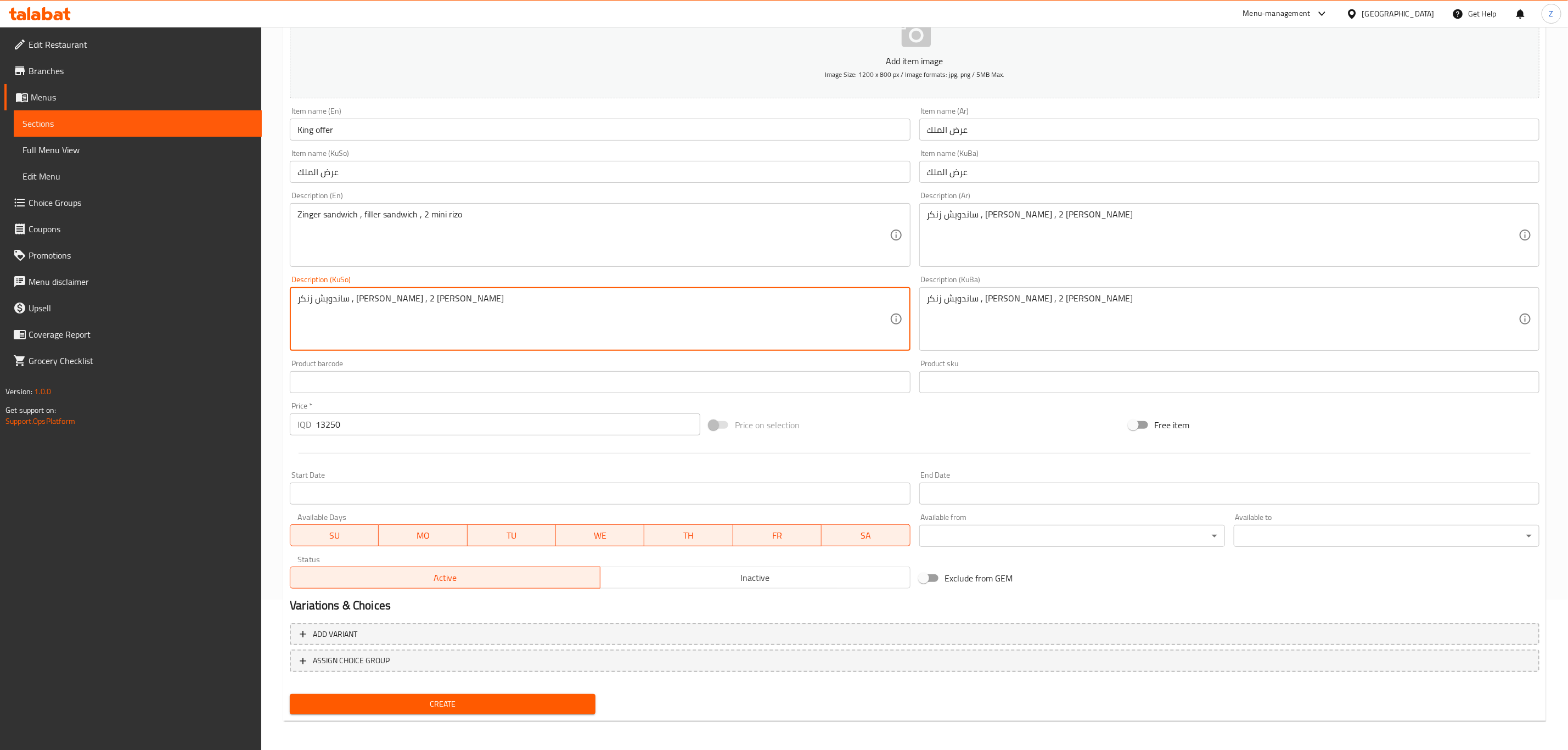
type textarea "ساندويش زنكر , ساندويش فلر , 2 ميني ريزو"
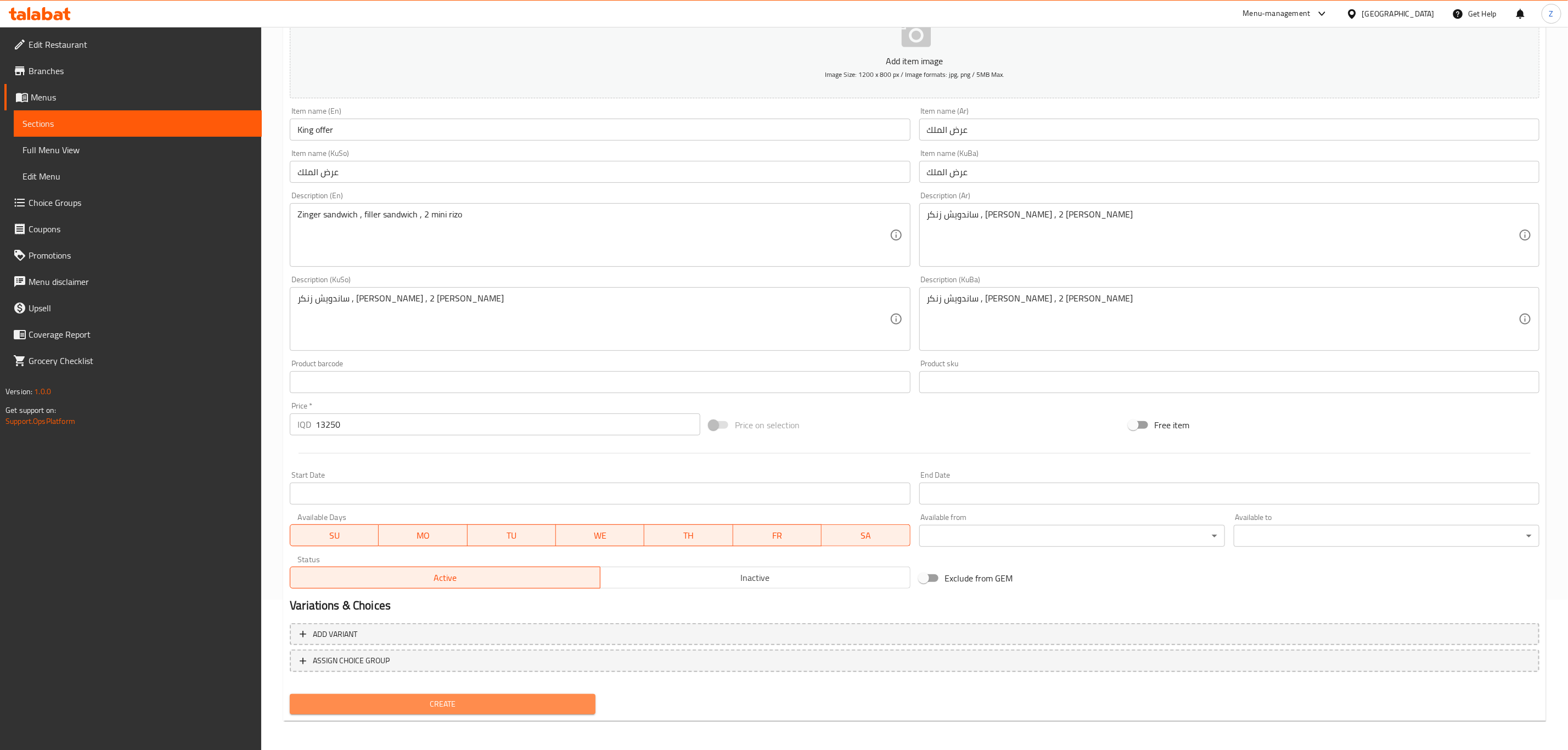
click at [523, 707] on span "Create" at bounding box center [443, 704] width 288 height 14
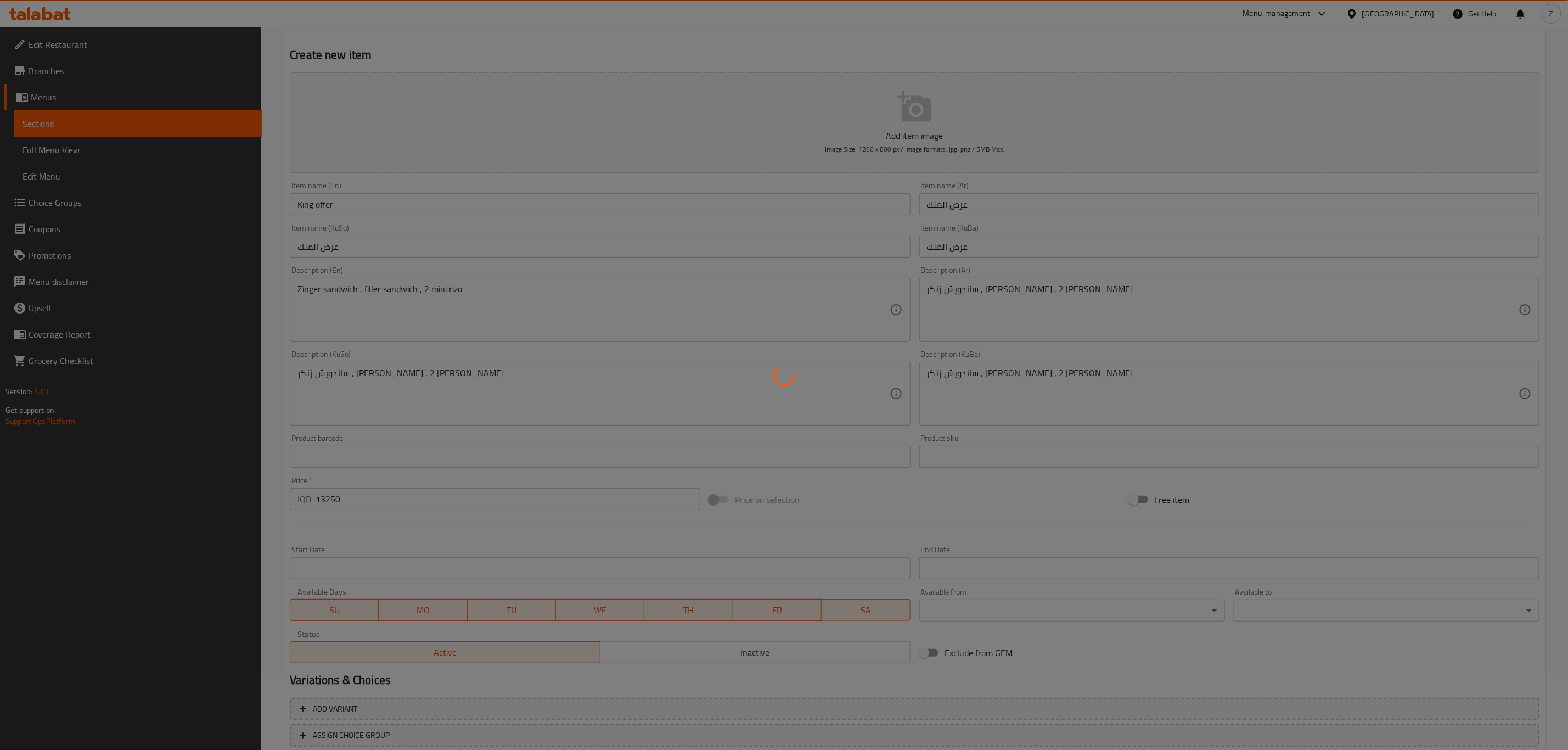
scroll to position [0, 0]
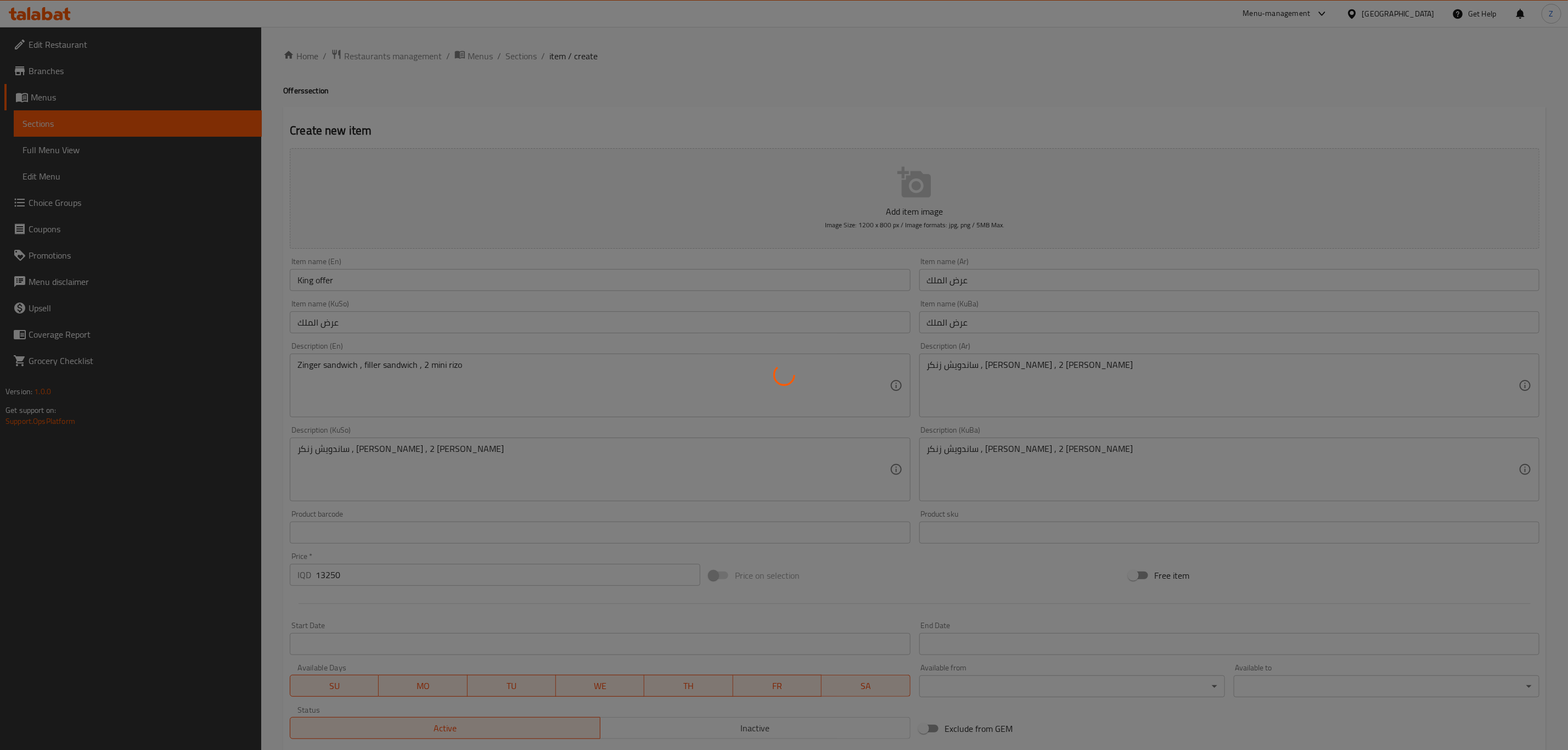
type input "0"
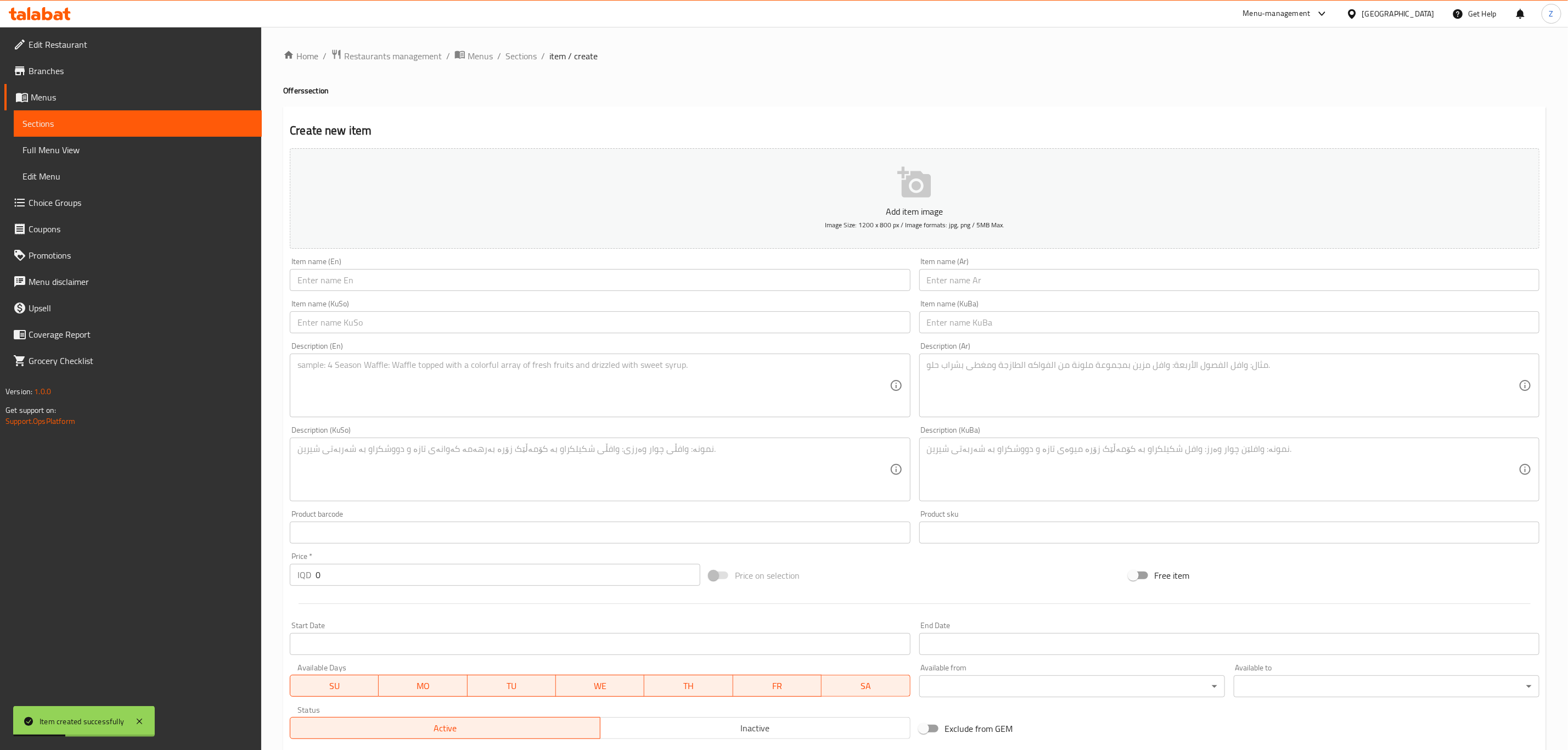
click at [102, 126] on span "Sections" at bounding box center [138, 123] width 231 height 13
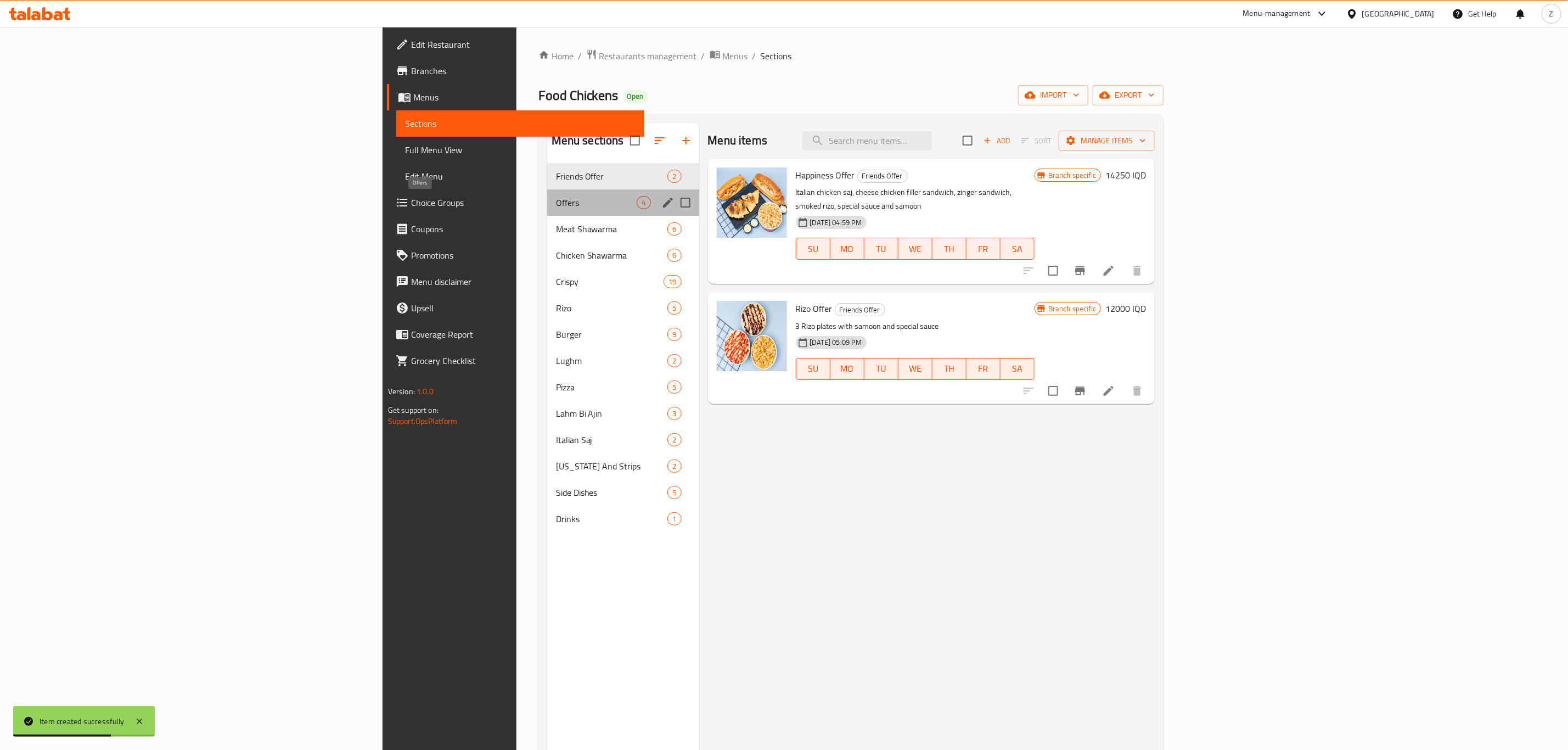
click at [556, 206] on span "Offers" at bounding box center [597, 202] width 81 height 13
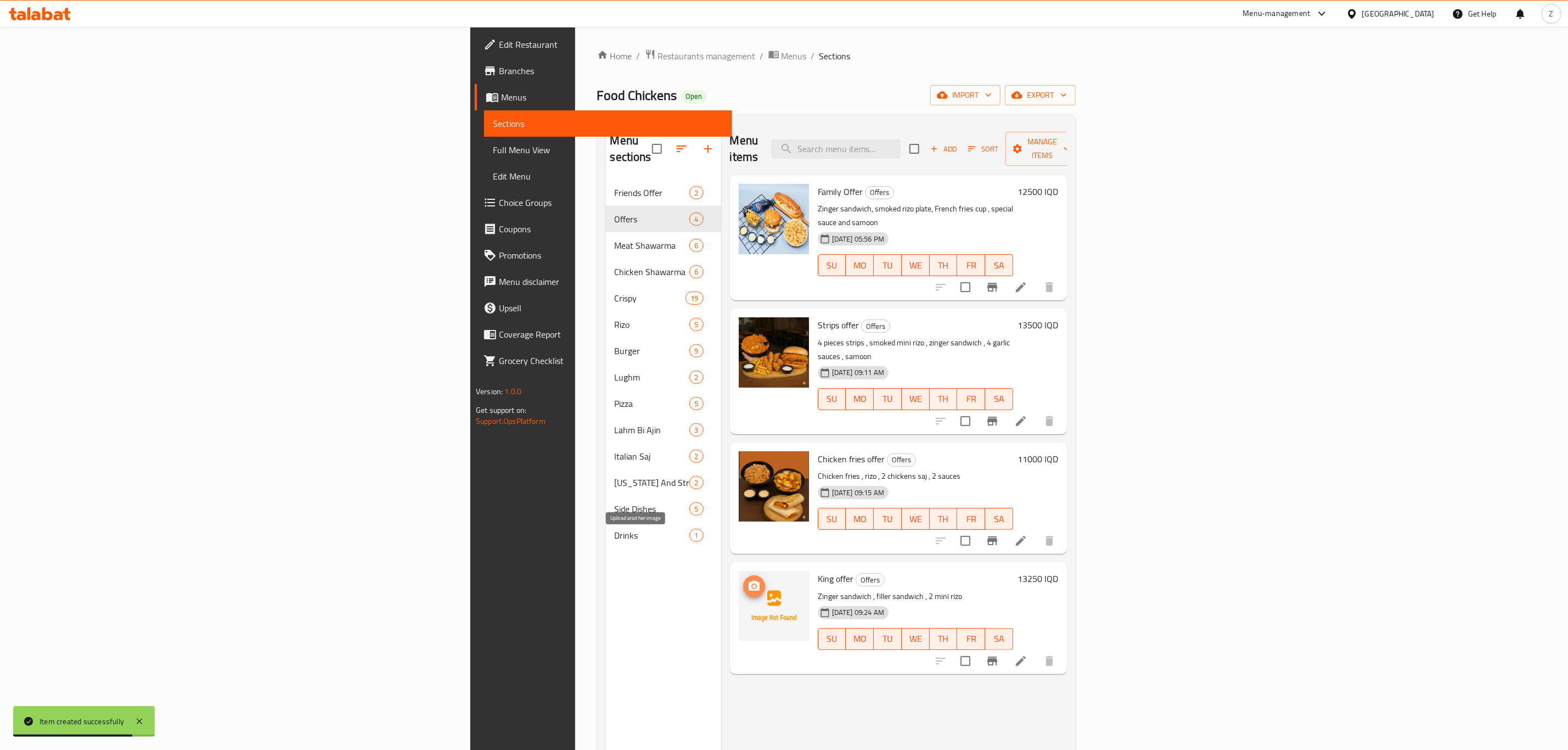
click at [743, 575] on button "upload picture" at bounding box center [754, 586] width 22 height 22
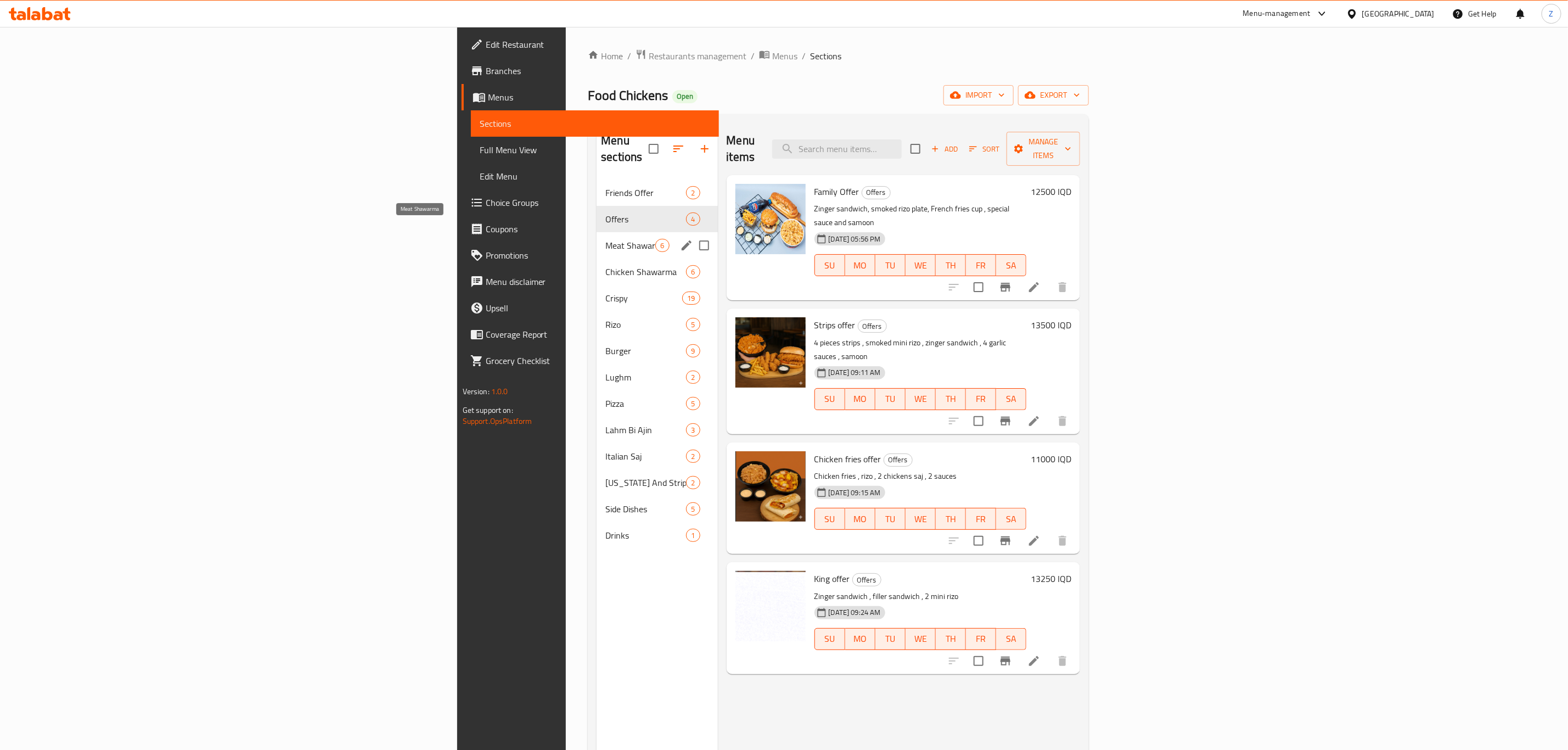
click at [606, 239] on span "Meat Shawarma" at bounding box center [630, 245] width 50 height 13
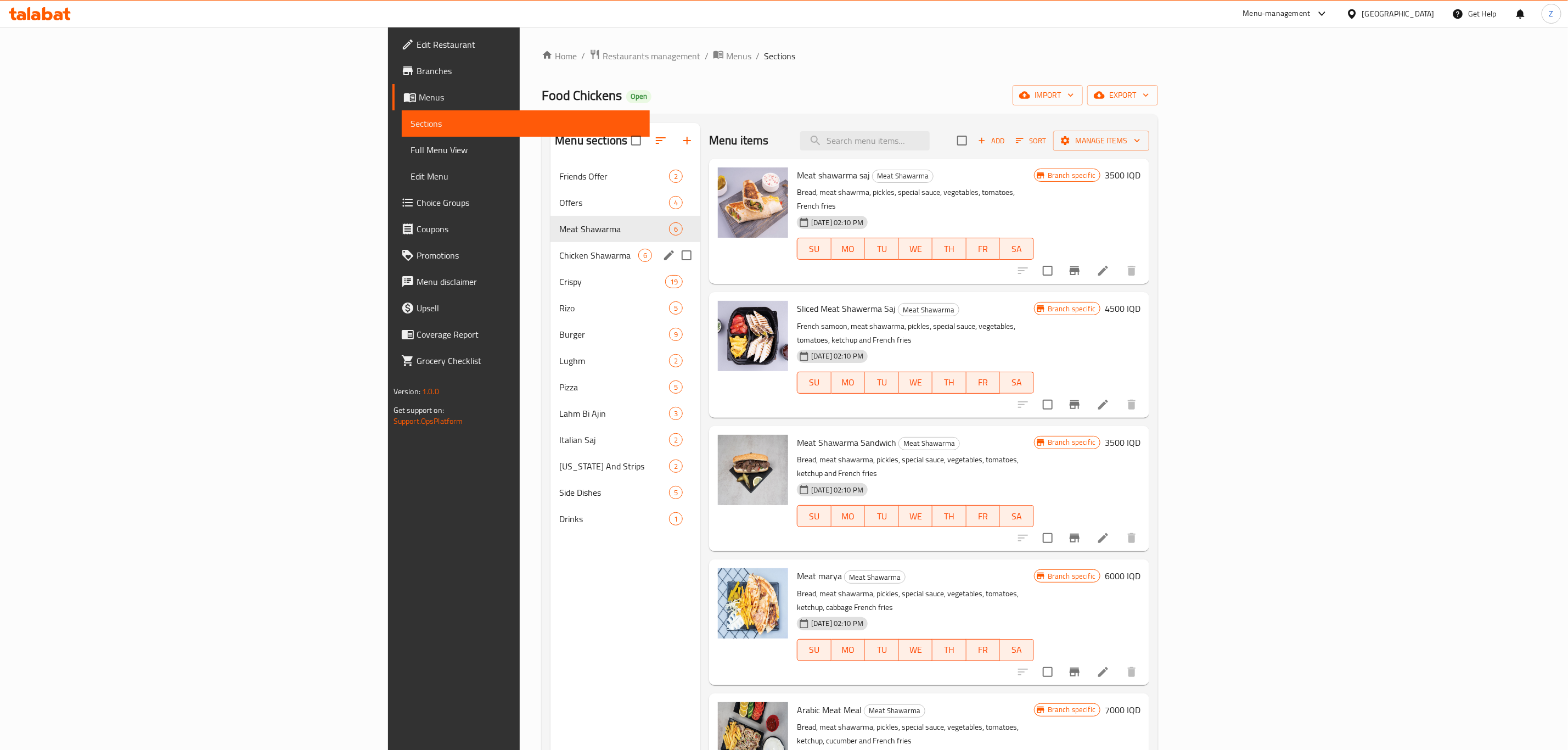
click at [550, 263] on div "Chicken Shawarma 6" at bounding box center [625, 255] width 150 height 26
